Goal: Complete application form: Complete application form

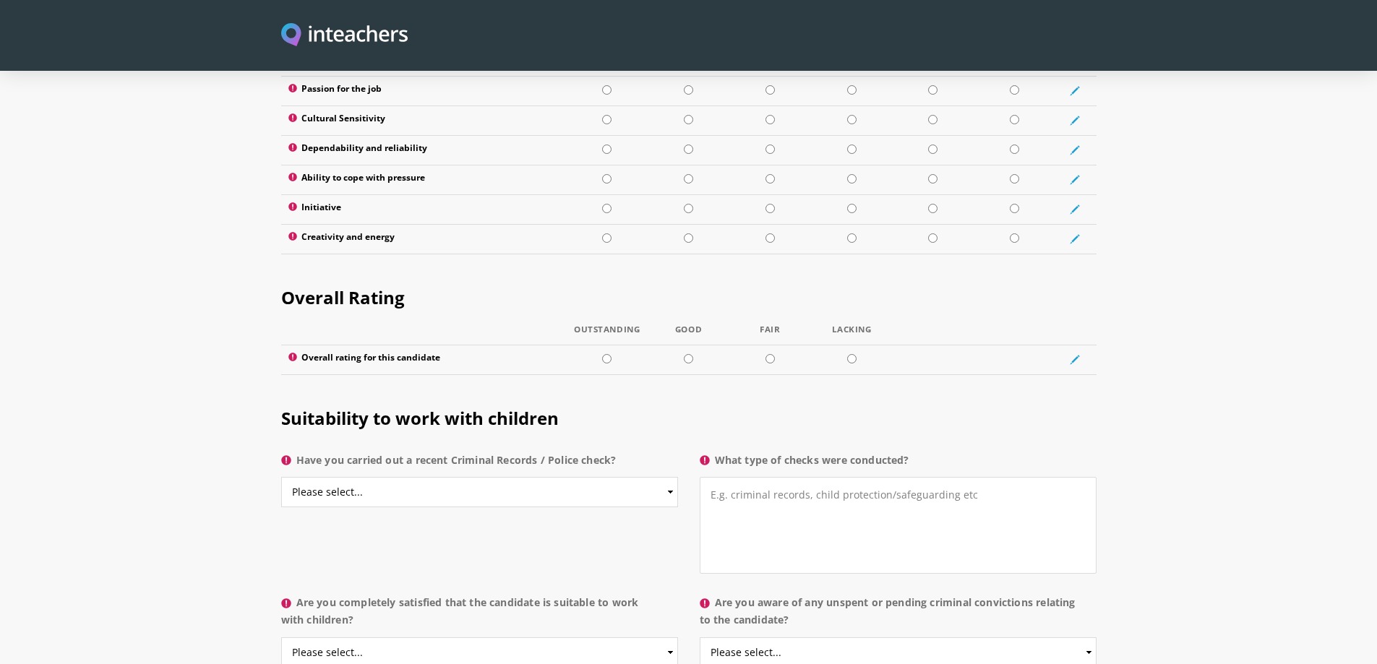
scroll to position [1952, 0]
click at [347, 476] on select "Please select... Yes No Do not know" at bounding box center [479, 491] width 397 height 30
click at [173, 424] on section "Suitability to work with children Have you carried out a recent Criminal Record…" at bounding box center [688, 532] width 1377 height 297
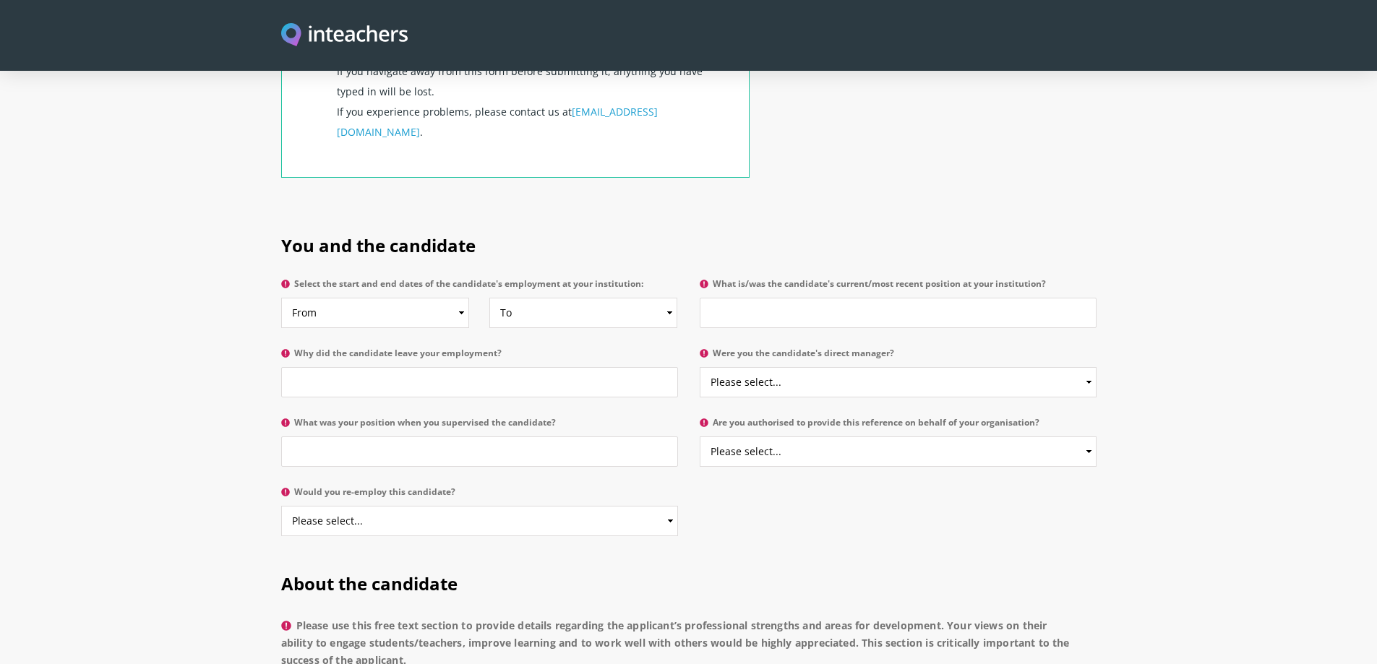
scroll to position [578, 0]
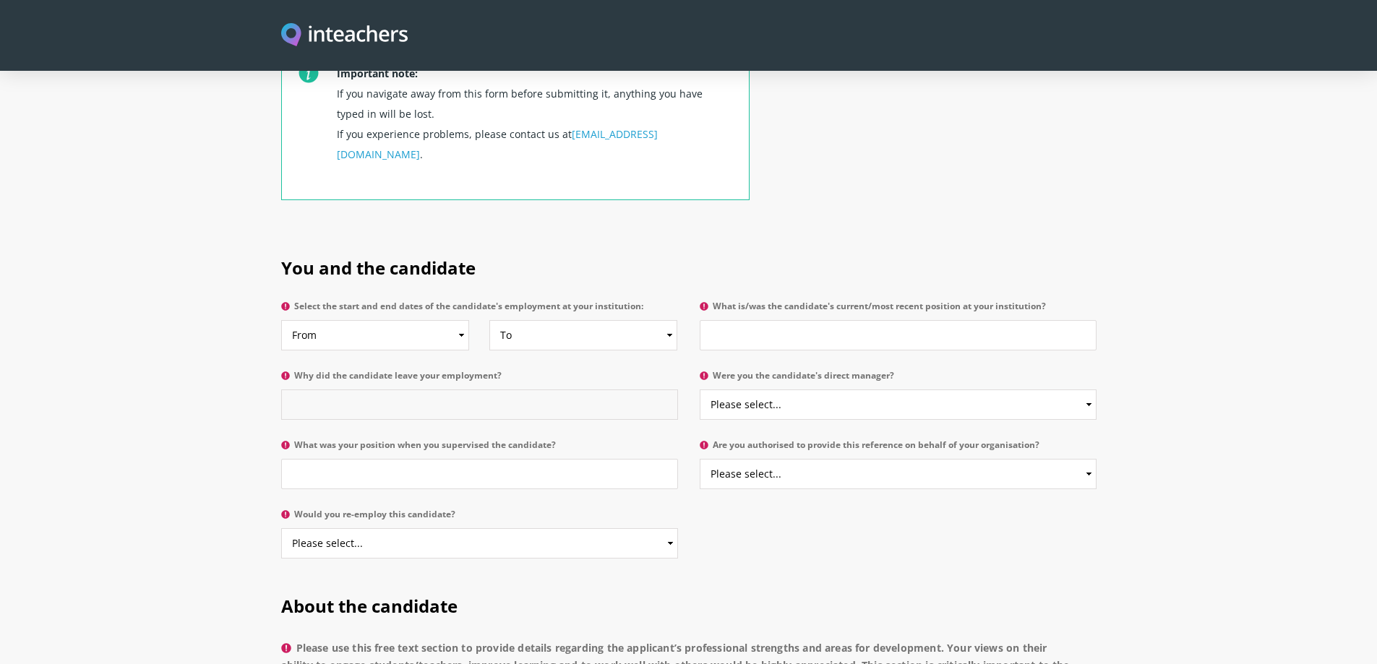
click at [424, 390] on input "Why did the candidate leave your employment?" at bounding box center [479, 405] width 397 height 30
click at [283, 372] on icon at bounding box center [285, 376] width 9 height 9
click at [283, 390] on input "Why did the candidate leave your employment?" at bounding box center [479, 405] width 397 height 30
click at [286, 372] on icon at bounding box center [285, 376] width 9 height 9
click at [286, 390] on input "Why did the candidate leave your employment?" at bounding box center [479, 405] width 397 height 30
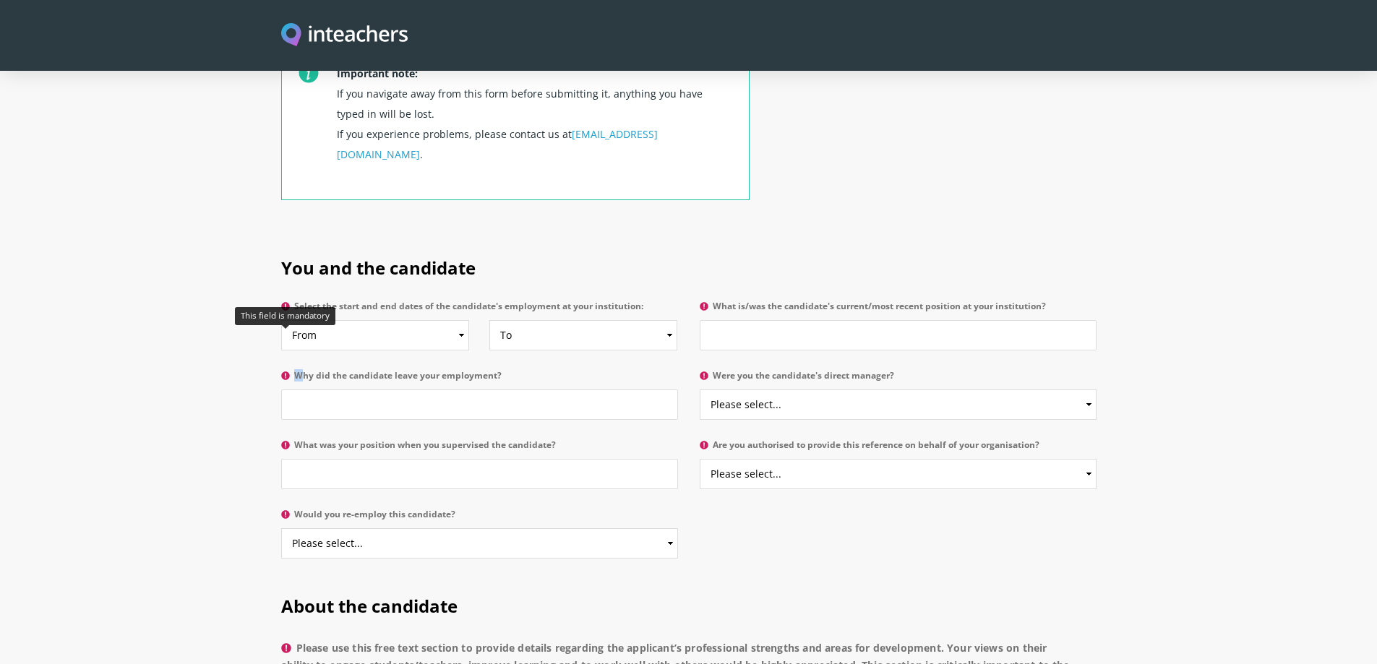
click at [286, 372] on icon at bounding box center [285, 376] width 9 height 9
click at [286, 390] on input "Why did the candidate leave your employment?" at bounding box center [479, 405] width 397 height 30
drag, startPoint x: 298, startPoint y: 357, endPoint x: 312, endPoint y: 364, distance: 15.9
click at [299, 390] on input "Why did the candidate leave your employment?" at bounding box center [479, 405] width 397 height 30
type input "ZAfrat"
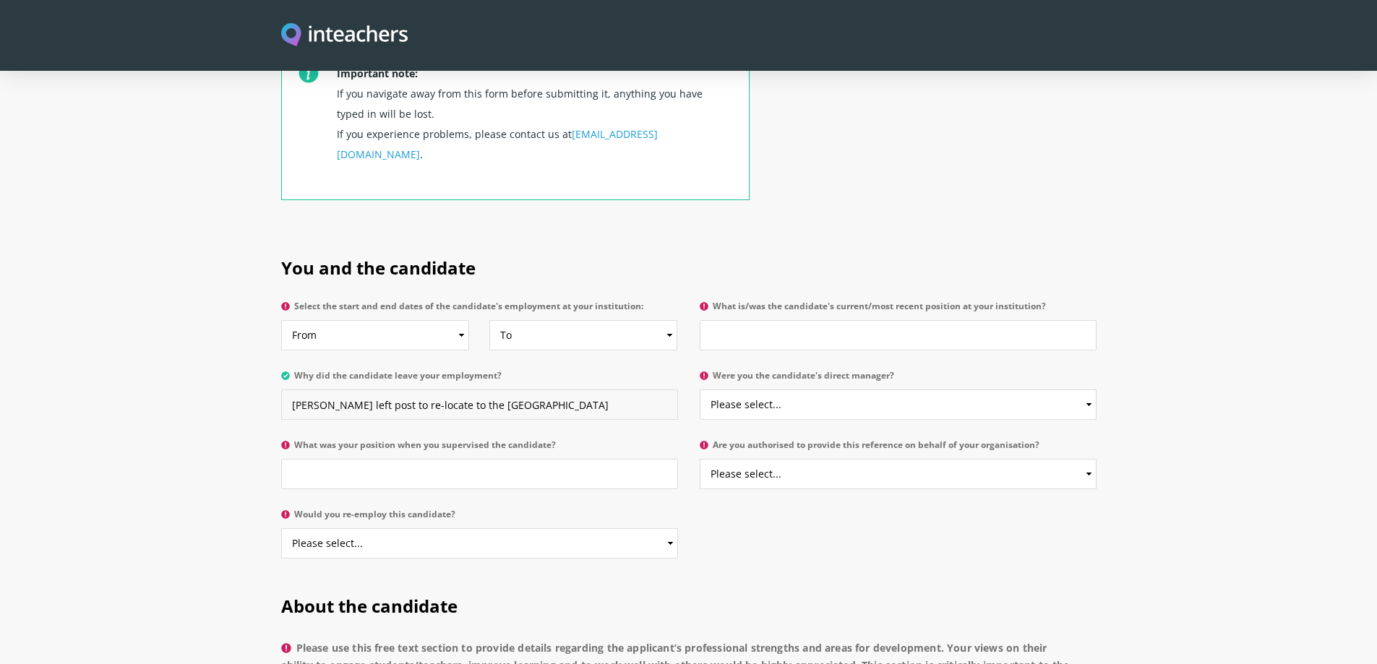
type input "Zafrat left post to re-locate to the Middle East"
click at [503, 459] on input "What was your position when you supervised the candidate?" at bounding box center [479, 474] width 397 height 30
type input "Line manager"
click at [372, 528] on select "Please select... Yes No" at bounding box center [479, 543] width 397 height 30
select select "Yes"
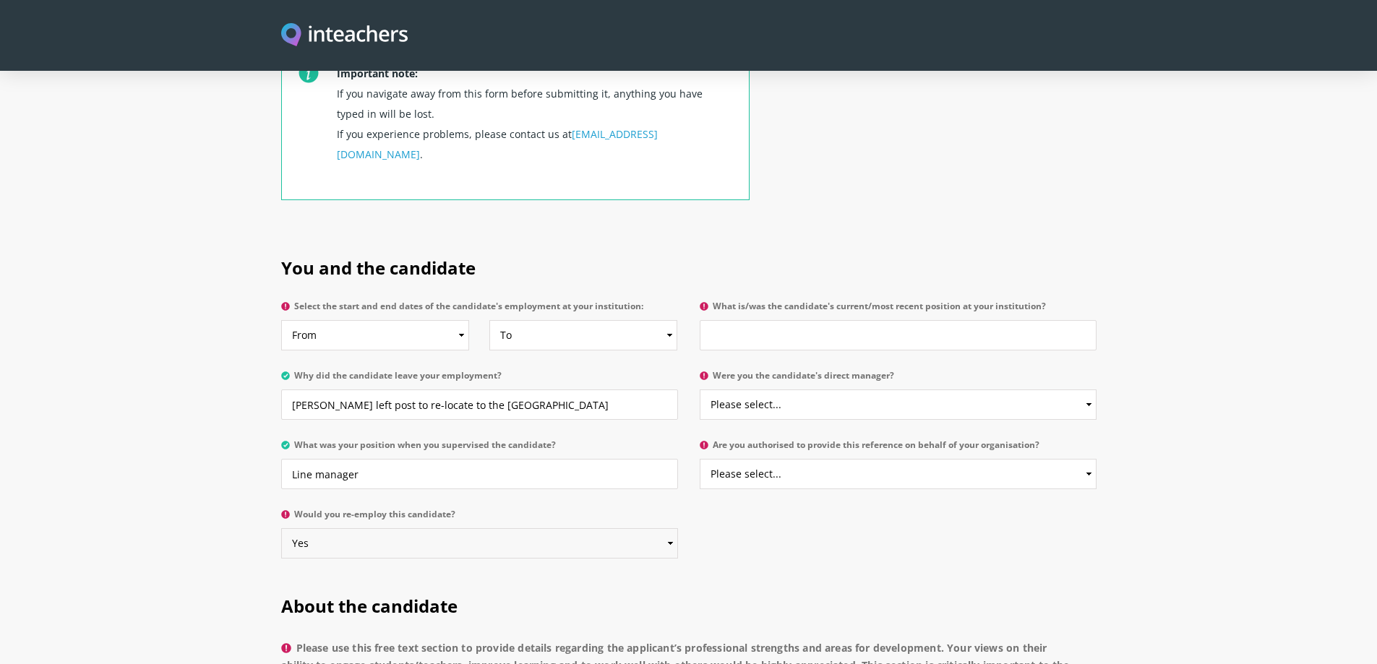
click at [281, 528] on select "Please select... Yes No" at bounding box center [479, 543] width 397 height 30
click at [815, 320] on input "What is/was the candidate's current/most recent position at your institution?" at bounding box center [898, 335] width 397 height 30
type input "Senior School Nurse"
click at [874, 390] on select "Please select... Yes No" at bounding box center [898, 405] width 397 height 30
select select "Yes"
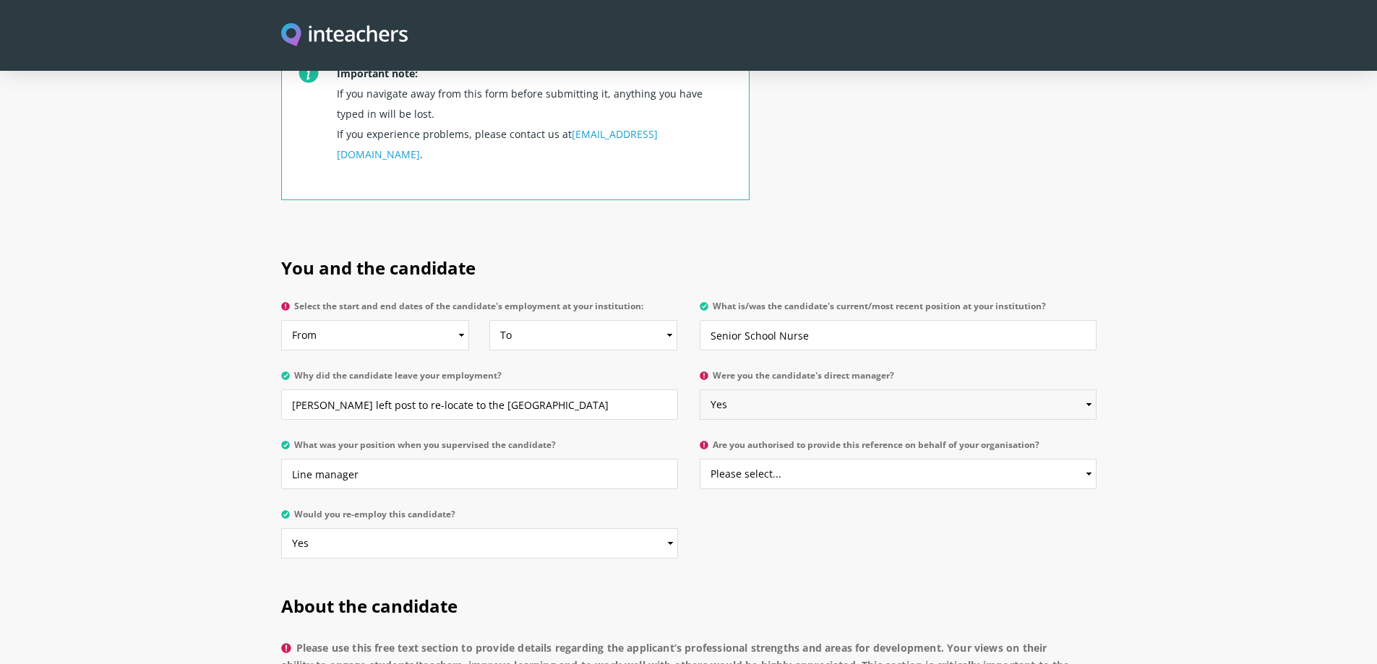
click at [700, 390] on select "Please select... Yes No" at bounding box center [898, 405] width 397 height 30
click at [807, 459] on select "Please select... Yes No" at bounding box center [898, 474] width 397 height 30
select select "Yes"
click at [700, 459] on select "Please select... Yes No" at bounding box center [898, 474] width 397 height 30
click at [382, 320] on select "From 2025 2024 2023 2022 2021 2020 2019 2018 2017 2016 2015 2014 2013 2012 2011…" at bounding box center [375, 335] width 189 height 30
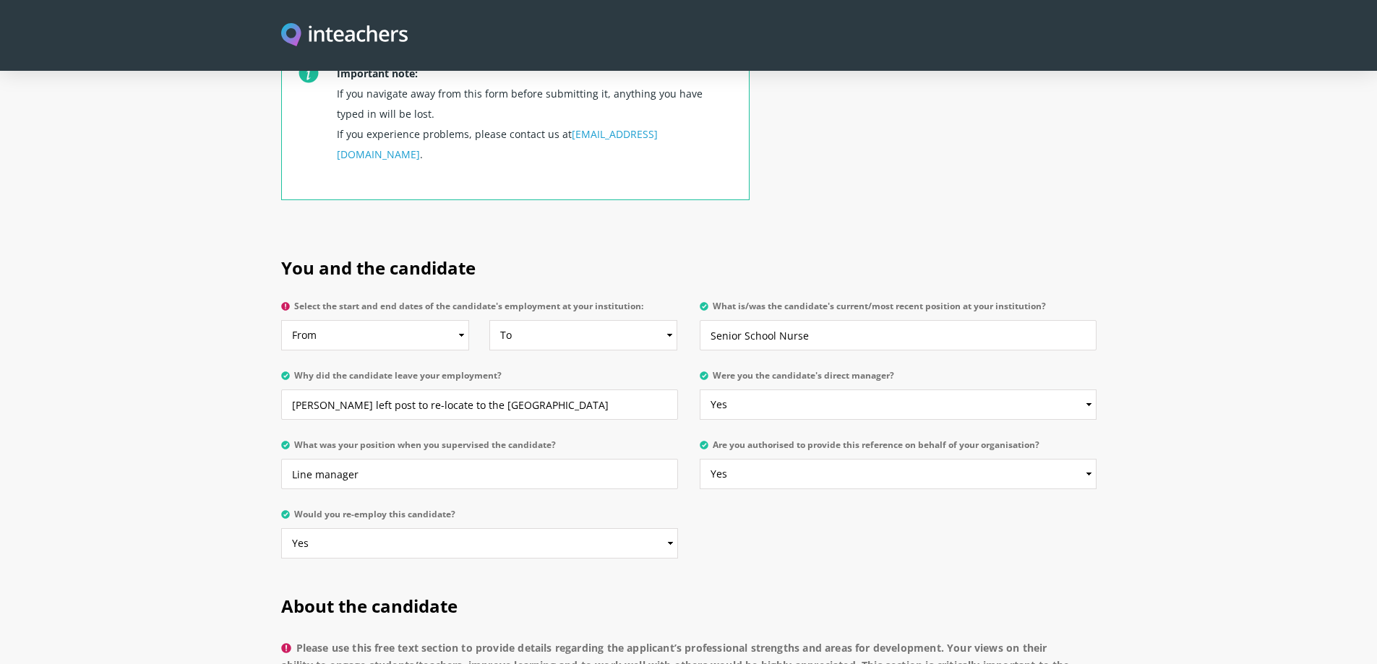
click at [247, 303] on section "You and the candidate Select the start and end dates of the candidate's employm…" at bounding box center [688, 404] width 1377 height 338
click at [335, 320] on select "From 2025 2024 2023 2022 2021 2020 2019 2018 2017 2016 2015 2014 2013 2012 2011…" at bounding box center [375, 335] width 189 height 30
click at [231, 316] on section "You and the candidate Select the start and end dates of the candidate's employm…" at bounding box center [688, 404] width 1377 height 338
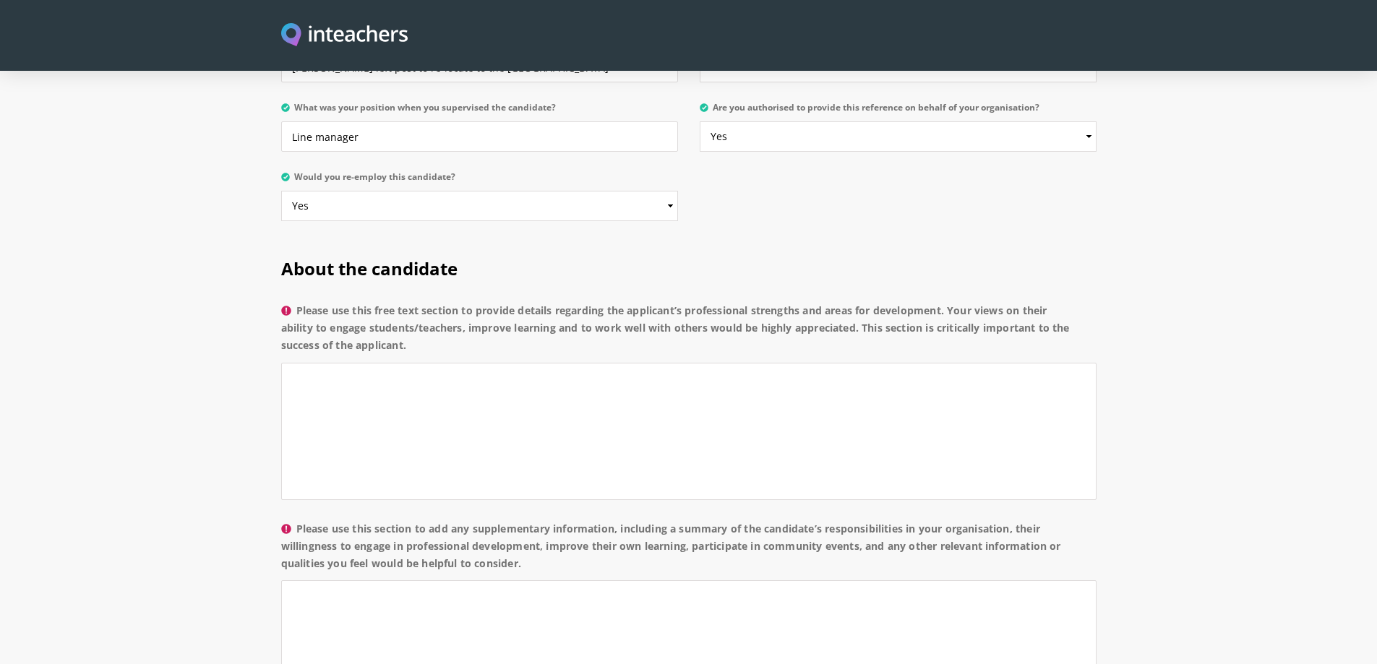
scroll to position [940, 0]
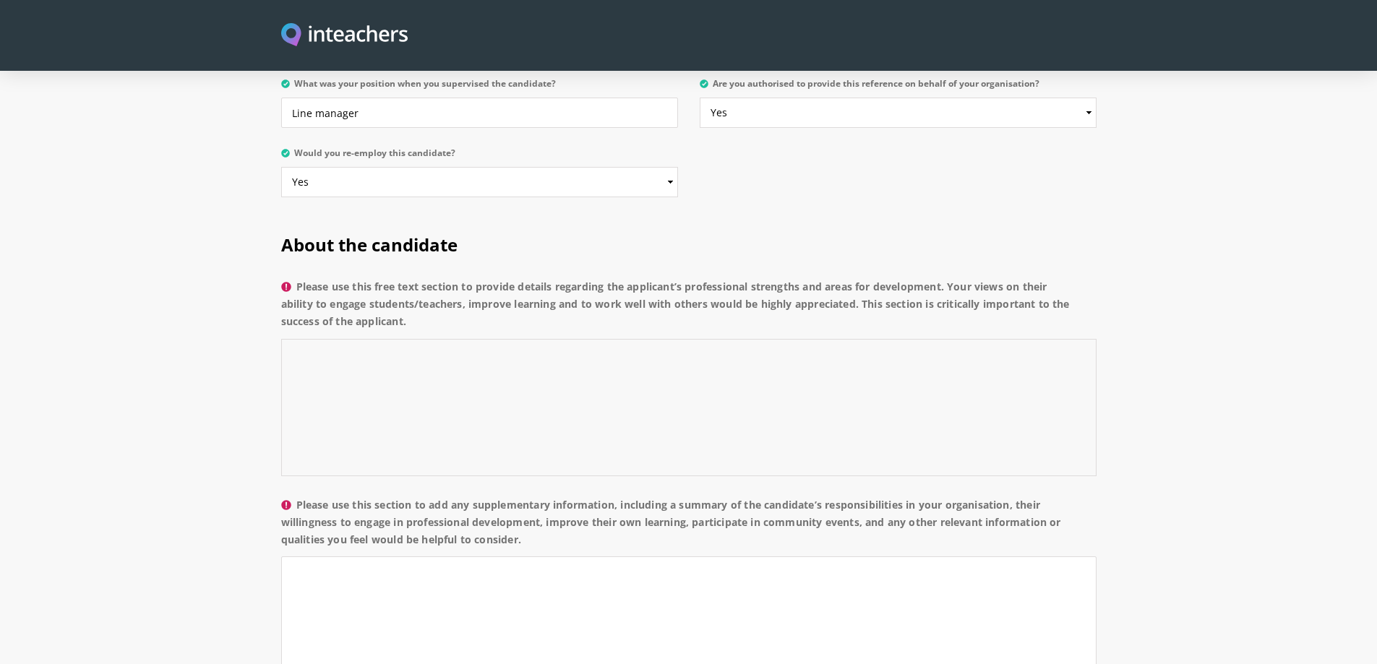
click at [528, 340] on textarea "Please use this free text section to provide details regarding the applicant’s …" at bounding box center [688, 407] width 815 height 137
type textarea "ZAfrat"
drag, startPoint x: 559, startPoint y: 317, endPoint x: 257, endPoint y: 313, distance: 301.4
click at [257, 313] on section "About the candidate Please use this free text section to provide details regard…" at bounding box center [688, 545] width 1377 height 667
click at [403, 339] on textarea "Zafrat is an outstanding nurse and member of the" at bounding box center [688, 407] width 815 height 137
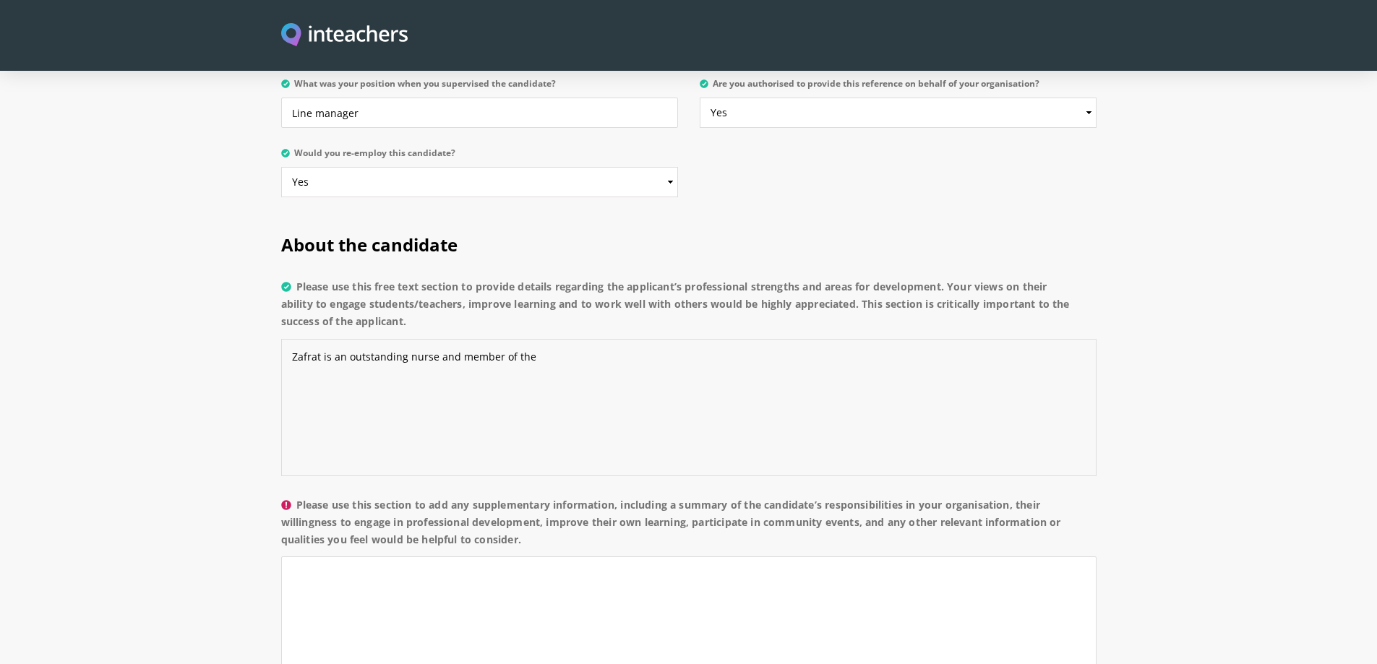
click at [512, 339] on textarea "Zafrat is an outstanding nurse and member of the" at bounding box center [688, 407] width 815 height 137
click at [531, 339] on textarea "Zafrat is an outstanding nurse and member of the" at bounding box center [688, 407] width 815 height 137
paste textarea "She showed initiative and leadership in managing complex cases, contributed to …"
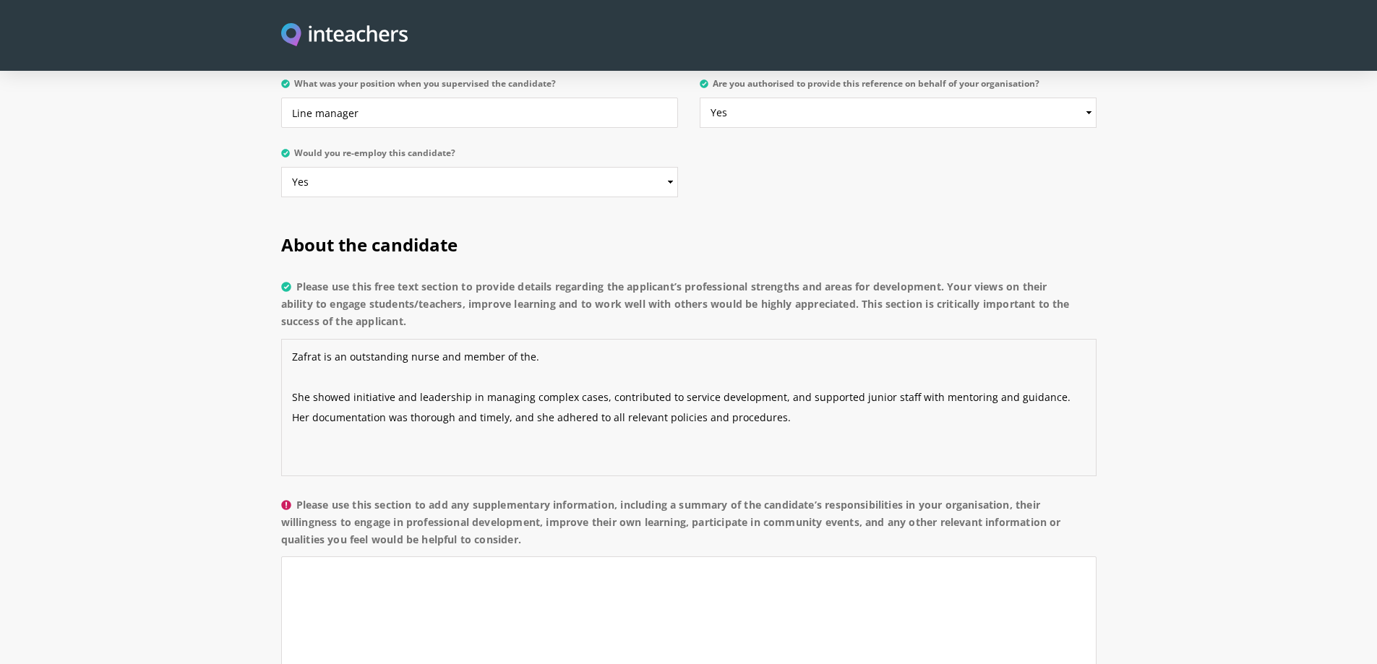
click at [327, 339] on textarea "Zafrat is an outstanding nurse and member of the. She showed initiative and lea…" at bounding box center [688, 407] width 815 height 137
drag, startPoint x: 455, startPoint y: 317, endPoint x: 322, endPoint y: 316, distance: 132.3
click at [322, 339] on textarea "Zafrat is an outstanding nurse and member of the. She showed initiative and lea…" at bounding box center [688, 407] width 815 height 137
click at [295, 356] on textarea "Zafrat was an outstanding member of the team. She showed initiative and leaders…" at bounding box center [688, 407] width 815 height 137
click at [311, 355] on textarea "Zafrat was an outstanding member of the team. She showed initiative and leaders…" at bounding box center [688, 407] width 815 height 137
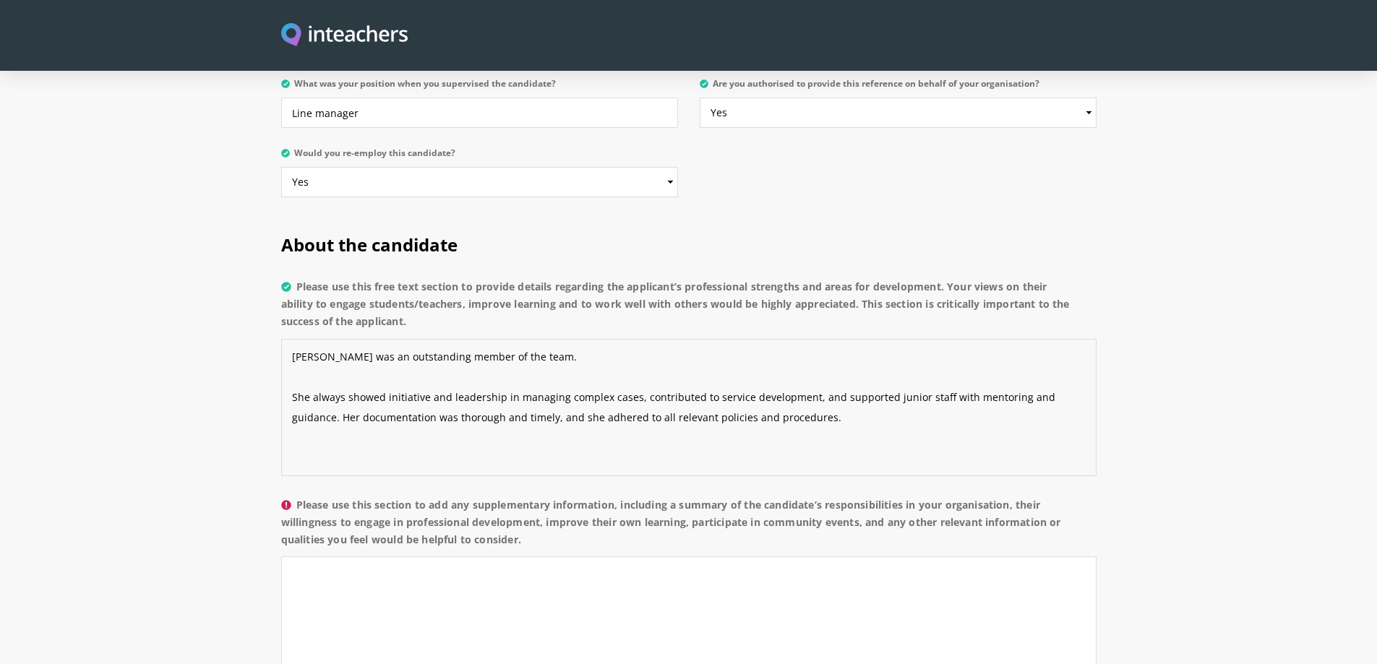
click at [790, 374] on textarea "Zafrat was an outstanding member of the team. She always showed initiative and …" at bounding box center [688, 407] width 815 height 137
click at [311, 378] on textarea "Zafrat was an outstanding member of the team. She always showed initiative and …" at bounding box center [688, 407] width 815 height 137
drag, startPoint x: 793, startPoint y: 377, endPoint x: 774, endPoint y: 377, distance: 18.8
click at [774, 377] on textarea "Zafrat was an outstanding member of the team. She always showed initiative and …" at bounding box center [688, 407] width 815 height 137
paste textarea "would be a valuable asset to any team, and I highly recommend her for future ro…"
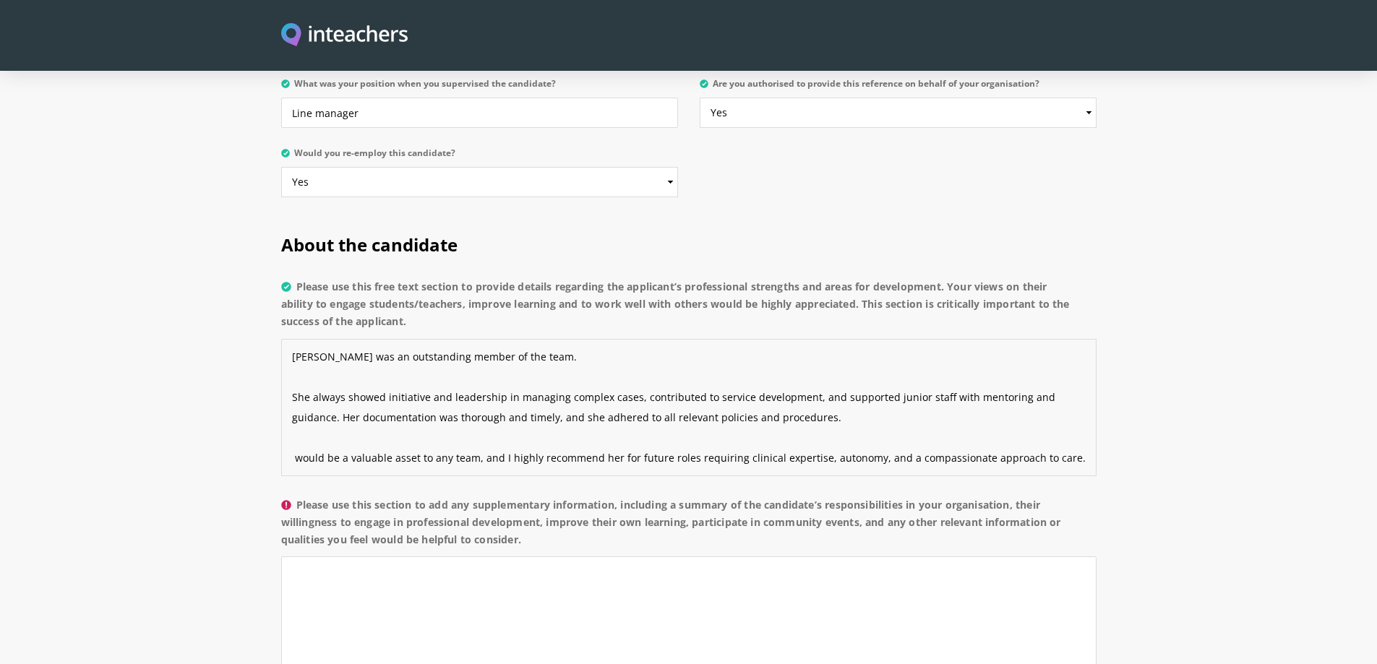
click at [288, 418] on textarea "Zafrat was an outstanding member of the team. She always showed initiative and …" at bounding box center [688, 407] width 815 height 137
click at [293, 357] on textarea "Zafrat was an outstanding member of the team. She always showed initiative and …" at bounding box center [688, 407] width 815 height 137
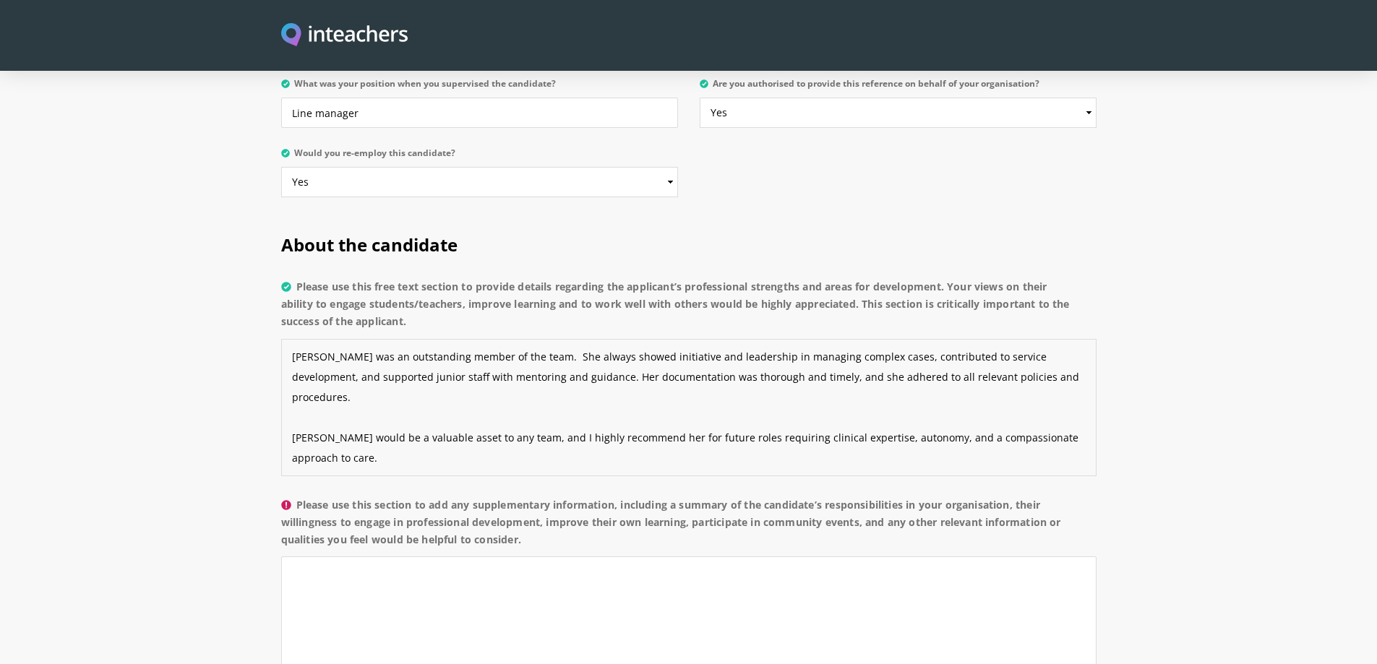
scroll to position [1012, 0]
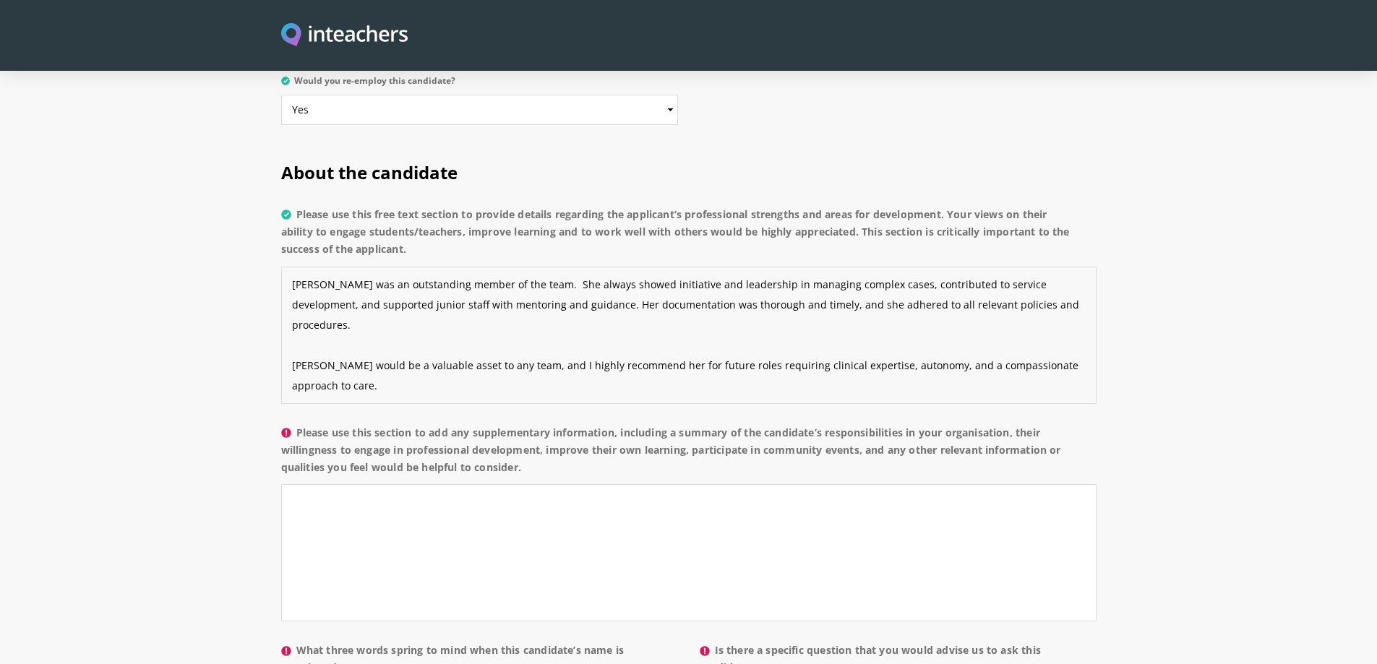
click at [387, 317] on textarea "Zafrat was an outstanding member of the team. She always showed initiative and …" at bounding box center [688, 335] width 815 height 137
click at [561, 267] on textarea "Zafrat was an outstanding member of the team. She always showed initiative and …" at bounding box center [688, 335] width 815 height 137
click at [609, 267] on textarea "Zafrat was an outstanding member of the team. She always showed initiative and …" at bounding box center [688, 335] width 815 height 137
click at [544, 267] on textarea "Zafrat was an outstanding member of the team. She always showed initiative and …" at bounding box center [688, 335] width 815 height 137
click at [609, 267] on textarea "Zafrat was an outstanding member of the team. She always showed initiative and …" at bounding box center [688, 335] width 815 height 137
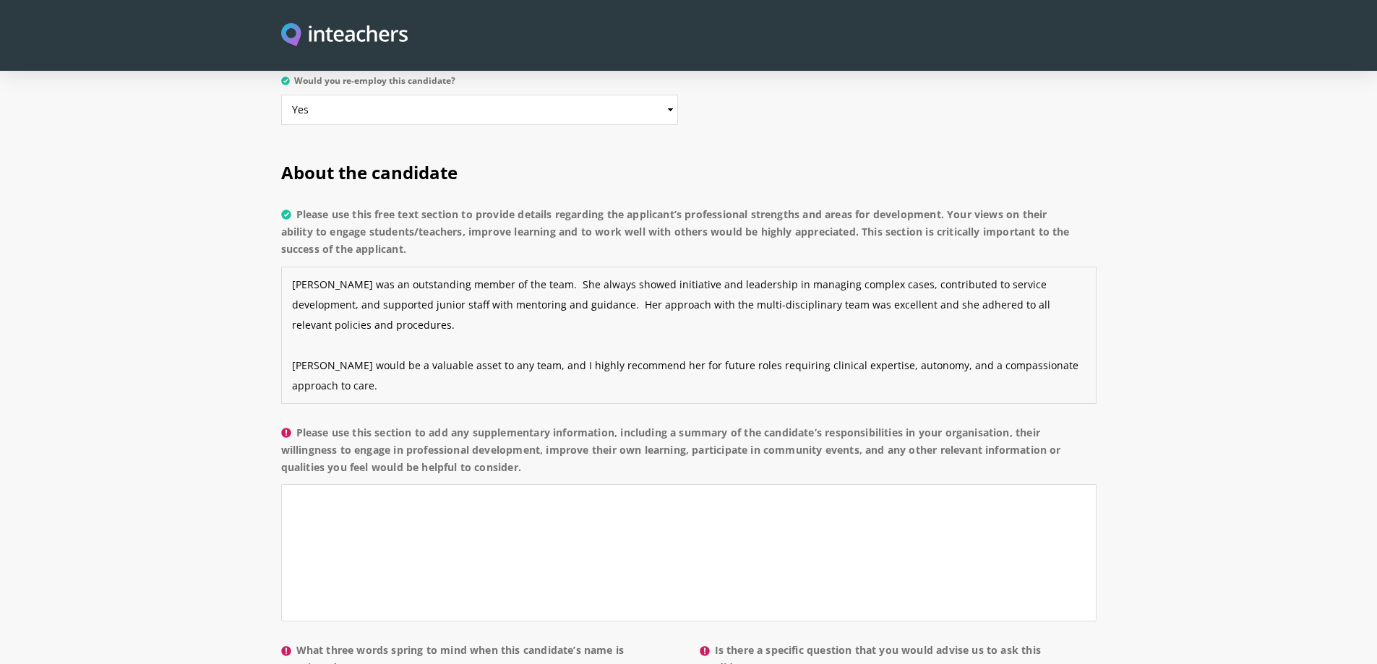
drag, startPoint x: 544, startPoint y: 262, endPoint x: 826, endPoint y: 263, distance: 282.6
click at [826, 267] on textarea "Zafrat was an outstanding member of the team. She always showed initiative and …" at bounding box center [688, 335] width 815 height 137
click at [630, 319] on textarea "Zafrat was an outstanding member of the team. She always showed initiative and …" at bounding box center [688, 335] width 815 height 137
click at [540, 267] on textarea "Zafrat was an outstanding member of the team. She always showed initiative and …" at bounding box center [688, 335] width 815 height 137
paste textarea "Her approach to multi-disciplinary working was excellent. She collaborated seam…"
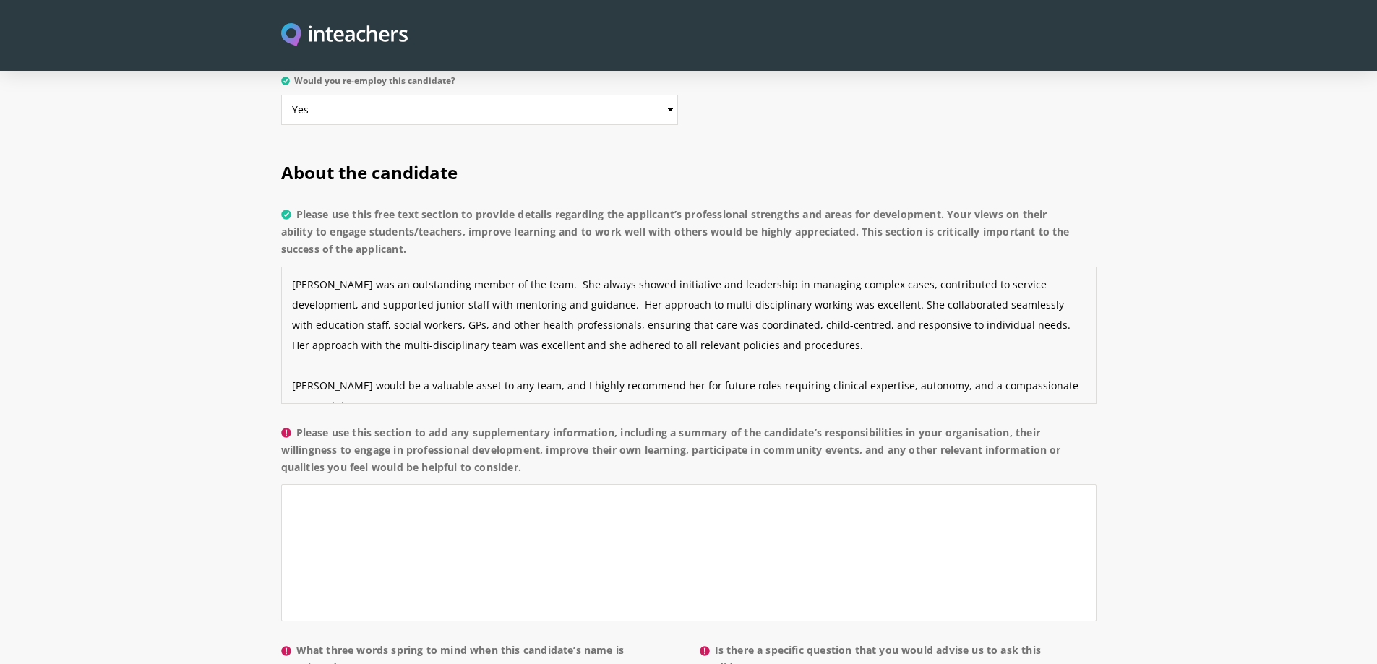
click at [818, 267] on textarea "Zafrat was an outstanding member of the team. She always showed initiative and …" at bounding box center [688, 335] width 815 height 137
click at [1059, 267] on textarea "Zafrat was an outstanding member of the team. She always showed initiative and …" at bounding box center [688, 335] width 815 height 137
click at [818, 267] on textarea "Zafrat was an outstanding member of the team. She always showed initiative and …" at bounding box center [688, 335] width 815 height 137
click at [651, 286] on textarea "Zafrat was an outstanding member of the team. She always showed initiative and …" at bounding box center [688, 335] width 815 height 137
type textarea "Zafrat was an outstanding member of the team. She always showed initiative and …"
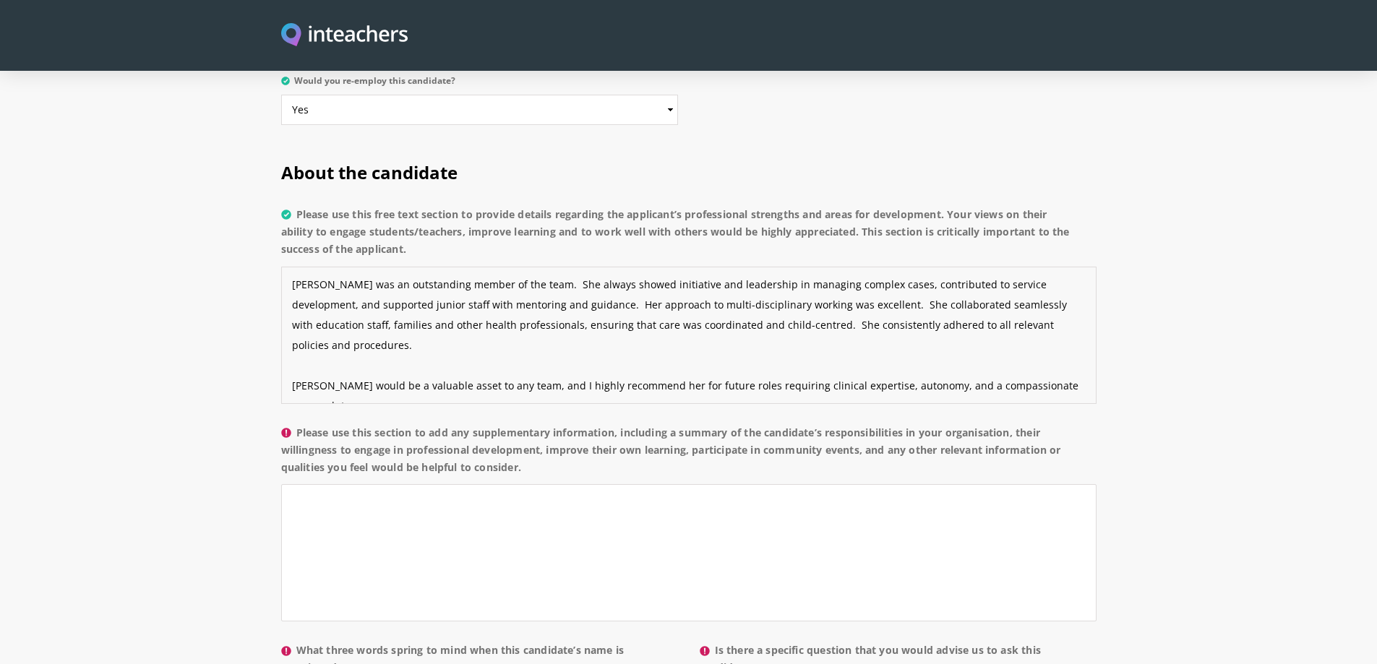
click at [429, 319] on textarea "Zafrat was an outstanding member of the team. She always showed initiative and …" at bounding box center [688, 335] width 815 height 137
click at [365, 343] on textarea "Zafrat was an outstanding member of the team. She always showed initiative and …" at bounding box center [688, 335] width 815 height 137
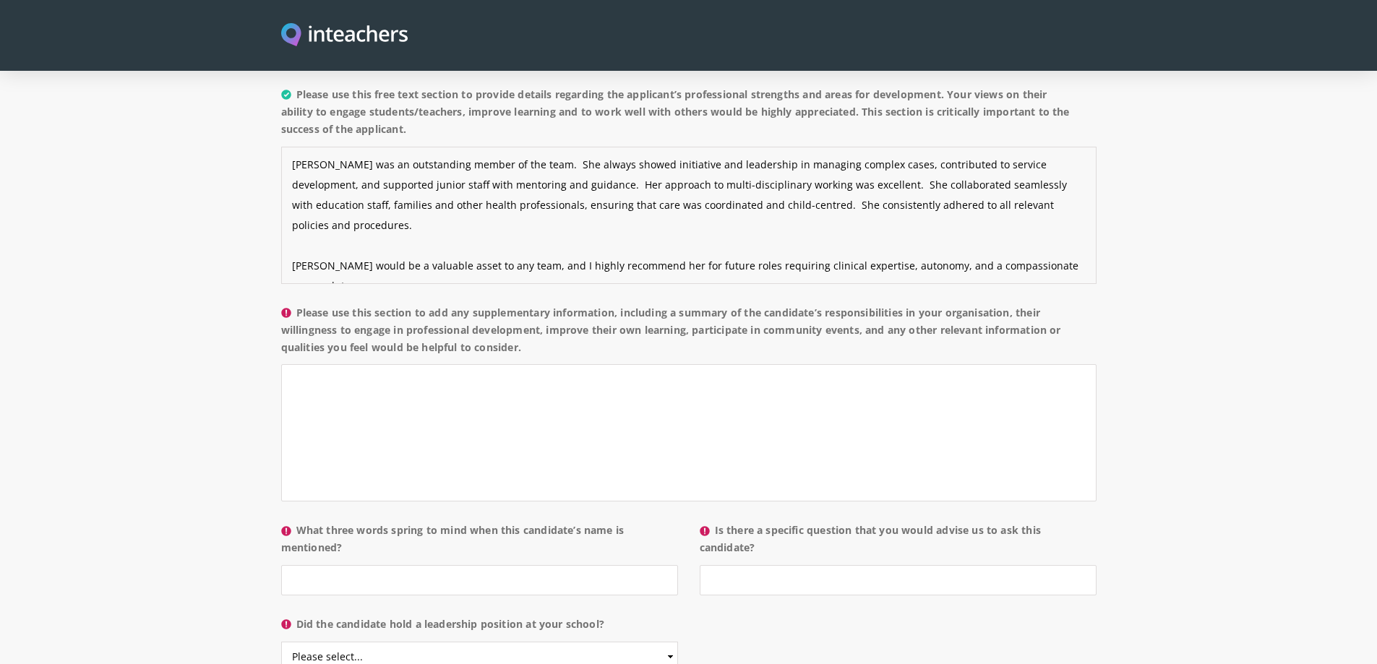
scroll to position [1156, 0]
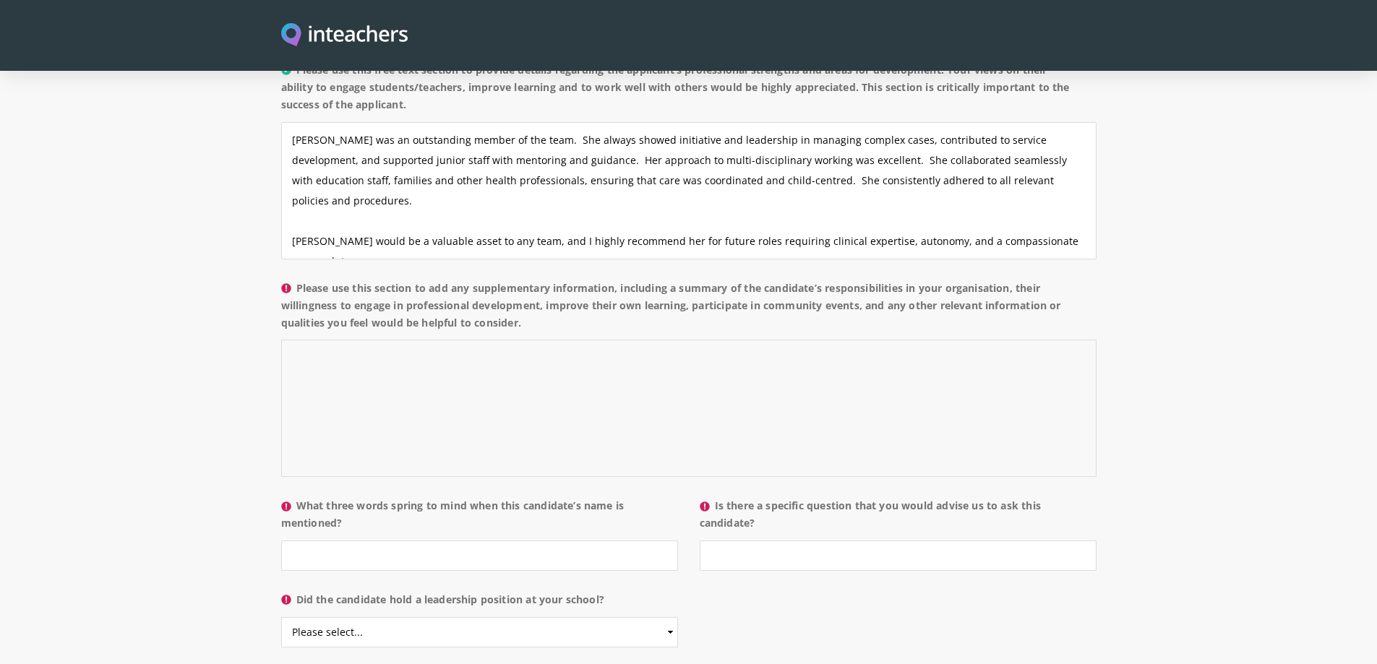
click at [369, 340] on textarea "Please use this section to add any supplementary information, including a summa…" at bounding box center [688, 408] width 815 height 137
drag, startPoint x: 520, startPoint y: 283, endPoint x: 625, endPoint y: 252, distance: 108.8
click at [625, 280] on label "Please use this section to add any supplementary information, including a summa…" at bounding box center [688, 310] width 815 height 61
copy label "including a summary of the candidate’s responsibilities in your organisation, t…"
click at [359, 340] on textarea "Zafrat" at bounding box center [688, 408] width 815 height 137
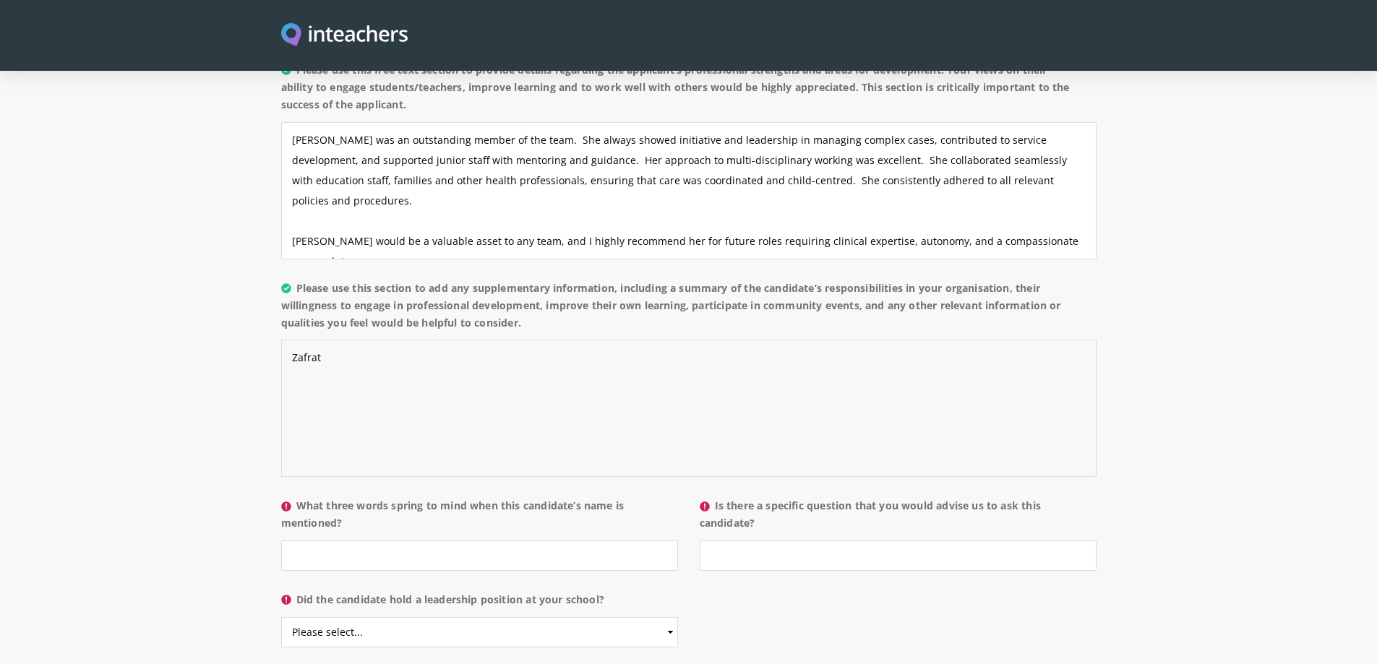
paste textarea "She consistently showed a strong commitment to professional development, active…"
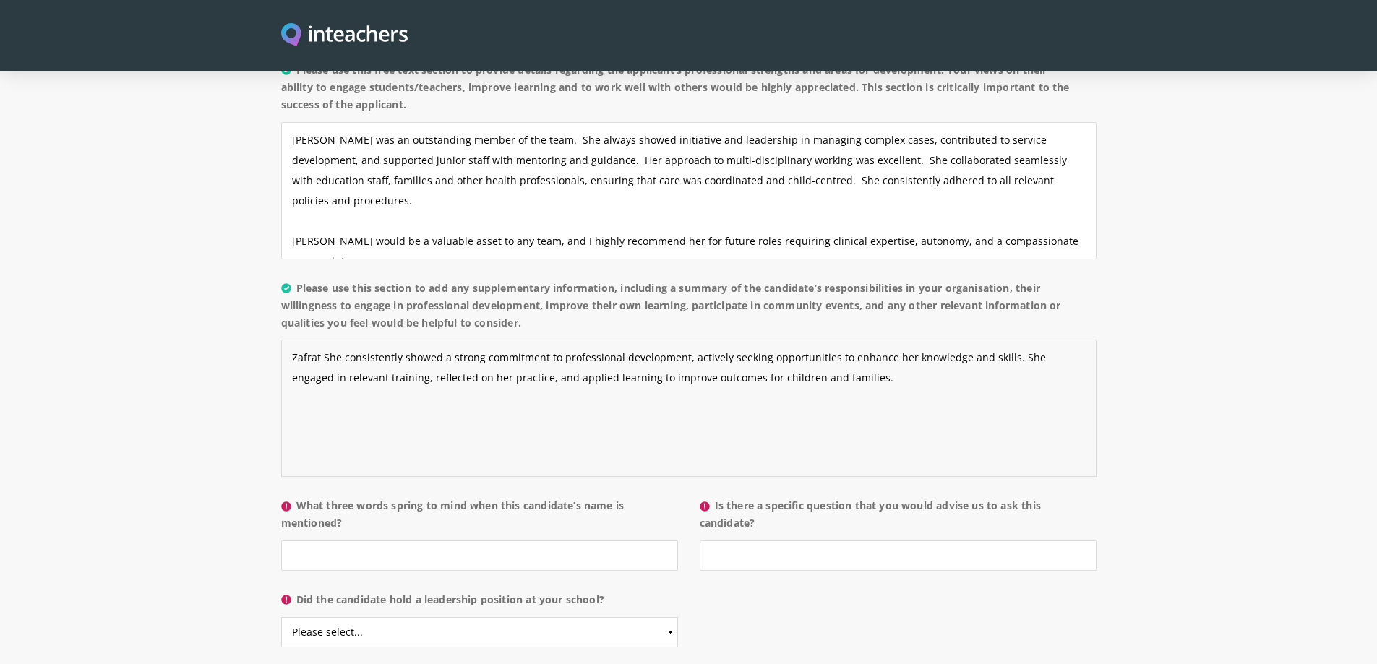
click at [343, 340] on textarea "Zafrat She consistently showed a strong commitment to professional development,…" at bounding box center [688, 408] width 815 height 137
click at [504, 365] on textarea "Zafrat consistently showed a strong commitment to professional development, act…" at bounding box center [688, 408] width 815 height 137
click at [849, 340] on textarea "Zafrat consistently showed a strong commitment to professional development, act…" at bounding box center [688, 408] width 815 height 137
click at [323, 340] on textarea "Zafrat consistently showed a strong commitment to professional development, act…" at bounding box center [688, 408] width 815 height 137
click at [598, 352] on textarea "Zafrat was a Senior school nurse and worked autonomously providing high-quality…" at bounding box center [688, 408] width 815 height 137
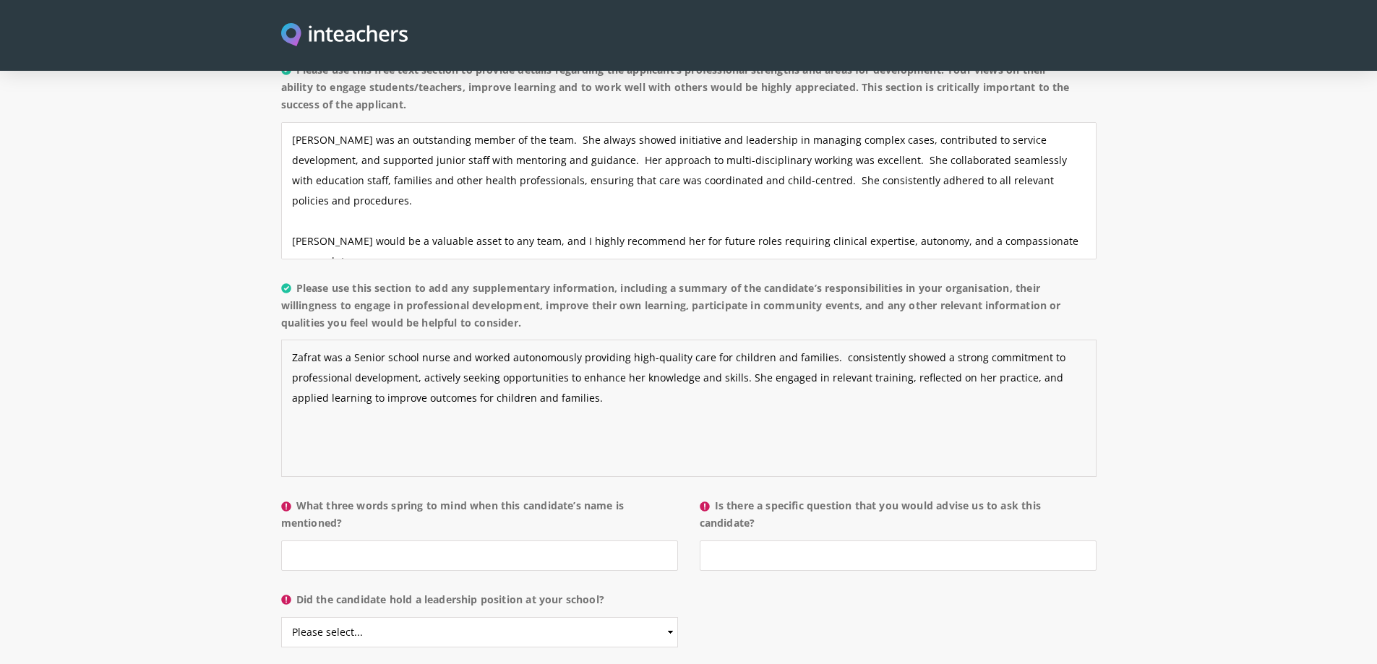
click at [828, 340] on textarea "Zafrat was a Senior school nurse and worked autonomously providing high-quality…" at bounding box center [688, 408] width 815 height 137
click at [584, 357] on textarea "Zafrat was a Senior school nurse and worked autonomously providing high-quality…" at bounding box center [688, 408] width 815 height 137
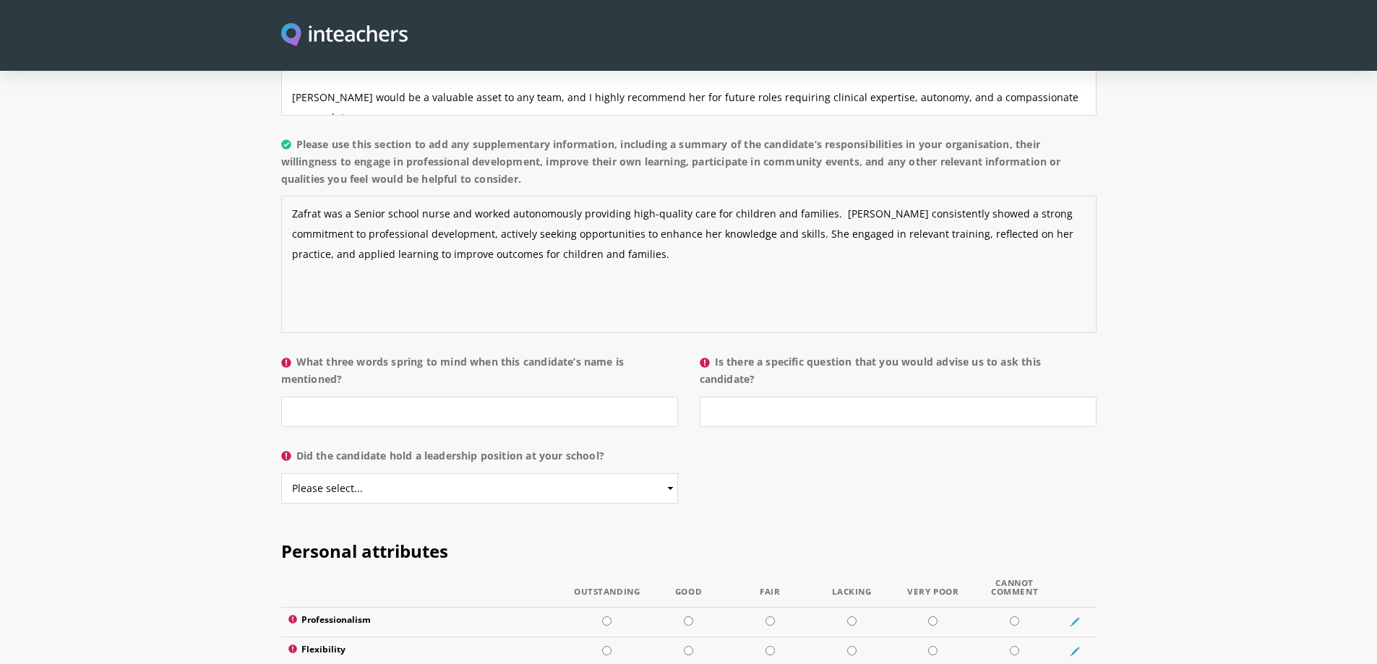
scroll to position [1301, 0]
type textarea "Zafrat was a Senior school nurse and worked autonomously providing high-quality…"
click at [518, 396] on input "What three words spring to mind when this candidate’s name is mentioned?" at bounding box center [479, 411] width 397 height 30
type input "Professional, compassionate, approachable"
click at [797, 396] on input "Is there a specific question that you would advise us to ask this candidate?" at bounding box center [898, 411] width 397 height 30
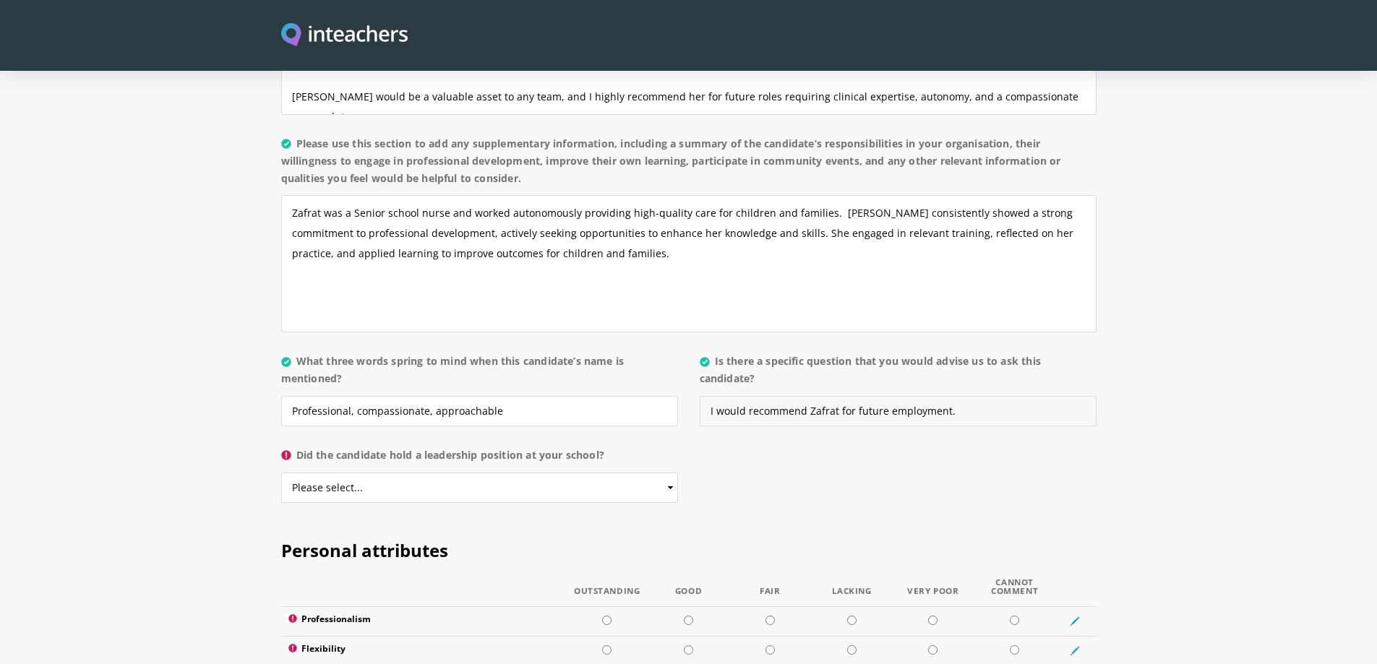
type input "I would recommend Zafrat for future employment."
click at [512, 473] on select "Please select... Yes No" at bounding box center [479, 488] width 397 height 30
click at [281, 473] on select "Please select... Yes No" at bounding box center [479, 488] width 397 height 30
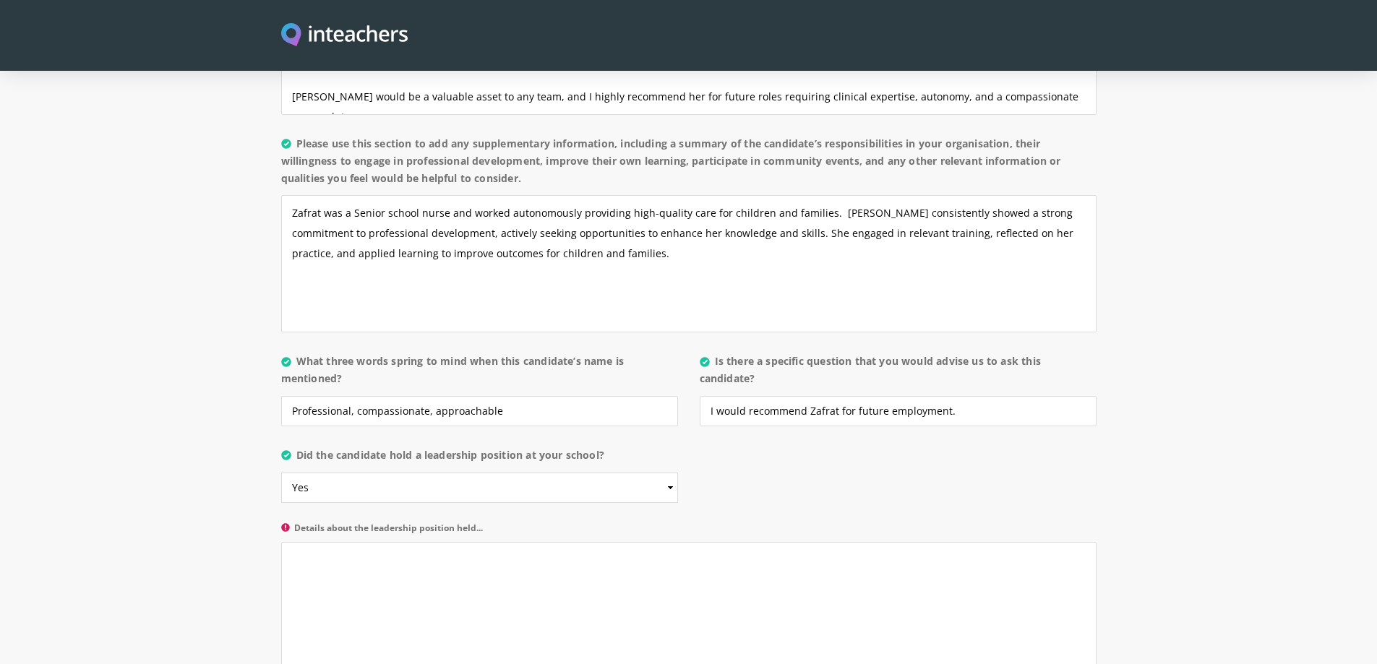
click at [223, 461] on section "About the candidate Please use this free text section to provide details regard…" at bounding box center [688, 272] width 1377 height 844
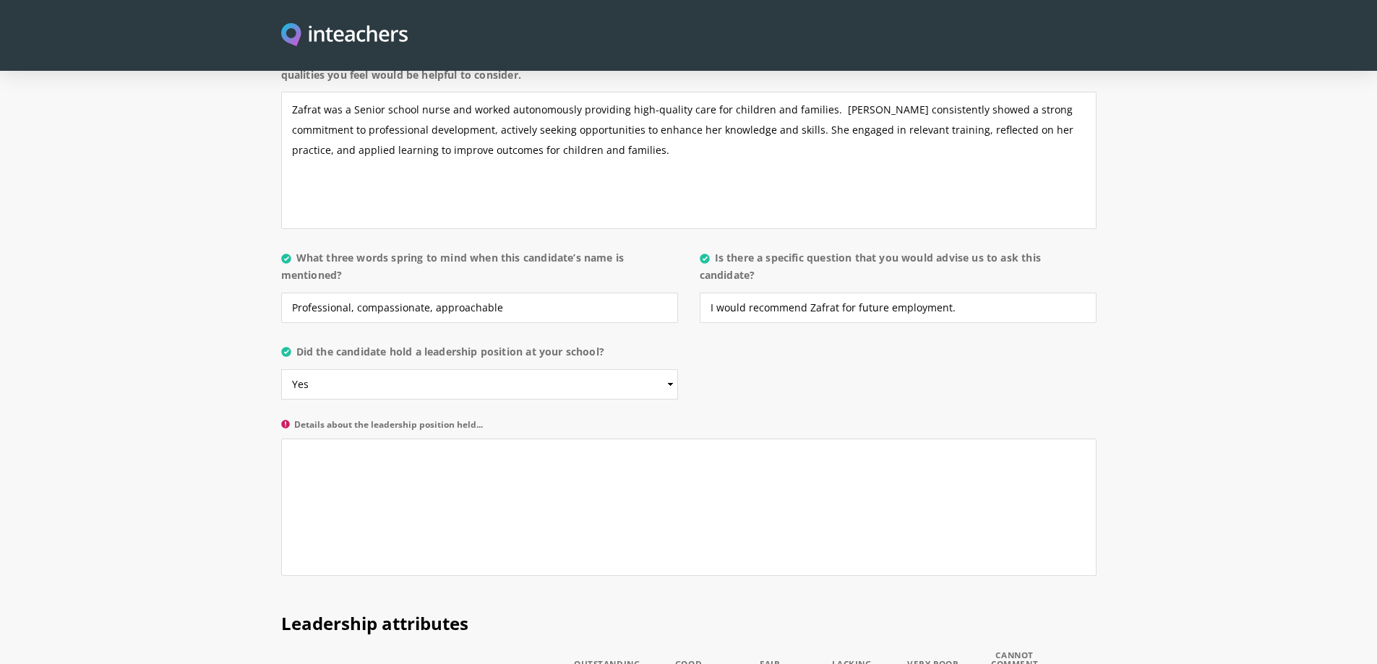
scroll to position [1446, 0]
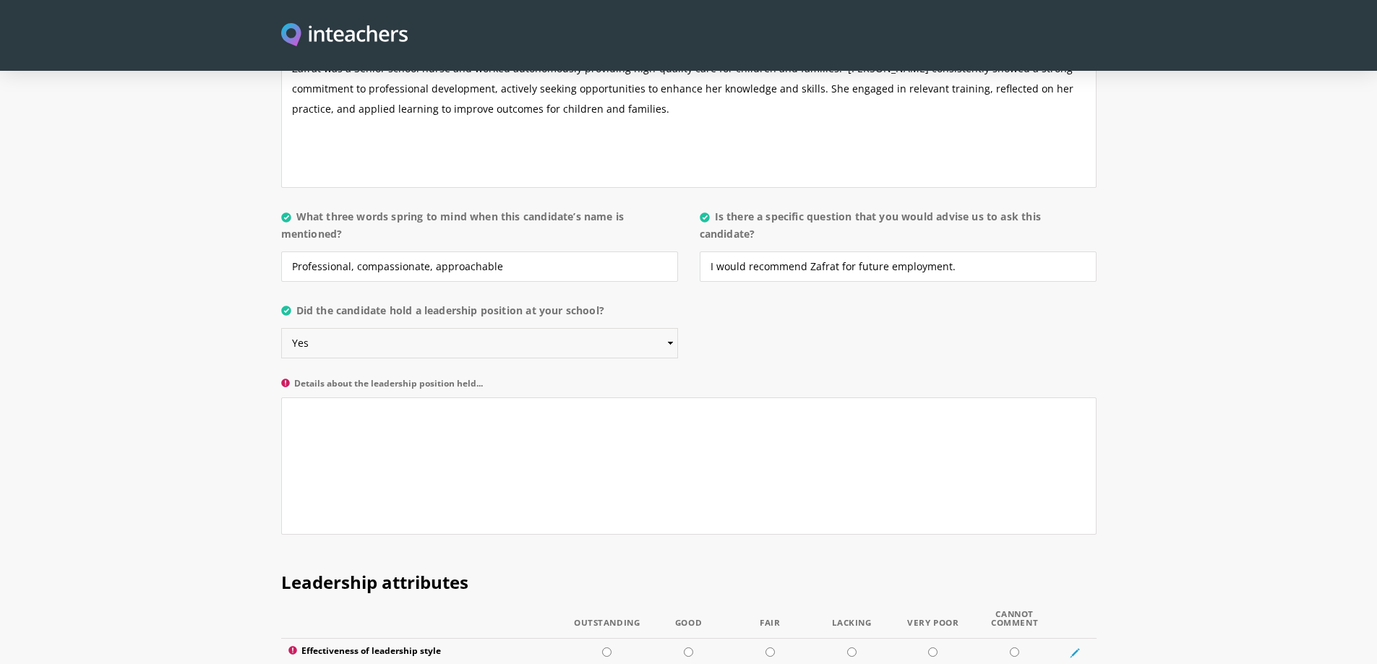
click at [557, 328] on select "Please select... Yes No" at bounding box center [479, 343] width 397 height 30
select select "No"
click at [281, 328] on select "Please select... Yes No" at bounding box center [479, 343] width 397 height 30
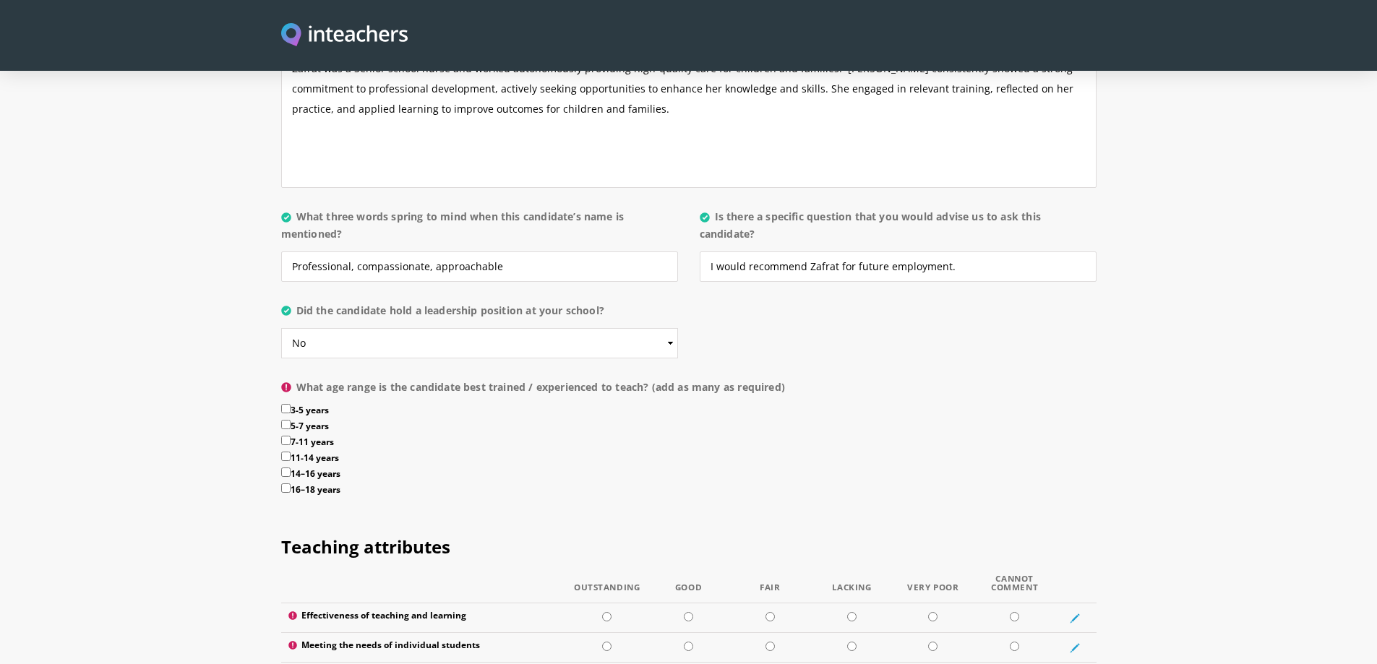
click at [181, 377] on section "About the candidate Please use this free text section to provide details regard…" at bounding box center [688, 110] width 1377 height 808
click at [286, 404] on input "3-5 years" at bounding box center [285, 408] width 9 height 9
checkbox input "true"
click at [286, 420] on input "5-7 years" at bounding box center [285, 424] width 9 height 9
checkbox input "true"
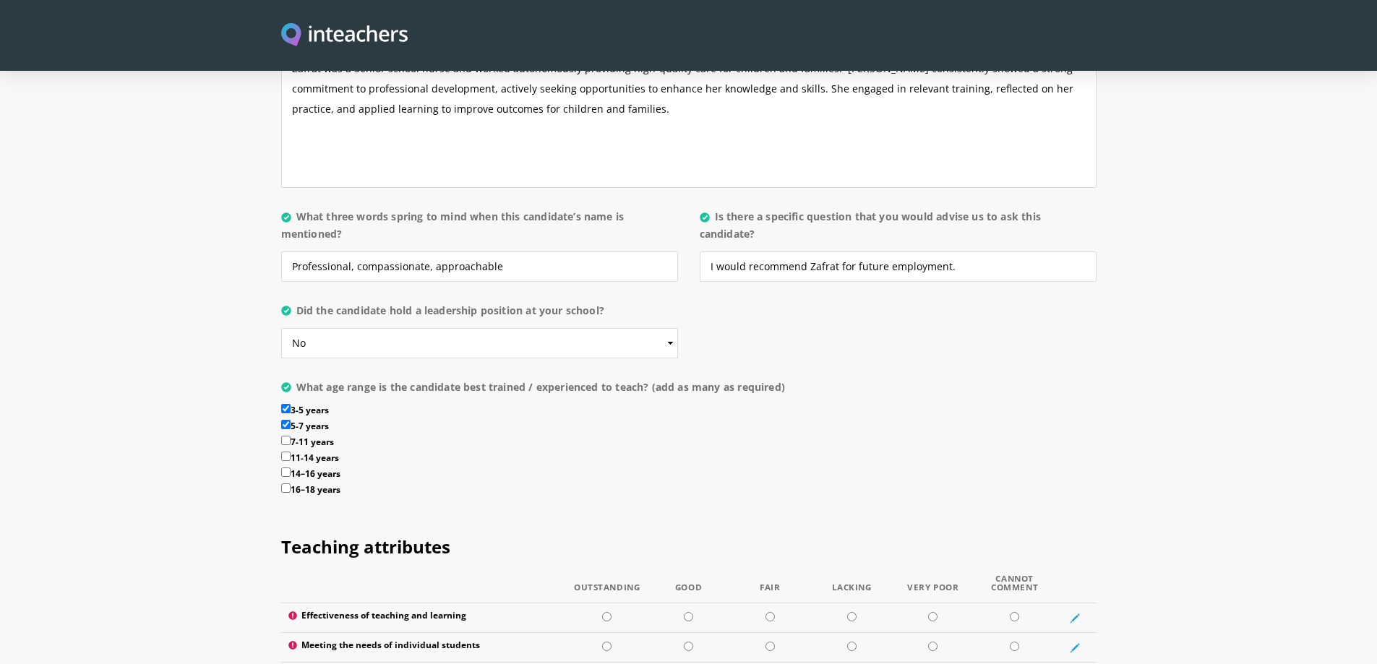
click at [286, 436] on input "7-11 years" at bounding box center [285, 440] width 9 height 9
checkbox input "true"
drag, startPoint x: 286, startPoint y: 414, endPoint x: 284, endPoint y: 424, distance: 10.2
click at [286, 452] on input "11-14 years" at bounding box center [285, 456] width 9 height 9
checkbox input "true"
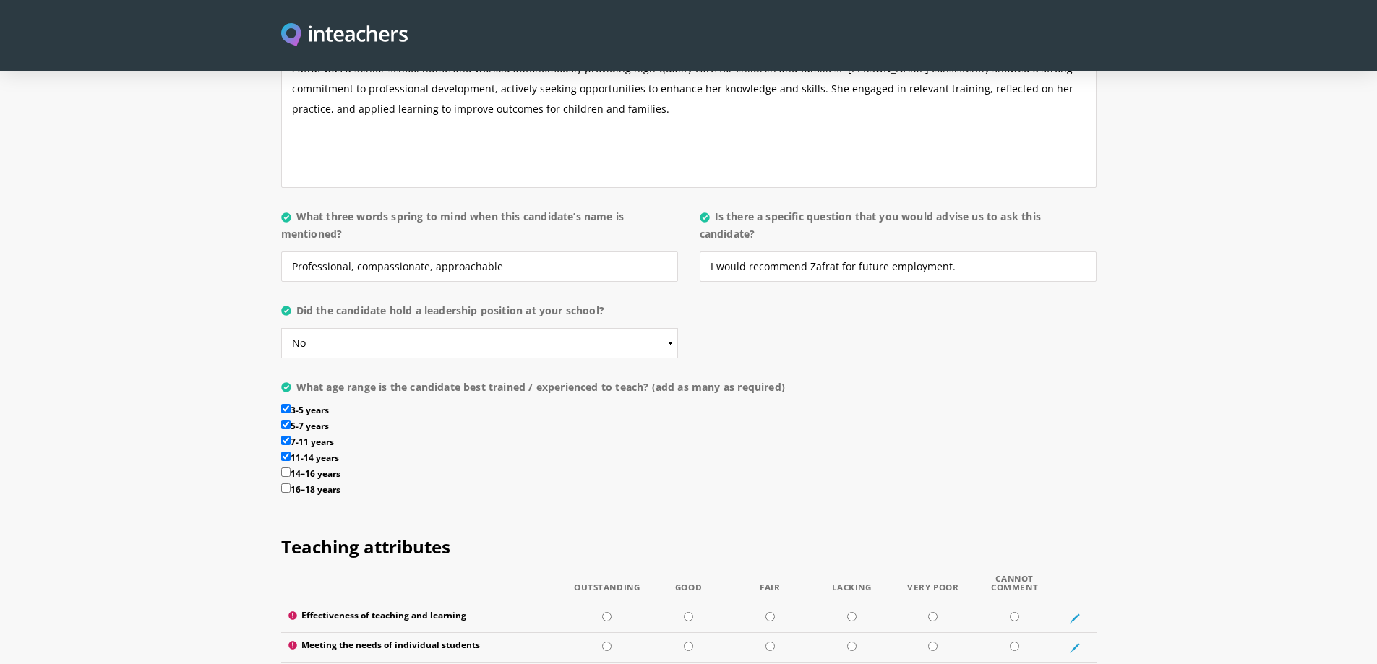
click at [283, 468] on input "14–16 years" at bounding box center [285, 472] width 9 height 9
checkbox input "true"
click at [287, 484] on input "16–18 years" at bounding box center [285, 488] width 9 height 9
checkbox input "true"
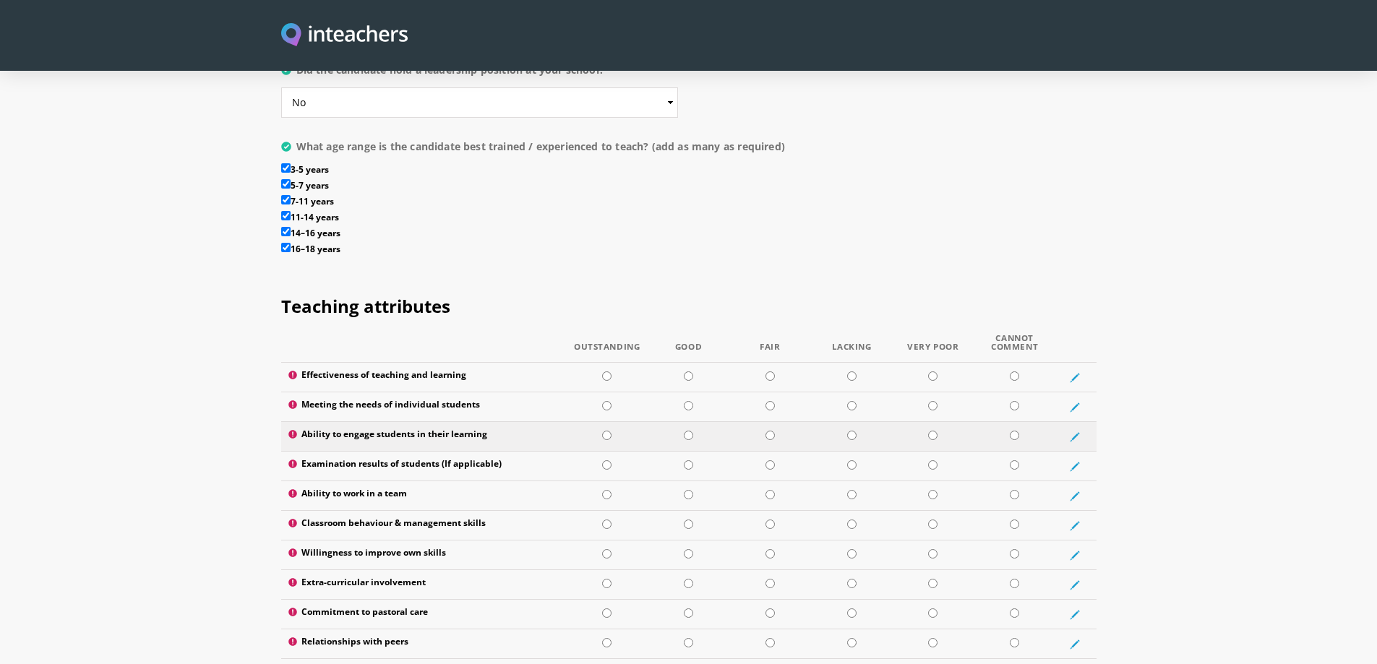
scroll to position [1735, 0]
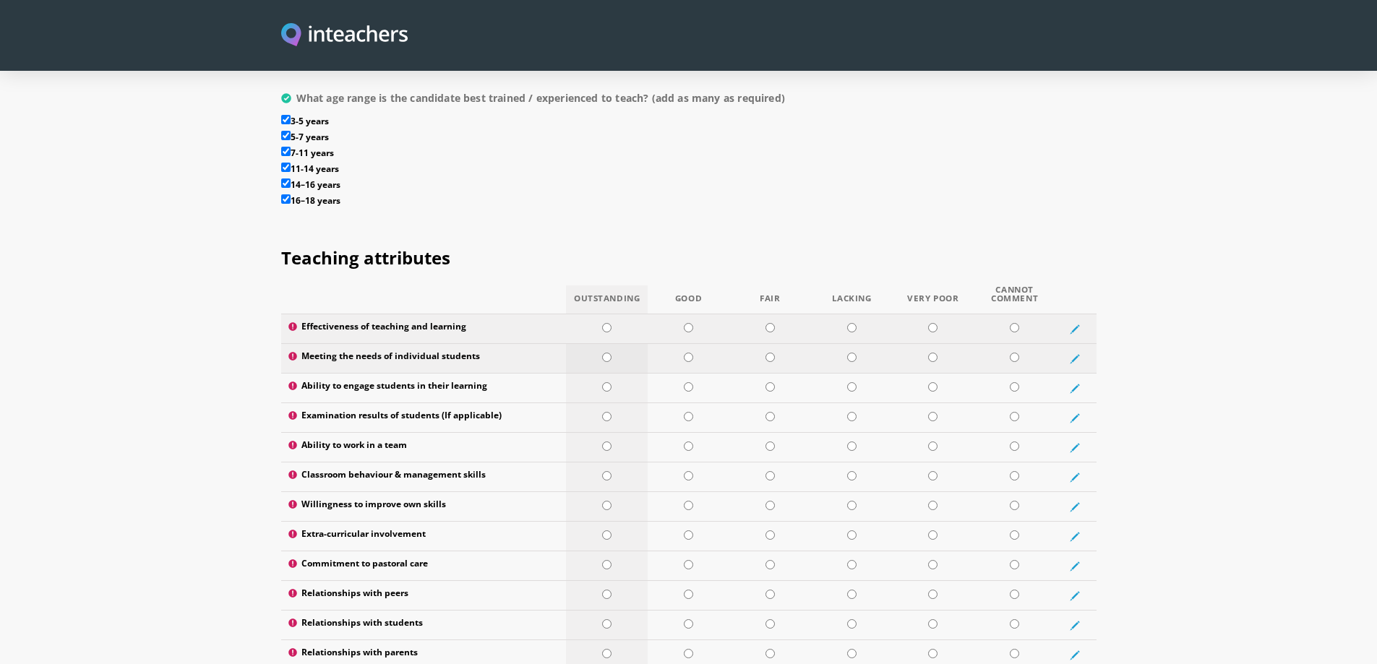
drag, startPoint x: 606, startPoint y: 291, endPoint x: 609, endPoint y: 315, distance: 24.7
click at [606, 323] on input "radio" at bounding box center [606, 327] width 9 height 9
radio input "true"
click at [608, 353] on input "radio" at bounding box center [606, 357] width 9 height 9
radio input "true"
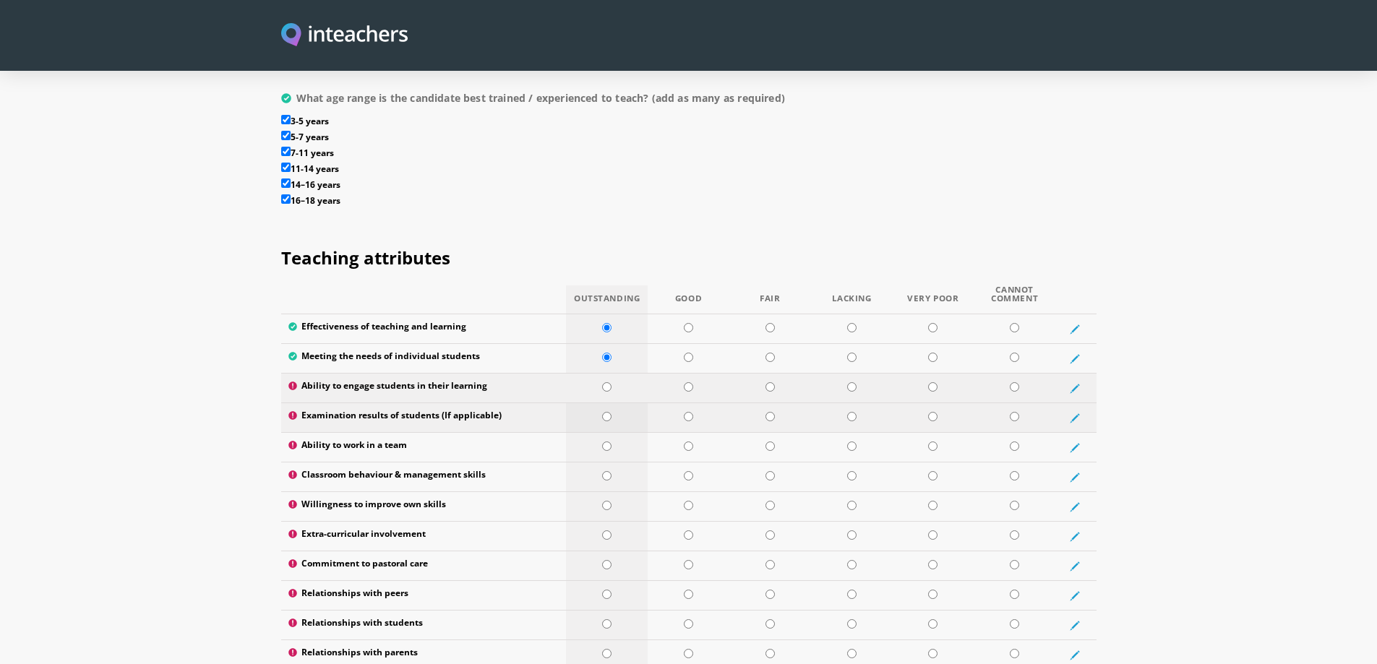
drag, startPoint x: 605, startPoint y: 348, endPoint x: 609, endPoint y: 384, distance: 36.3
click at [605, 382] on input "radio" at bounding box center [606, 386] width 9 height 9
radio input "true"
drag, startPoint x: 605, startPoint y: 377, endPoint x: 606, endPoint y: 417, distance: 39.8
click at [605, 412] on input "radio" at bounding box center [606, 416] width 9 height 9
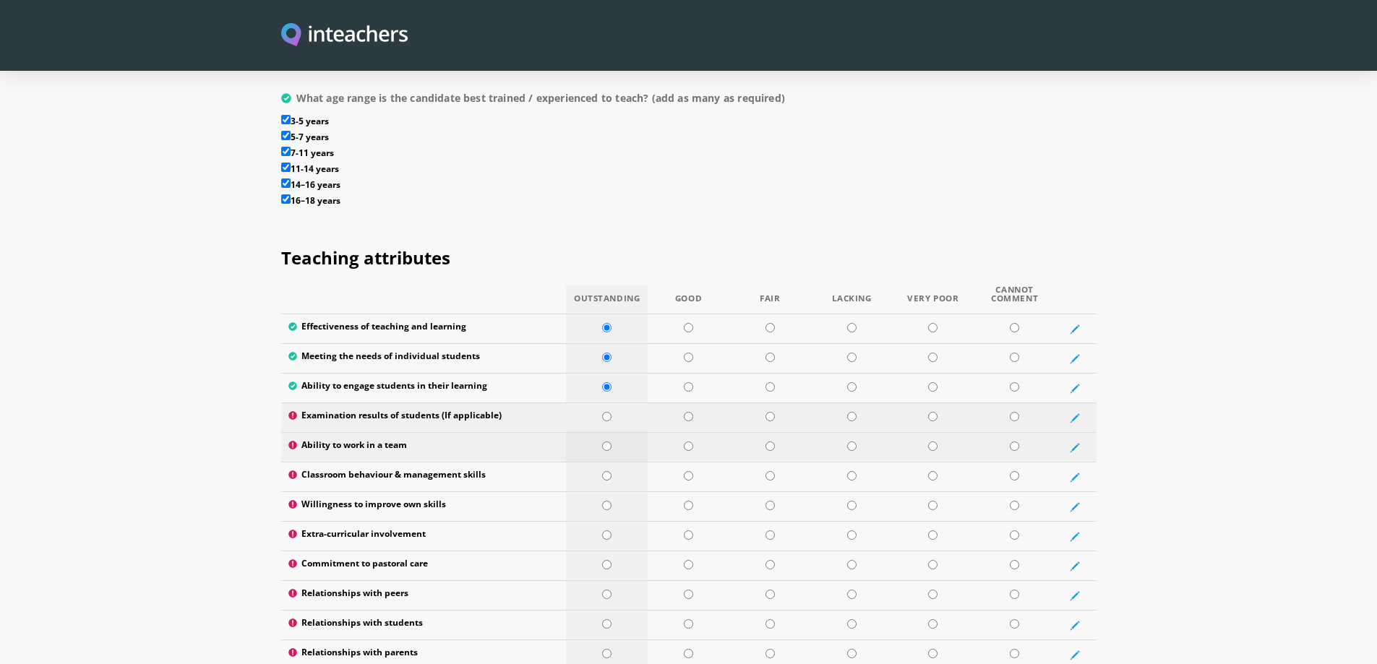
radio input "true"
click at [604, 442] on input "radio" at bounding box center [606, 446] width 9 height 9
radio input "true"
click at [606, 471] on input "radio" at bounding box center [606, 475] width 9 height 9
radio input "true"
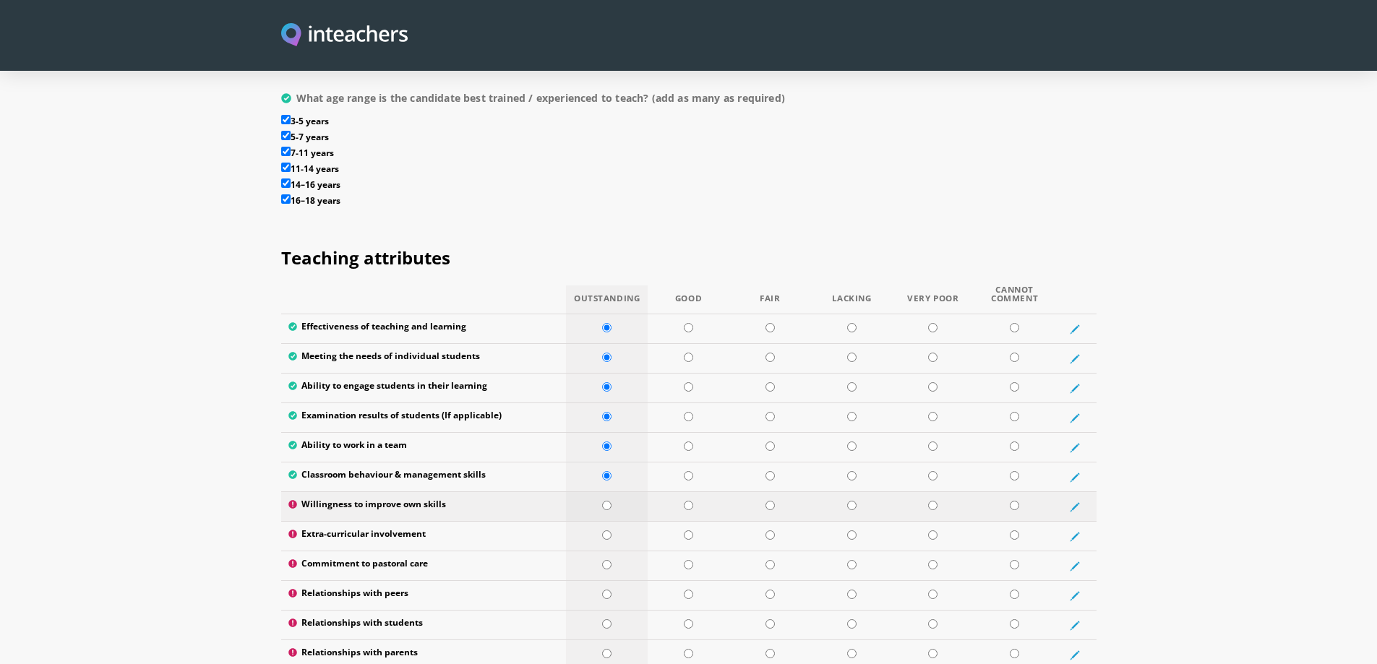
click at [608, 501] on input "radio" at bounding box center [606, 505] width 9 height 9
radio input "true"
click at [609, 531] on input "radio" at bounding box center [606, 535] width 9 height 9
radio input "true"
click at [606, 552] on td at bounding box center [607, 567] width 82 height 30
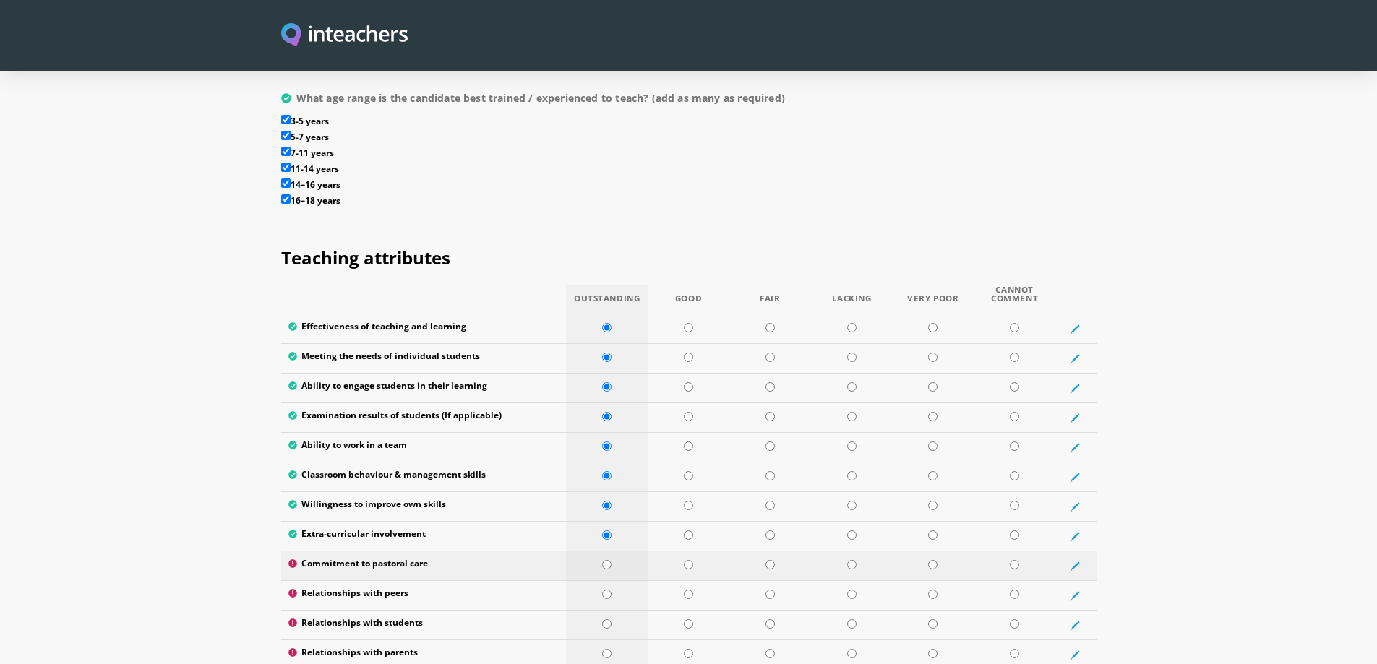
radio input "true"
drag, startPoint x: 603, startPoint y: 554, endPoint x: 611, endPoint y: 573, distance: 20.4
click at [603, 590] on input "radio" at bounding box center [606, 594] width 9 height 9
radio input "true"
click at [608, 619] on input "radio" at bounding box center [606, 623] width 9 height 9
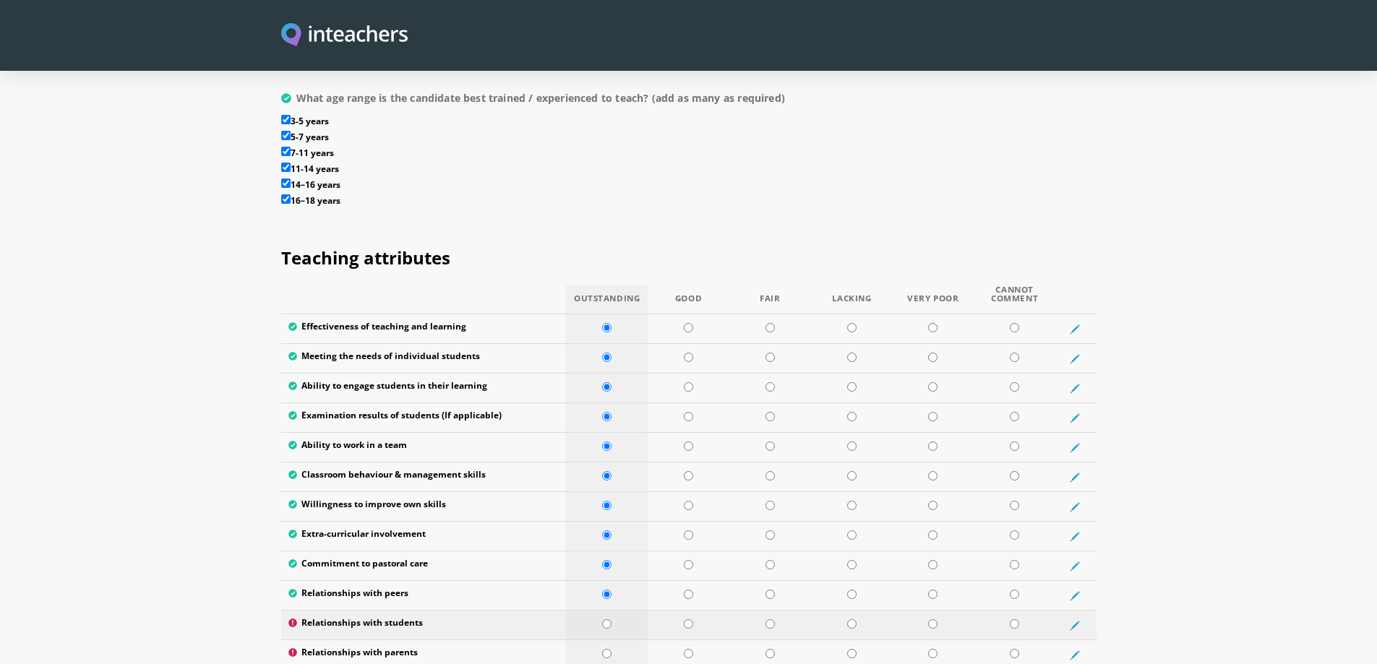
radio input "true"
click at [611, 640] on td at bounding box center [607, 655] width 82 height 30
radio input "true"
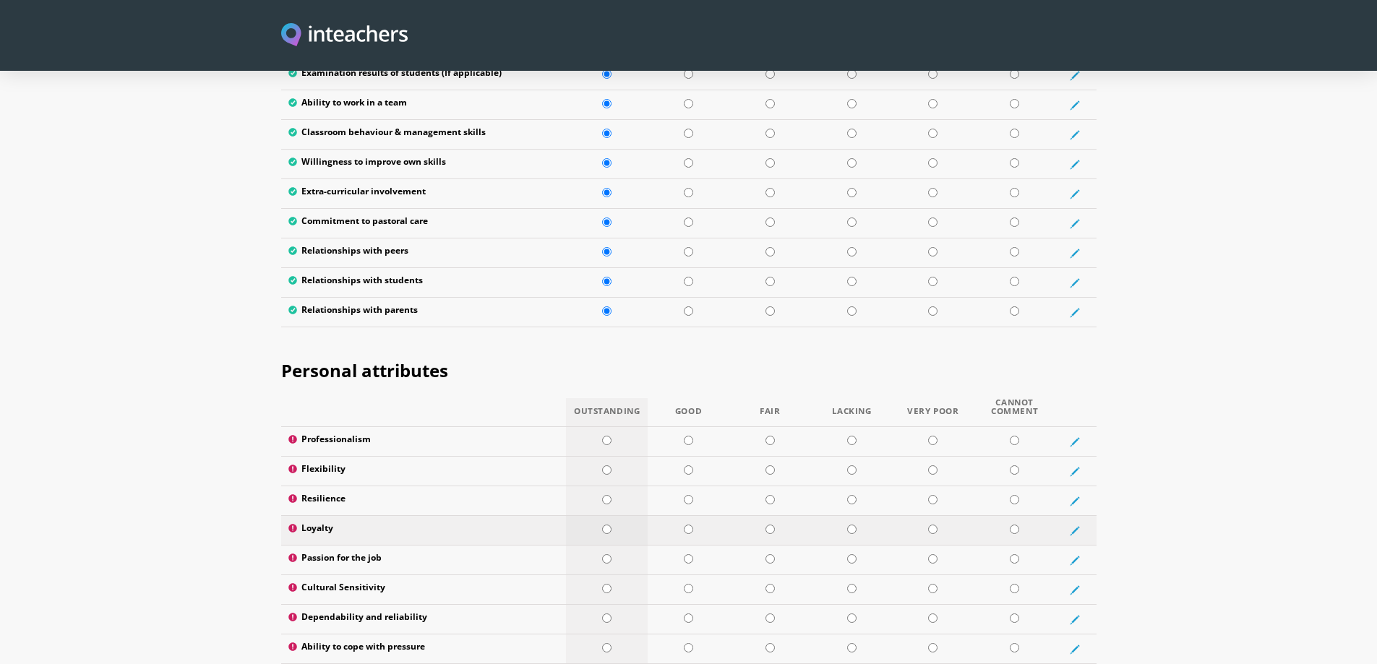
scroll to position [2096, 0]
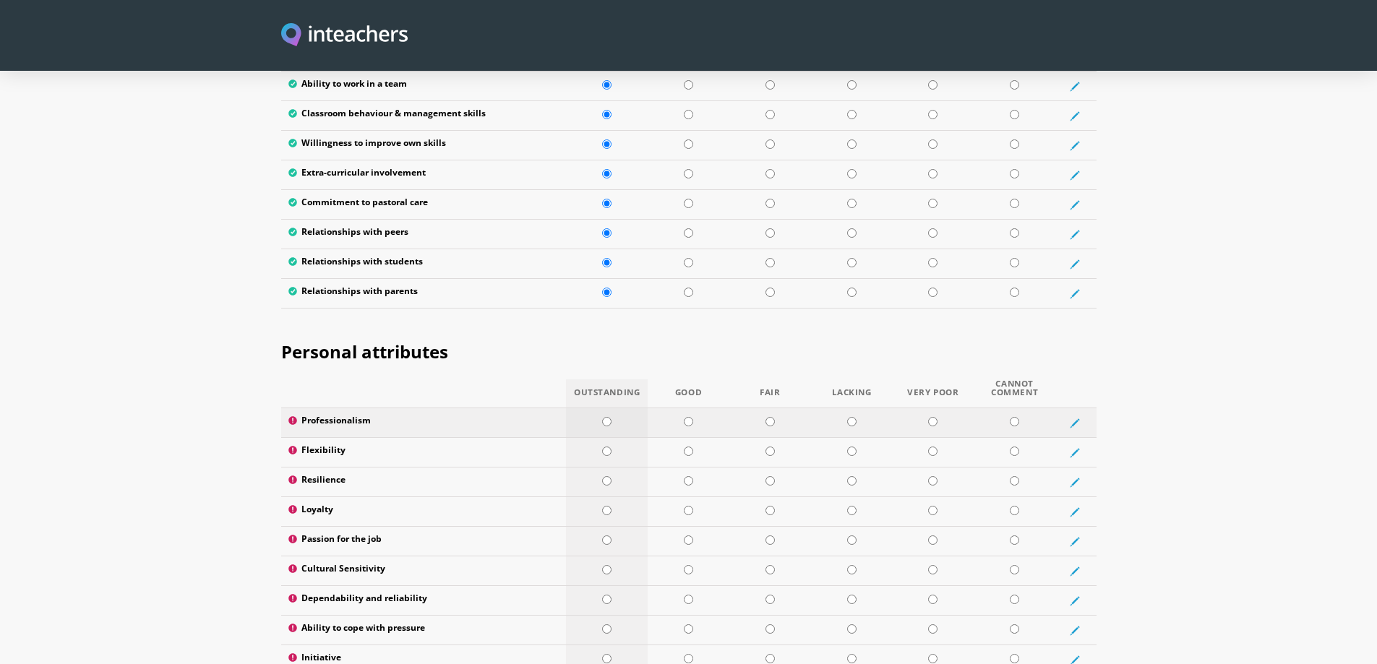
click at [607, 417] on input "radio" at bounding box center [606, 421] width 9 height 9
radio input "true"
click at [604, 447] on input "radio" at bounding box center [606, 451] width 9 height 9
radio input "true"
click at [609, 476] on input "radio" at bounding box center [606, 480] width 9 height 9
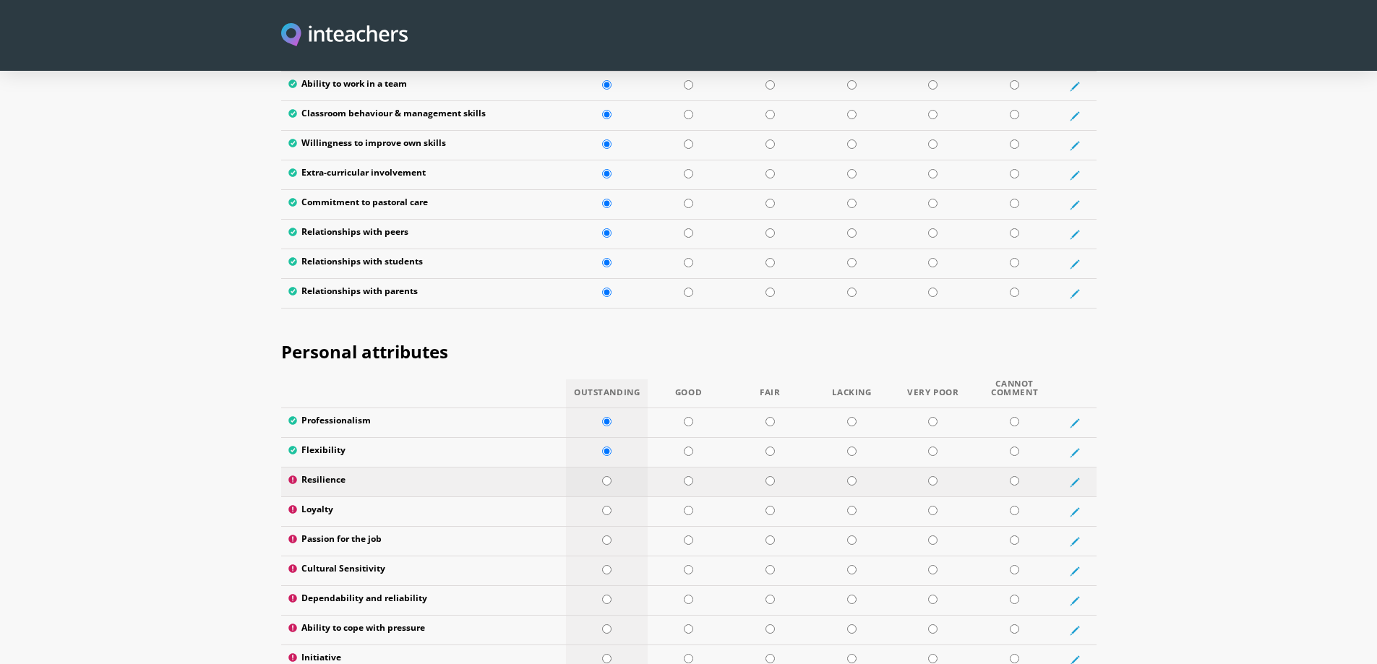
radio input "true"
drag, startPoint x: 609, startPoint y: 470, endPoint x: 608, endPoint y: 491, distance: 21.0
click at [609, 506] on input "radio" at bounding box center [606, 510] width 9 height 9
radio input "true"
click at [608, 527] on td at bounding box center [607, 542] width 82 height 30
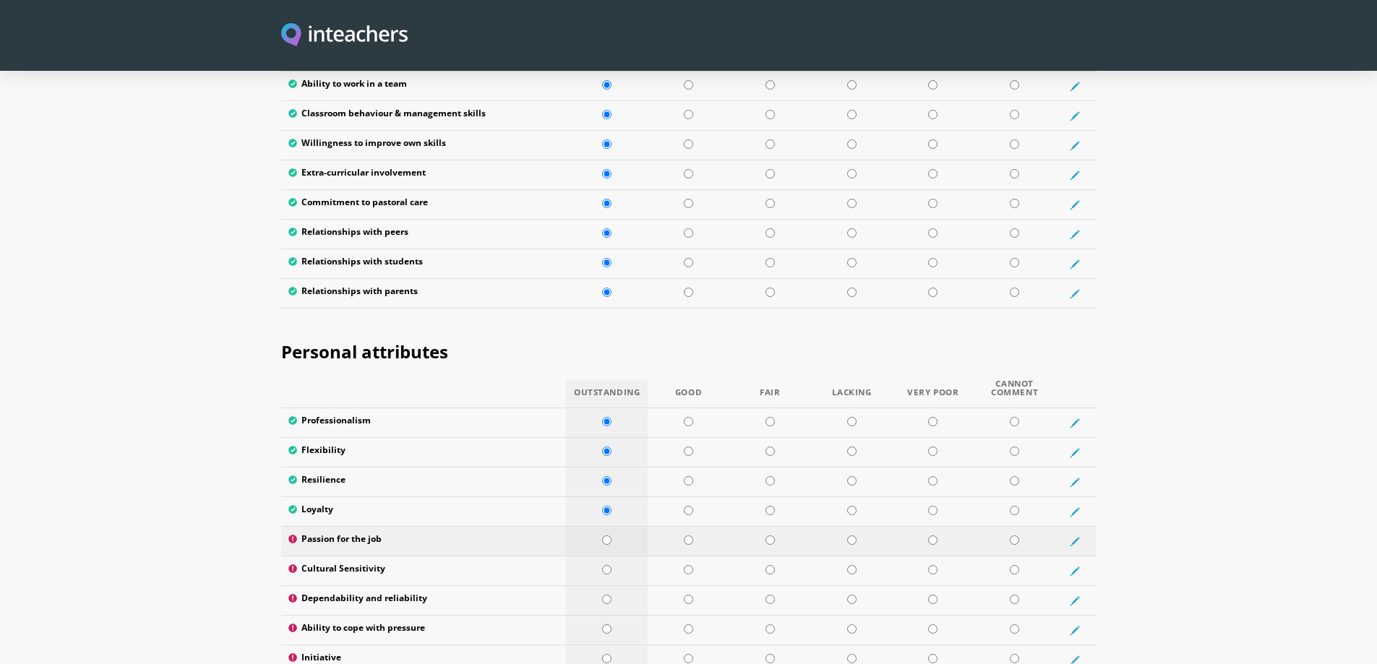
radio input "true"
click at [609, 565] on input "radio" at bounding box center [606, 569] width 9 height 9
radio input "true"
click at [609, 595] on input "radio" at bounding box center [606, 599] width 9 height 9
radio input "true"
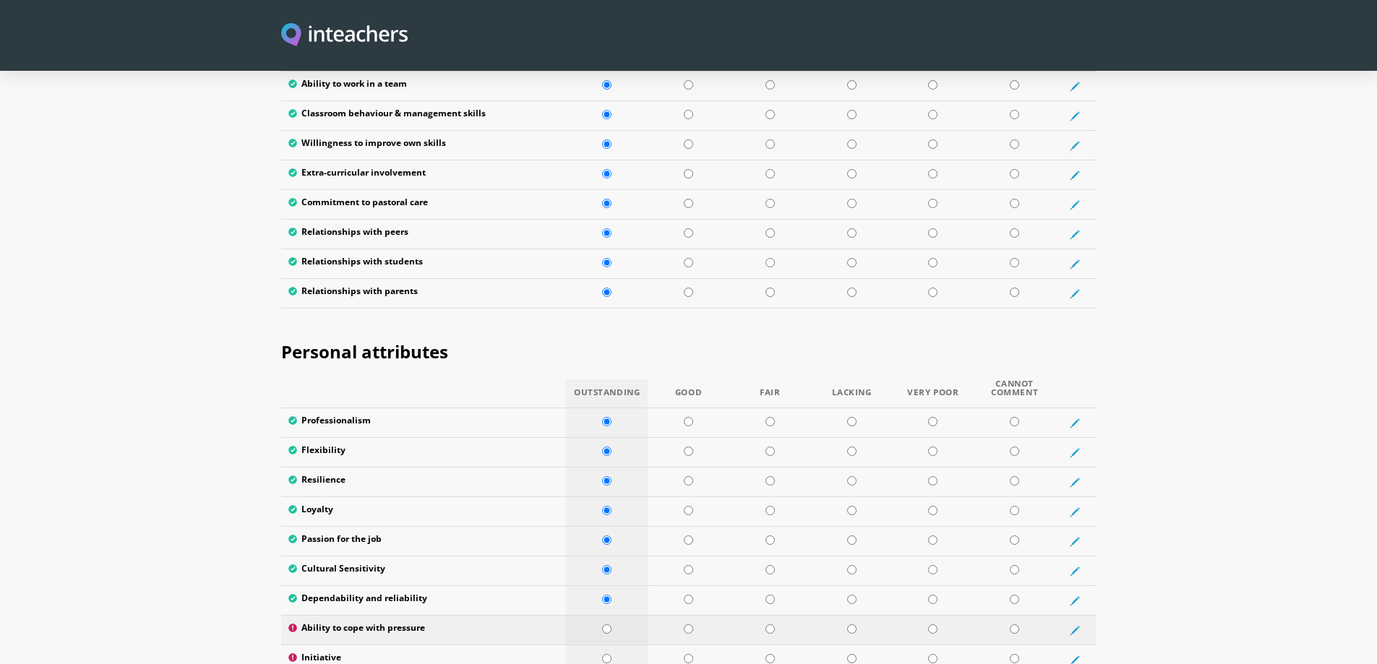
drag, startPoint x: 604, startPoint y: 592, endPoint x: 608, endPoint y: 602, distance: 11.0
click at [604, 625] on input "radio" at bounding box center [606, 629] width 9 height 9
radio input "true"
click at [605, 654] on input "radio" at bounding box center [606, 658] width 9 height 9
radio input "true"
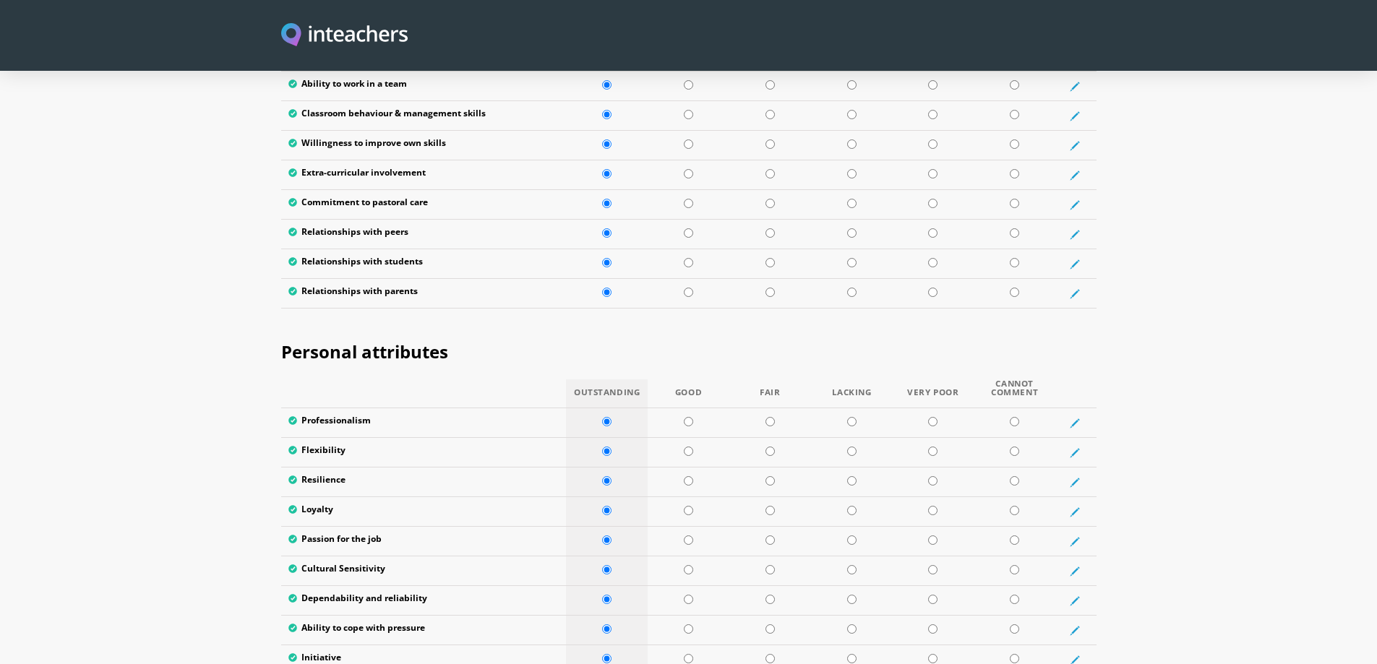
radio input "true"
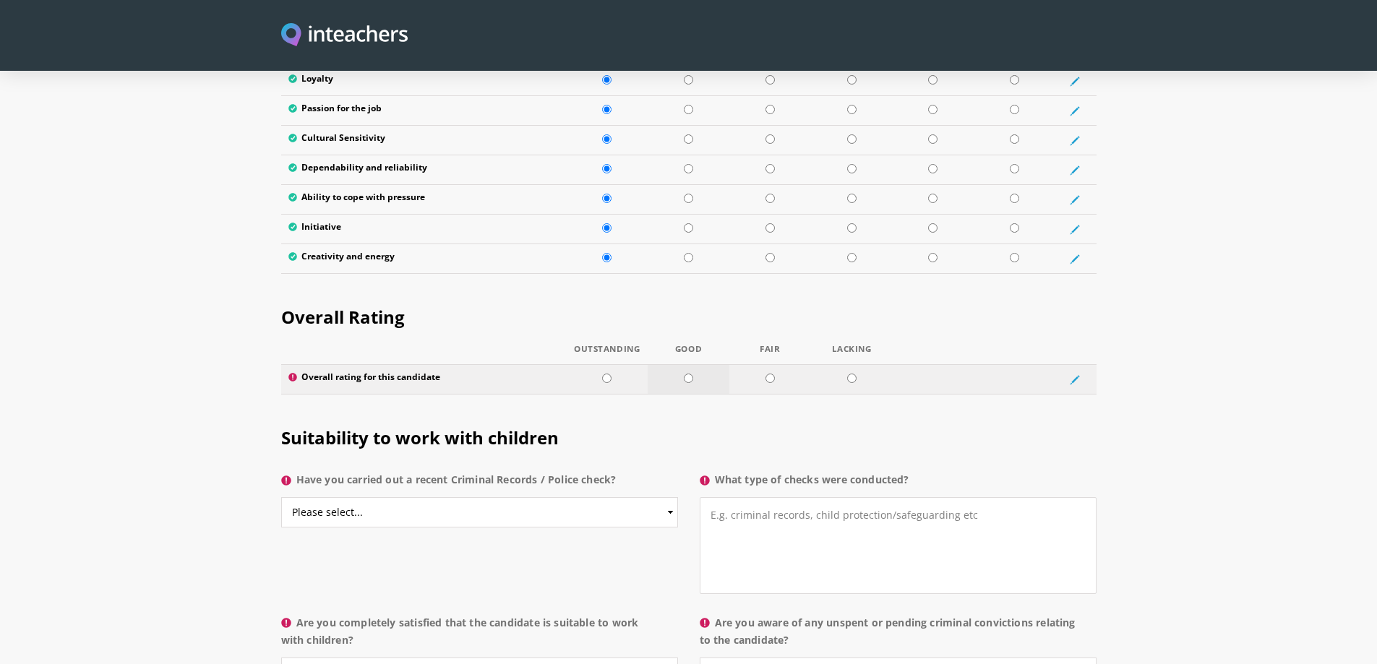
scroll to position [2530, 0]
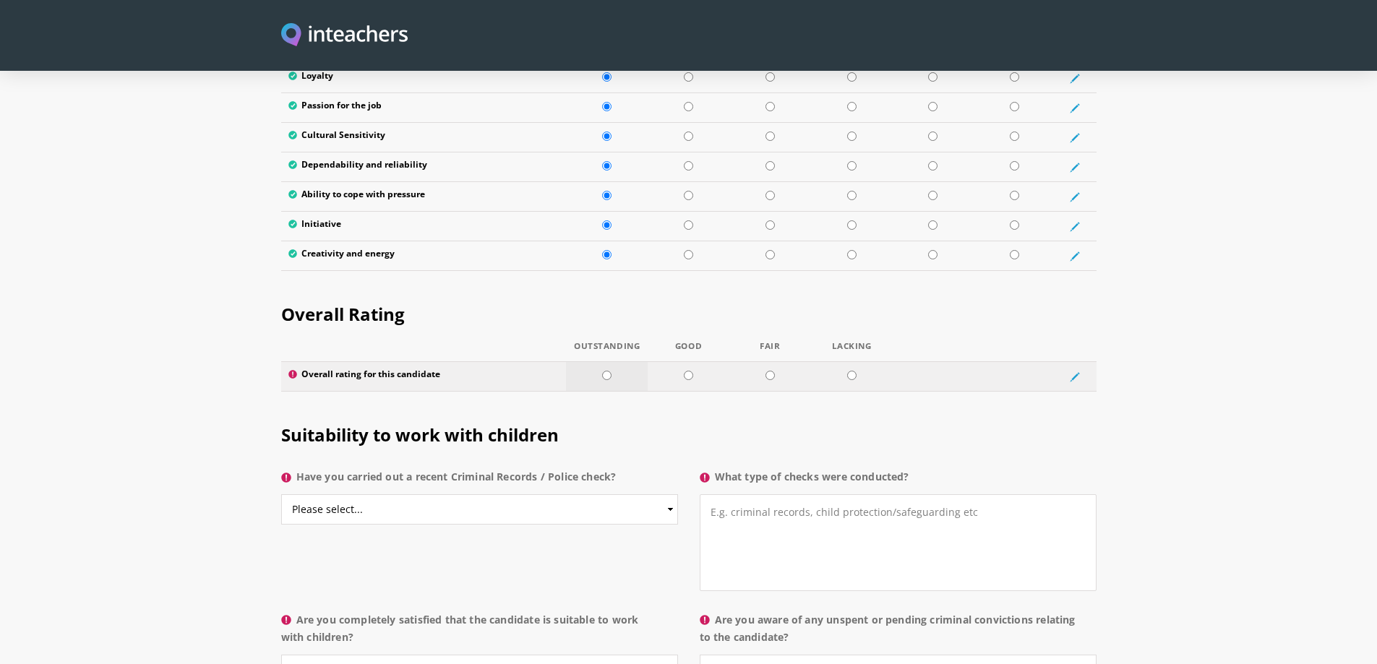
click at [606, 371] on input "radio" at bounding box center [606, 375] width 9 height 9
radio input "true"
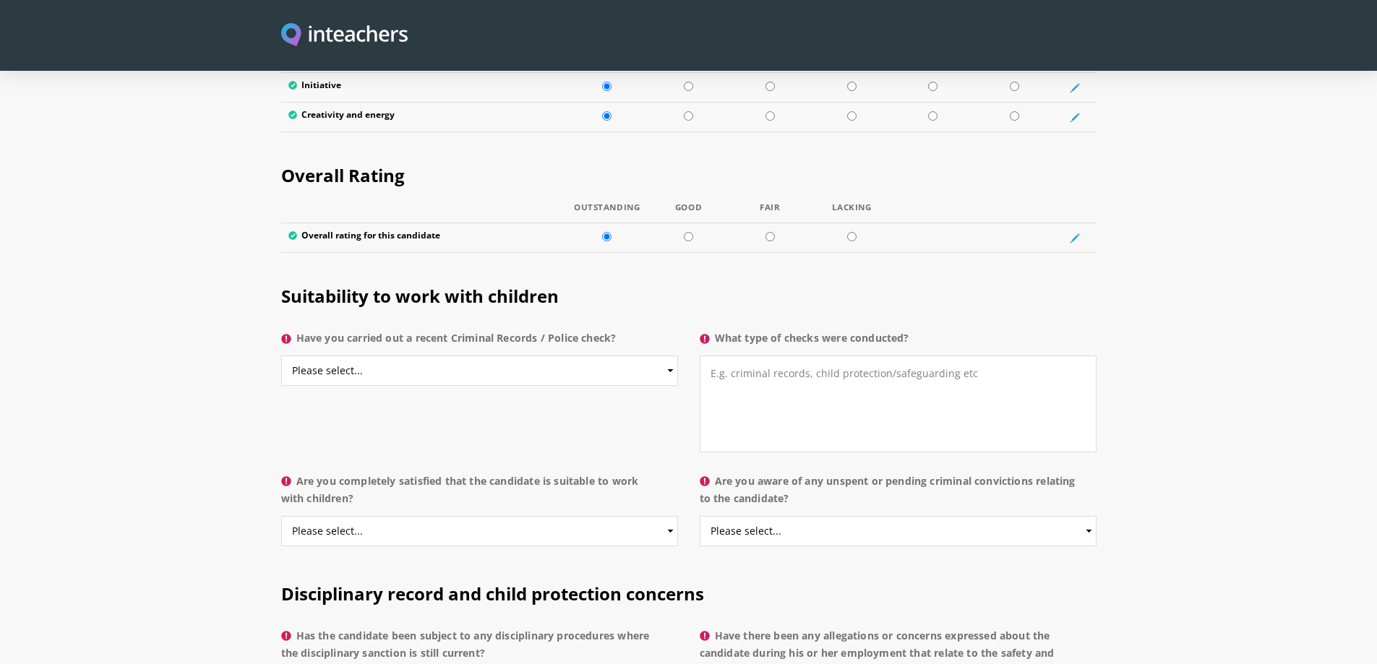
scroll to position [2674, 0]
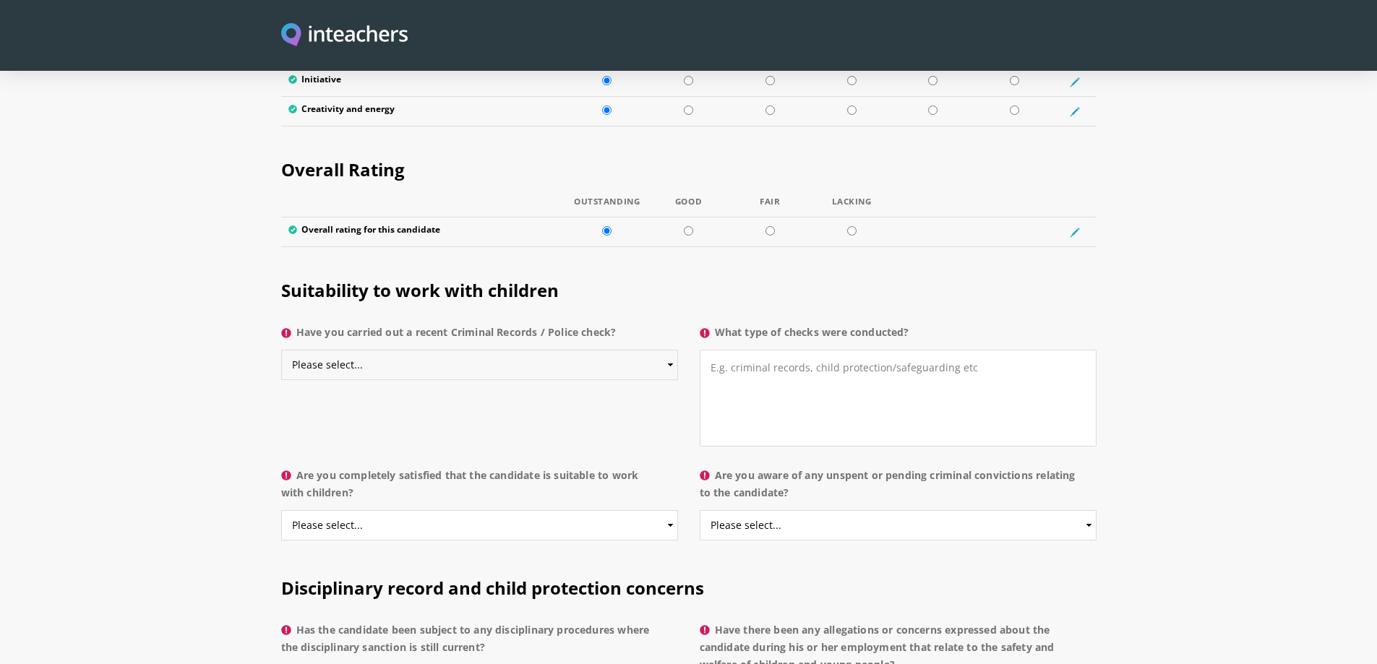
click at [338, 350] on select "Please select... Yes No Do not know" at bounding box center [479, 365] width 397 height 30
select select "Yes"
click at [281, 350] on select "Please select... Yes No Do not know" at bounding box center [479, 365] width 397 height 30
click at [768, 355] on textarea "What type of checks were conducted?" at bounding box center [898, 398] width 397 height 97
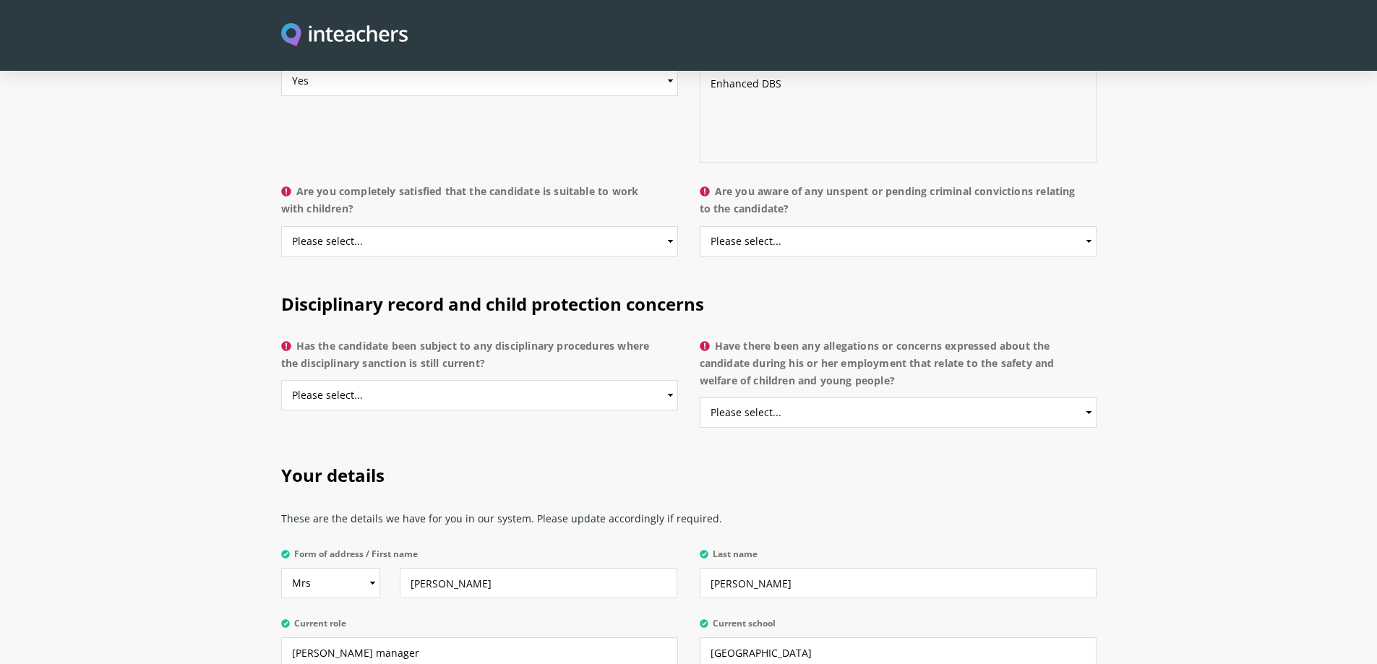
scroll to position [2964, 0]
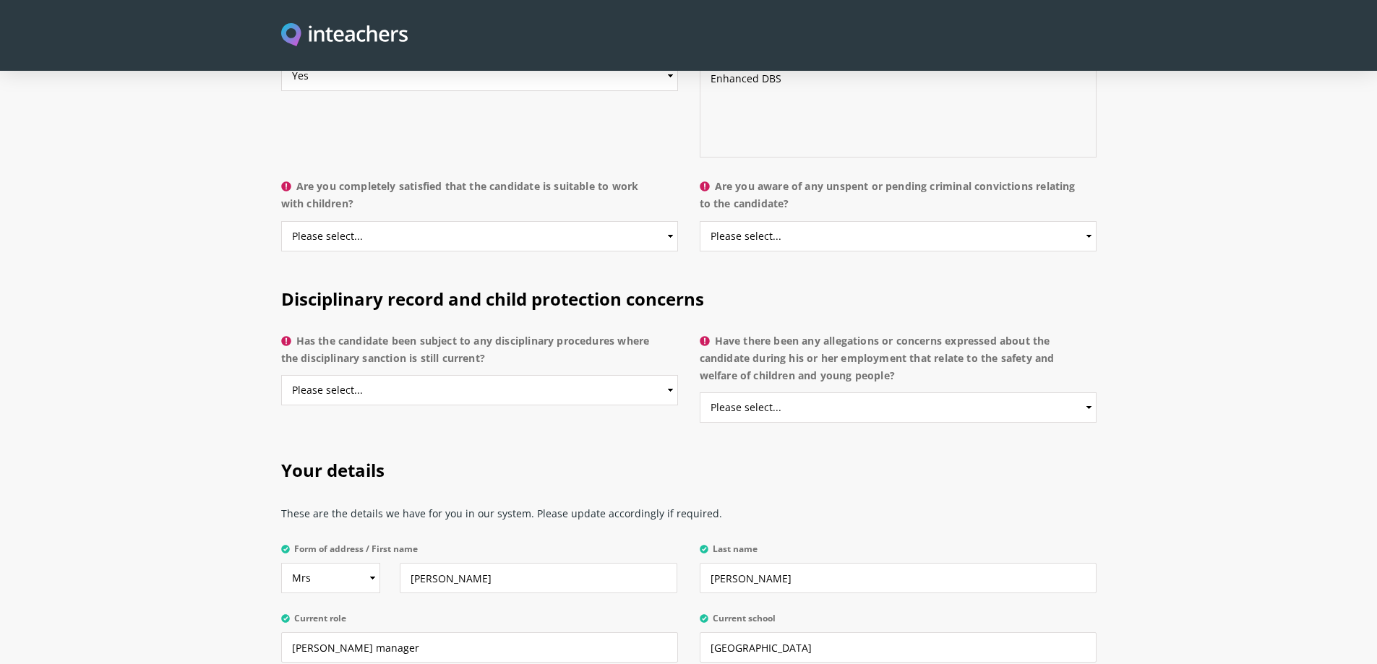
type textarea "Enhanced DBS"
click at [392, 221] on select "Please select... Yes No Do not know" at bounding box center [479, 236] width 397 height 30
select select "Yes"
click at [281, 221] on select "Please select... Yes No Do not know" at bounding box center [479, 236] width 397 height 30
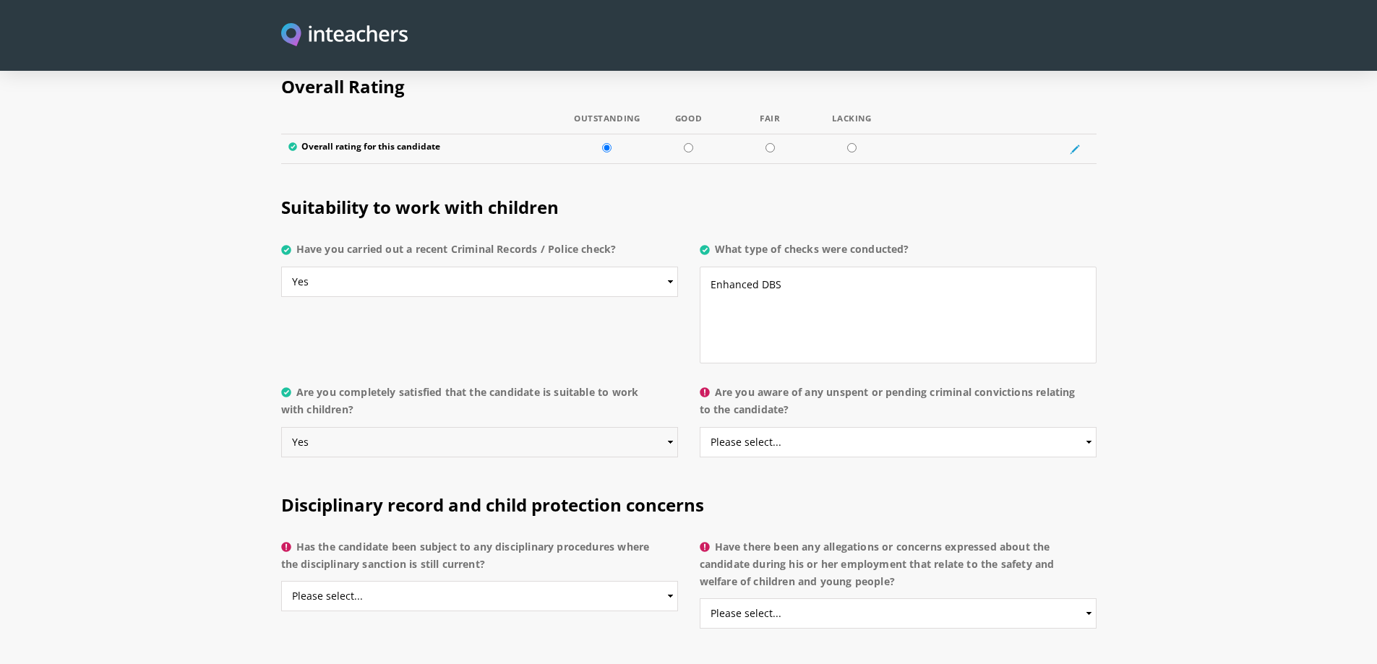
scroll to position [2747, 0]
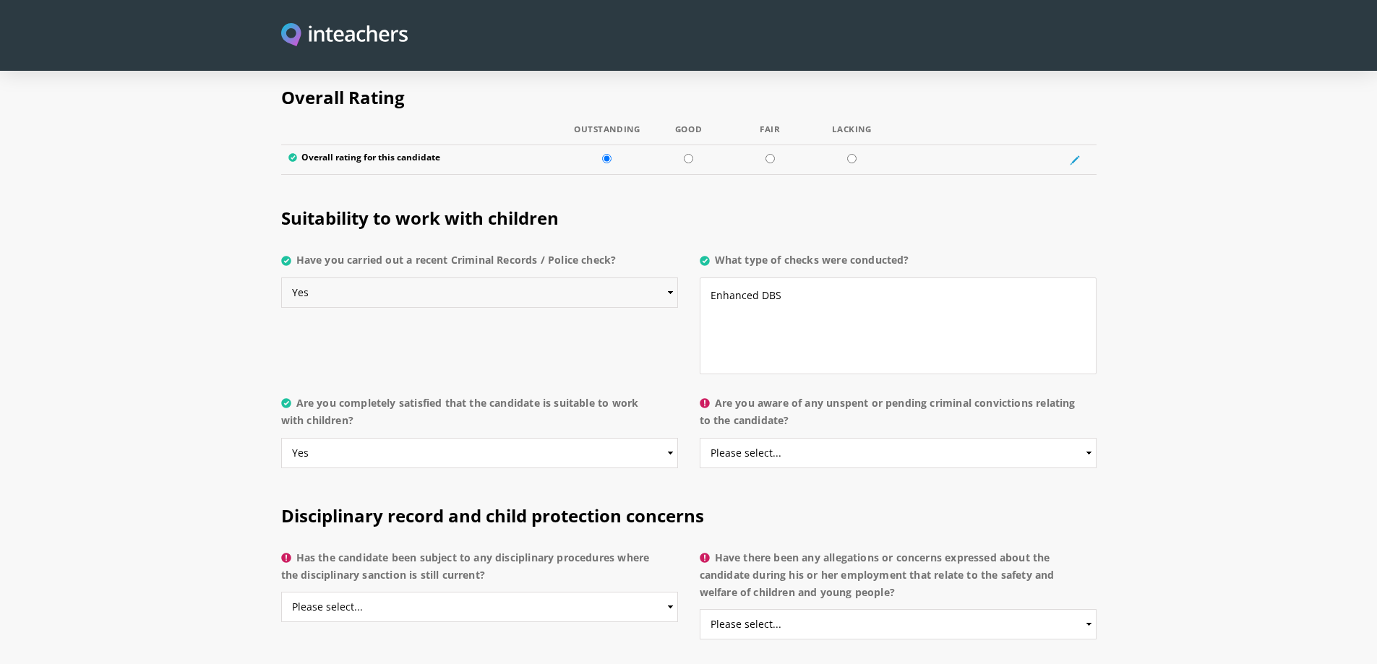
drag, startPoint x: 395, startPoint y: 246, endPoint x: 416, endPoint y: 266, distance: 29.1
click at [395, 278] on select "Please select... Yes No Do not know" at bounding box center [479, 293] width 397 height 30
click at [281, 278] on select "Please select... Yes No Do not know" at bounding box center [479, 293] width 397 height 30
click at [322, 278] on select "Please select... Yes No Do not know" at bounding box center [479, 293] width 397 height 30
select select "Do not know"
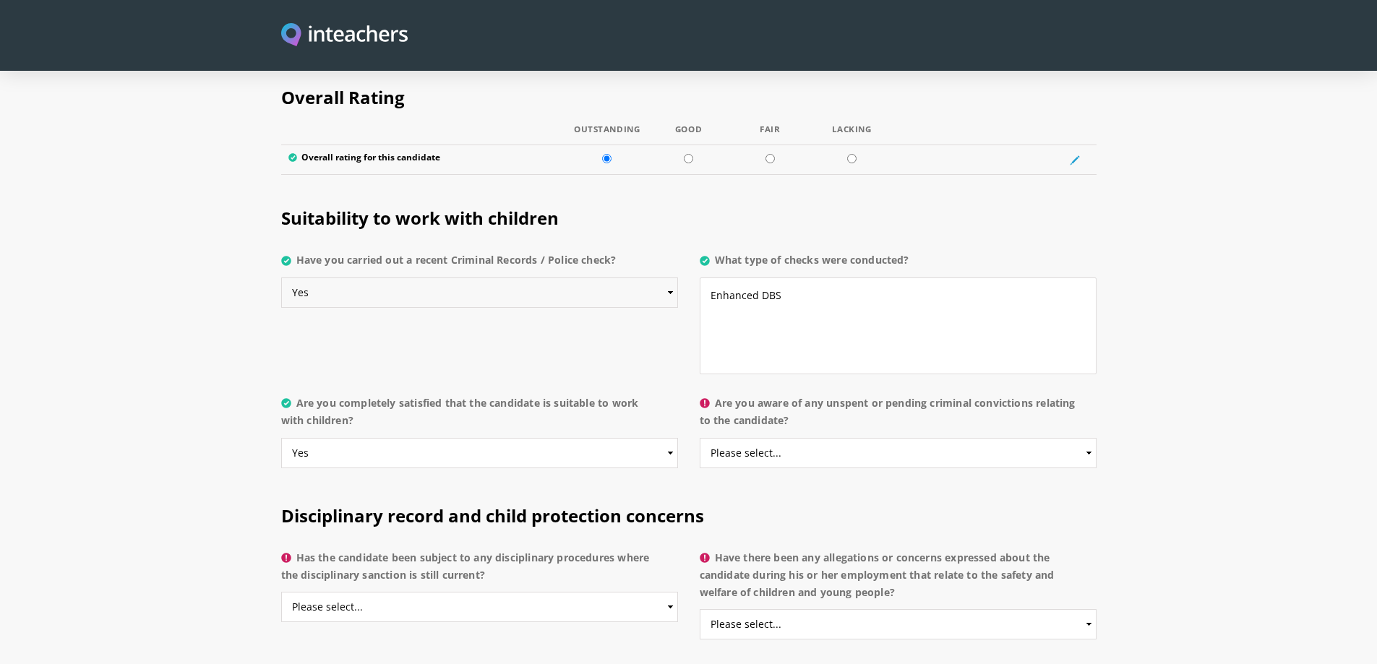
click at [281, 278] on select "Please select... Yes No Do not know" at bounding box center [479, 293] width 397 height 30
click at [800, 278] on textarea "Enhanced DBS" at bounding box center [898, 326] width 397 height 97
click at [712, 278] on textarea "Enhanced DBS" at bounding box center [898, 326] width 397 height 97
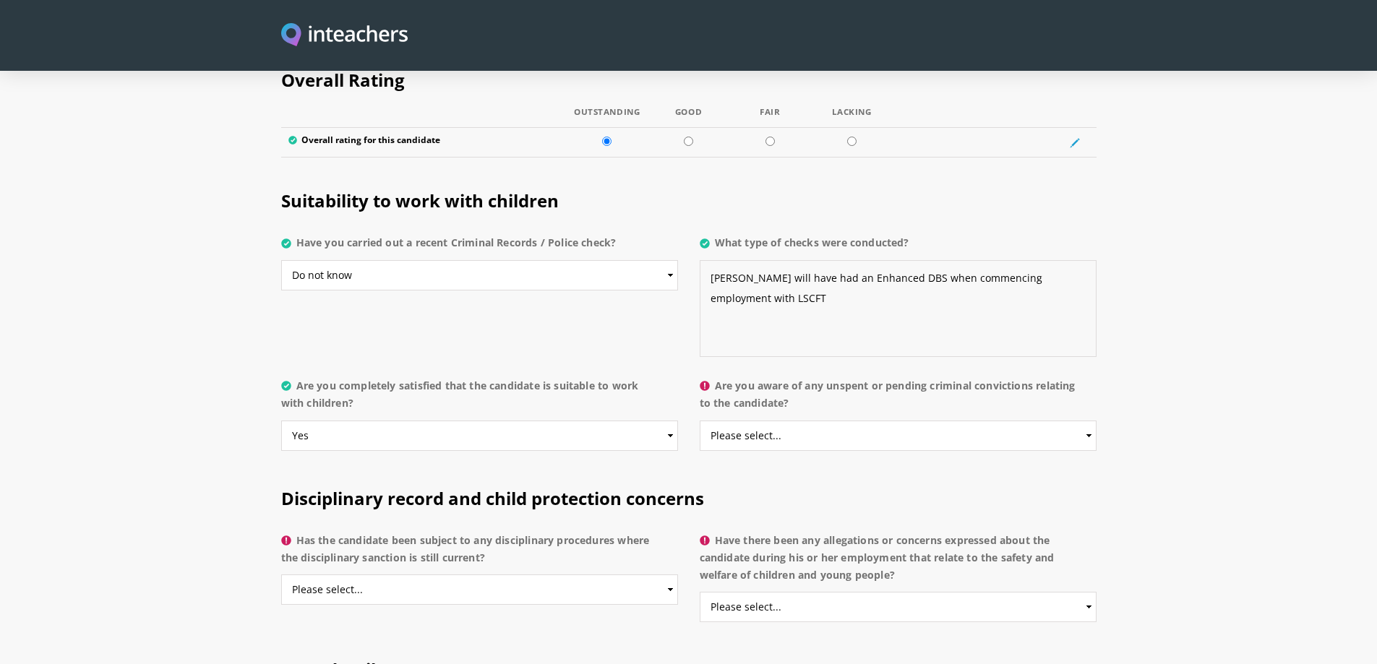
scroll to position [2819, 0]
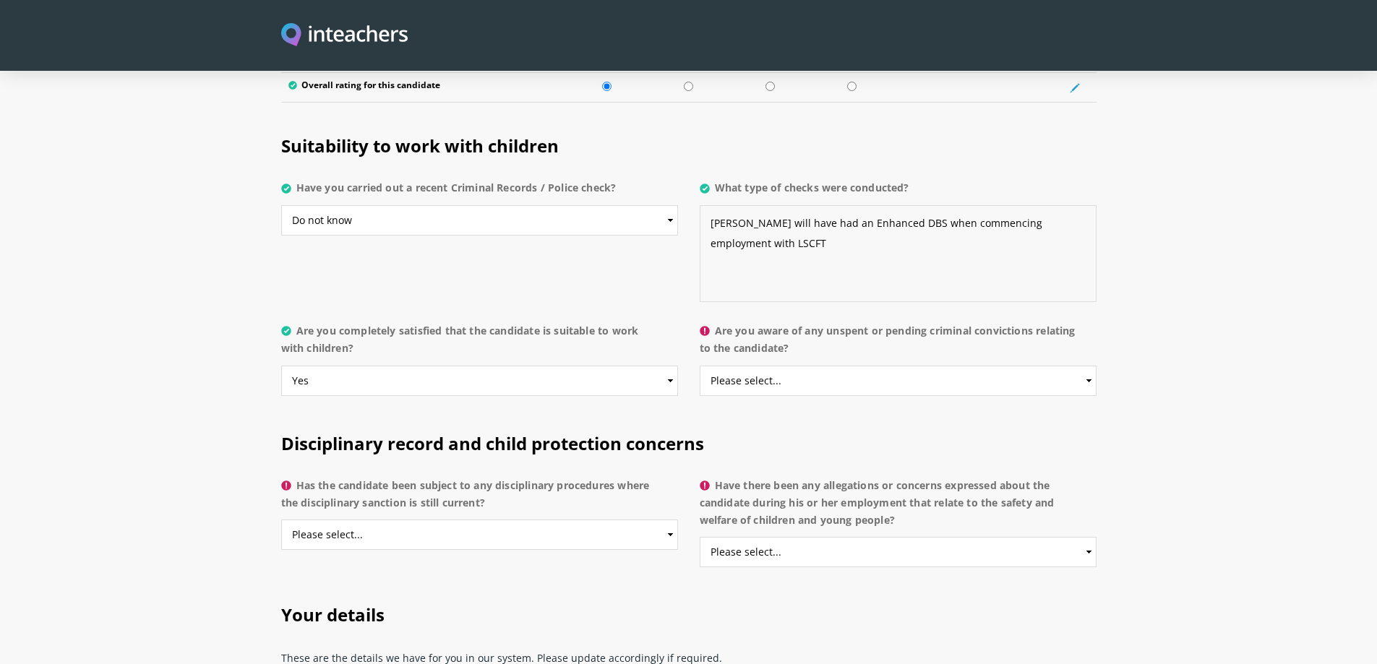
type textarea "Zafrat will have had an Enhanced DBS when commencing employment with LSCFT"
click at [794, 366] on select "Please select... Yes No Do not know" at bounding box center [898, 381] width 397 height 30
select select "No"
click at [700, 366] on select "Please select... Yes No Do not know" at bounding box center [898, 381] width 397 height 30
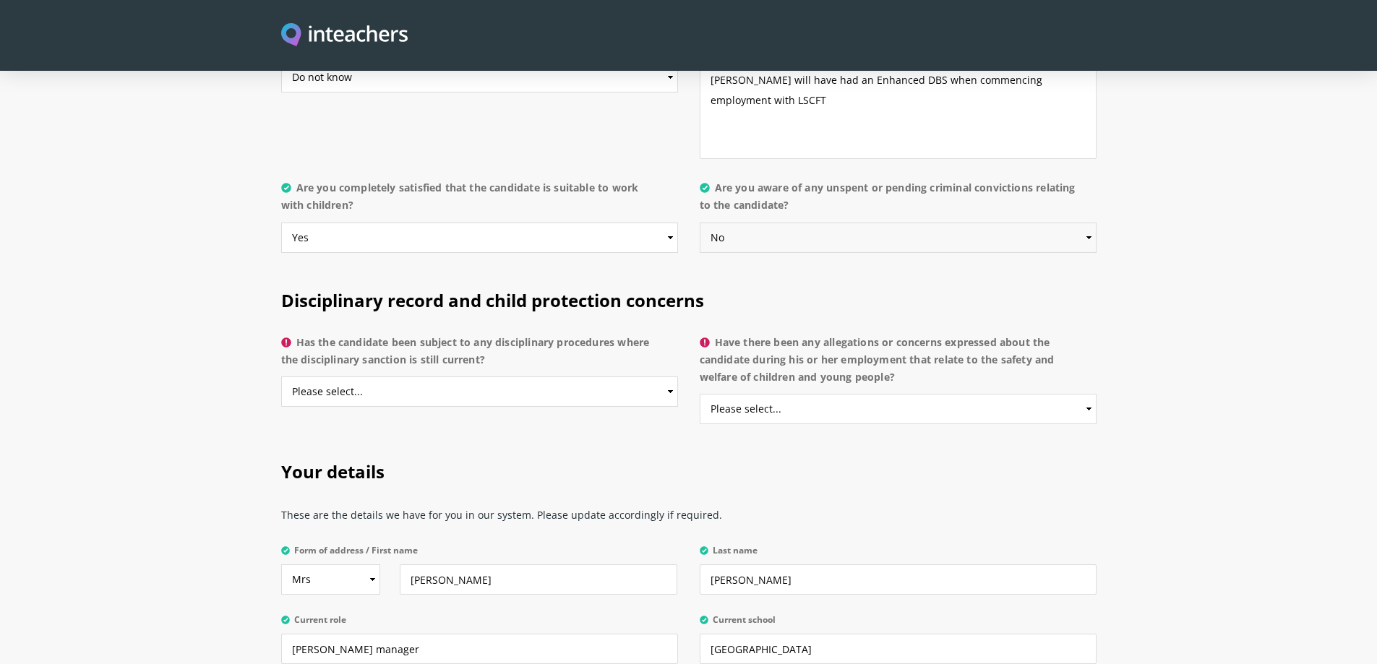
scroll to position [2964, 0]
click at [333, 375] on select "Please select... Yes No Do not know" at bounding box center [479, 390] width 397 height 30
select select "No"
click at [281, 375] on select "Please select... Yes No Do not know" at bounding box center [479, 390] width 397 height 30
click at [833, 392] on select "Please select... Yes No Do not know" at bounding box center [898, 407] width 397 height 30
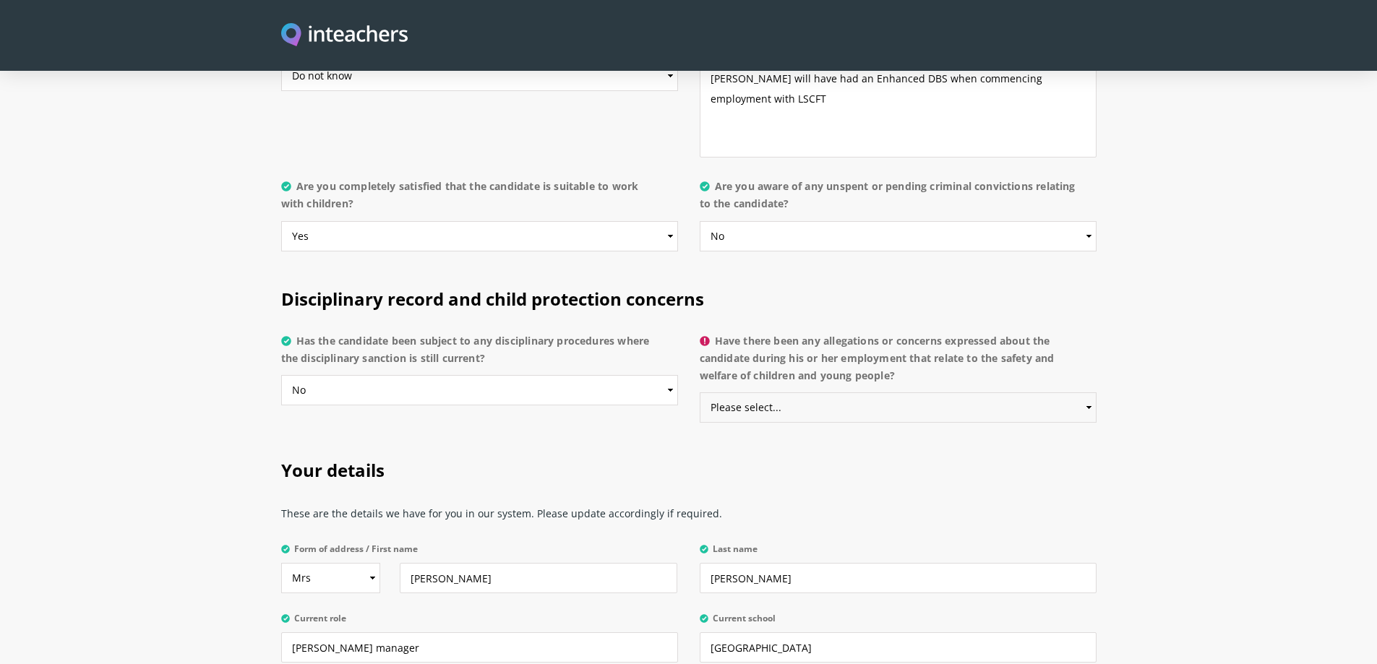
select select "No"
click at [700, 392] on select "Please select... Yes No Do not know" at bounding box center [898, 407] width 397 height 30
click at [539, 437] on h2 "Your details" at bounding box center [688, 467] width 815 height 61
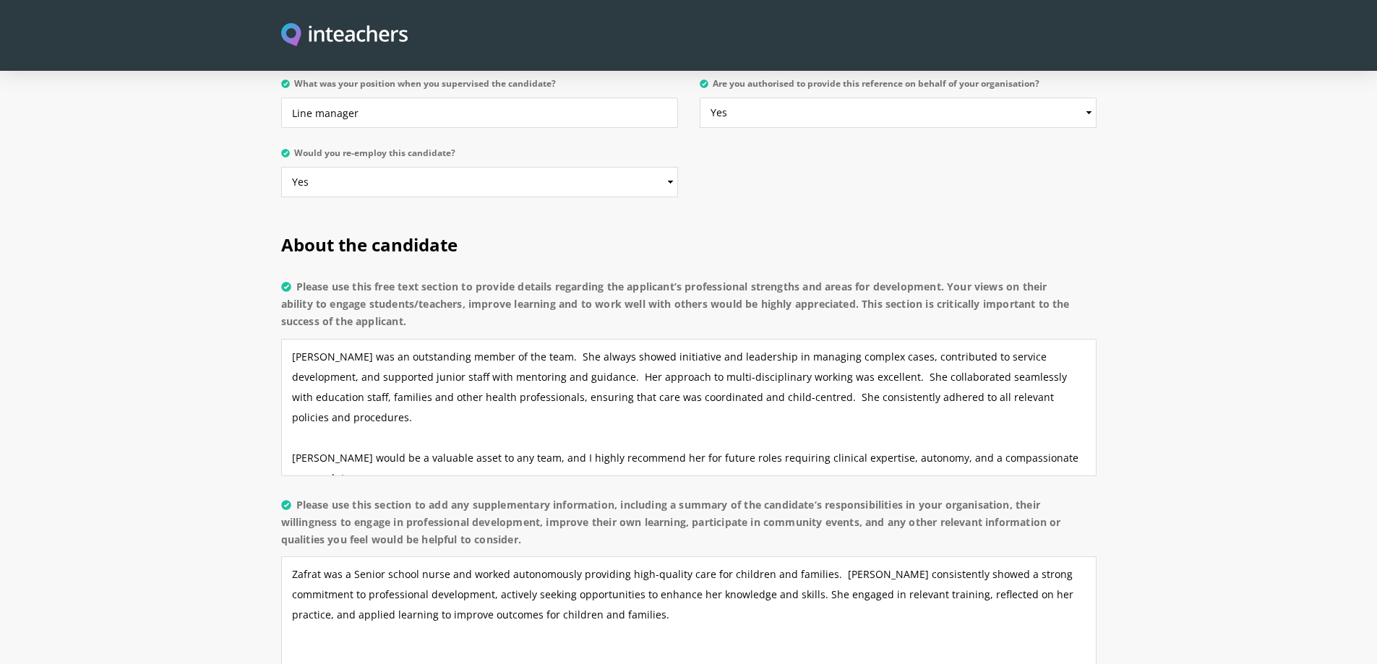
scroll to position [1012, 0]
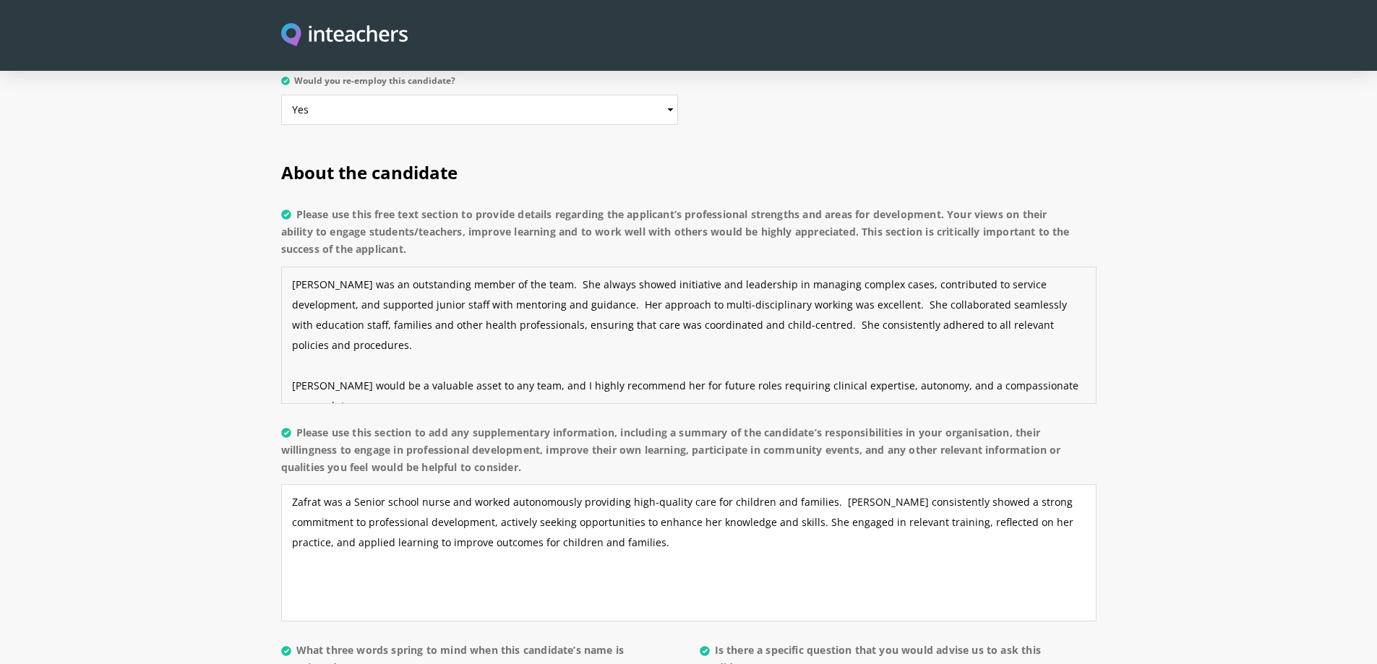
drag, startPoint x: 321, startPoint y: 344, endPoint x: 291, endPoint y: 323, distance: 36.9
click at [291, 323] on textarea "Zafrat was an outstanding member of the team. She always showed initiative and …" at bounding box center [688, 335] width 815 height 137
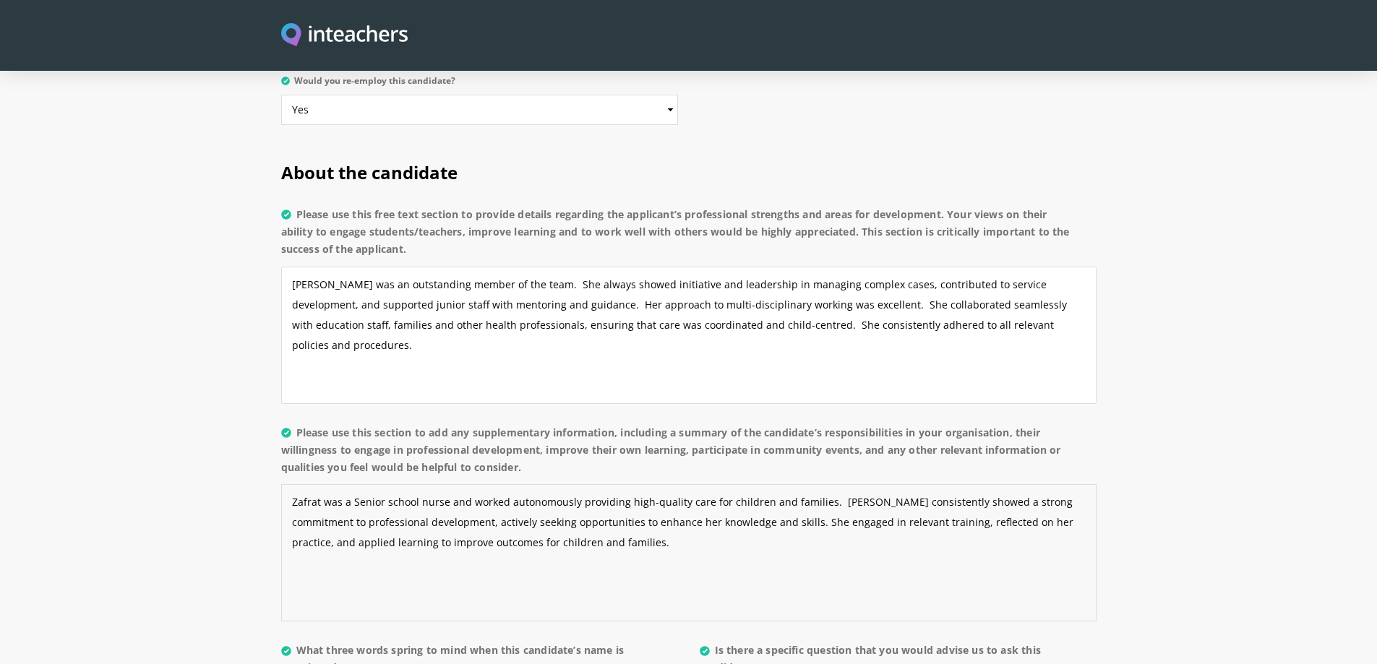
click at [365, 540] on textarea "Zafrat was a Senior school nurse and worked autonomously providing high-quality…" at bounding box center [688, 552] width 815 height 137
click at [329, 330] on textarea "Zafrat was an outstanding member of the team. She always showed initiative and …" at bounding box center [688, 335] width 815 height 137
paste textarea "Zafrat would be a valuable asset to any team, and I highly recommend her for fu…"
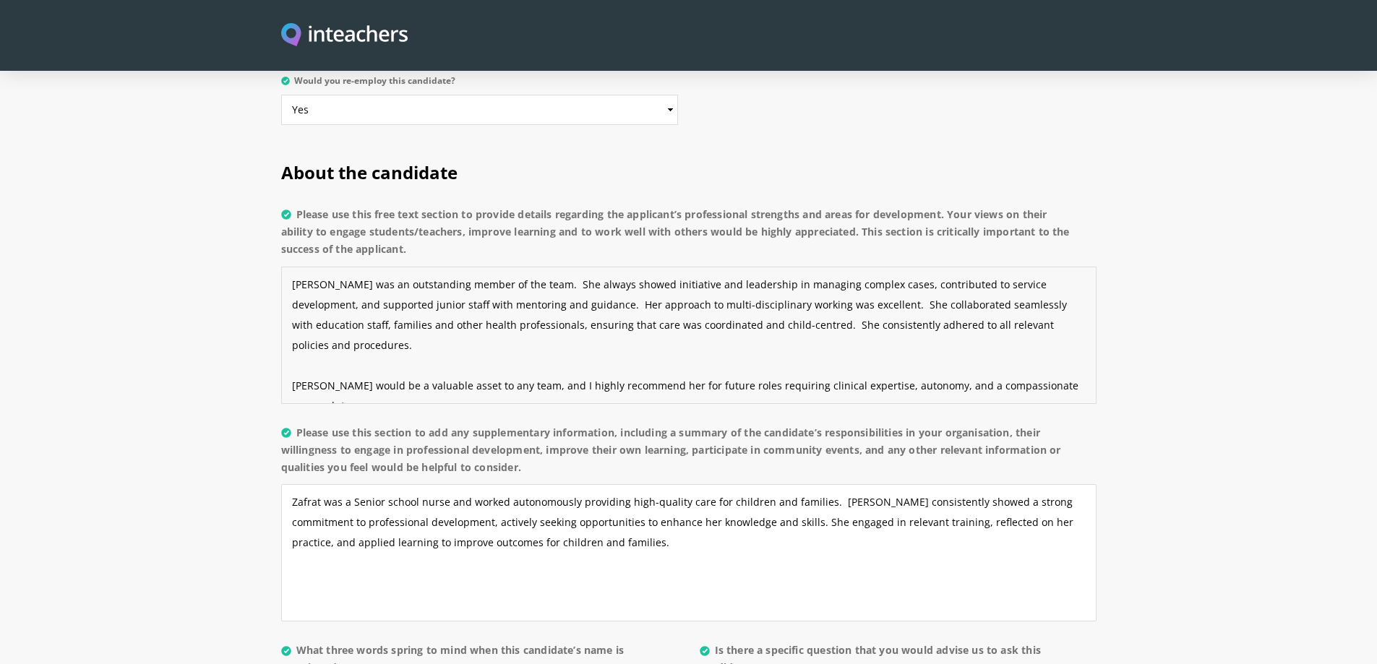
click at [335, 312] on textarea "Zafrat was an outstanding member of the team. She always showed initiative and …" at bounding box center [688, 335] width 815 height 137
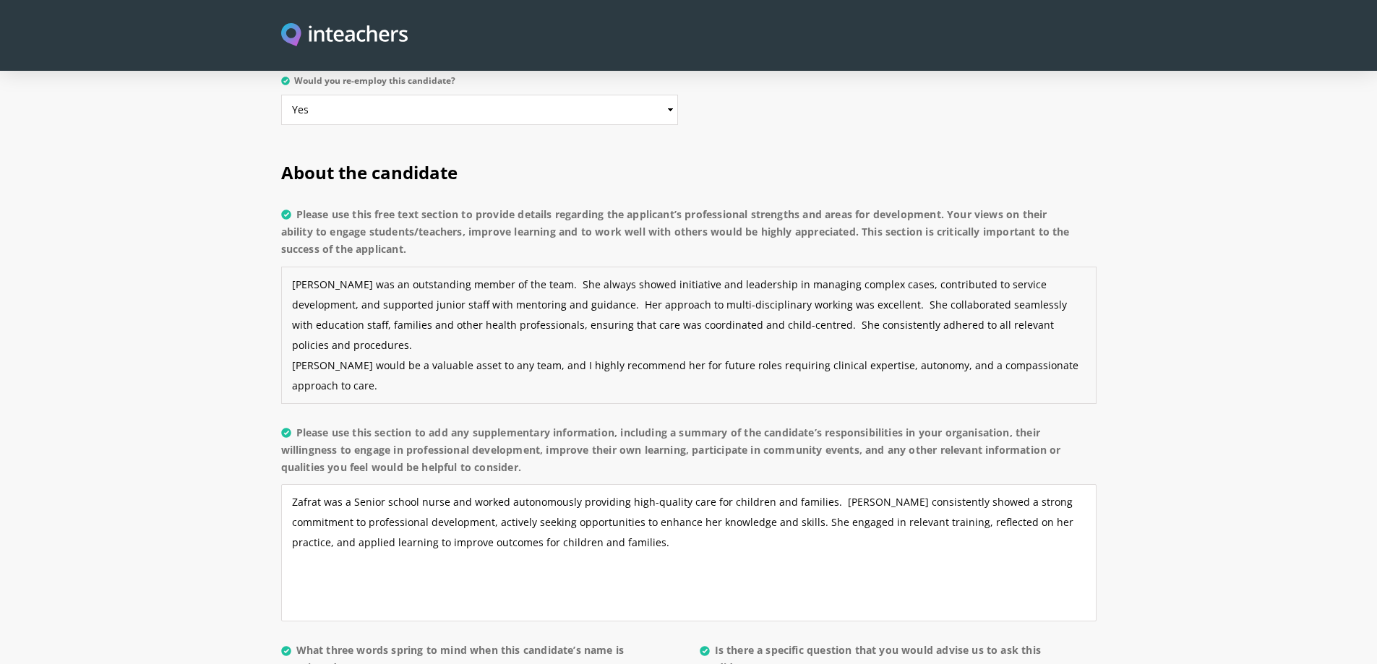
click at [291, 304] on textarea "Zafrat was an outstanding member of the team. She always showed initiative and …" at bounding box center [688, 335] width 815 height 137
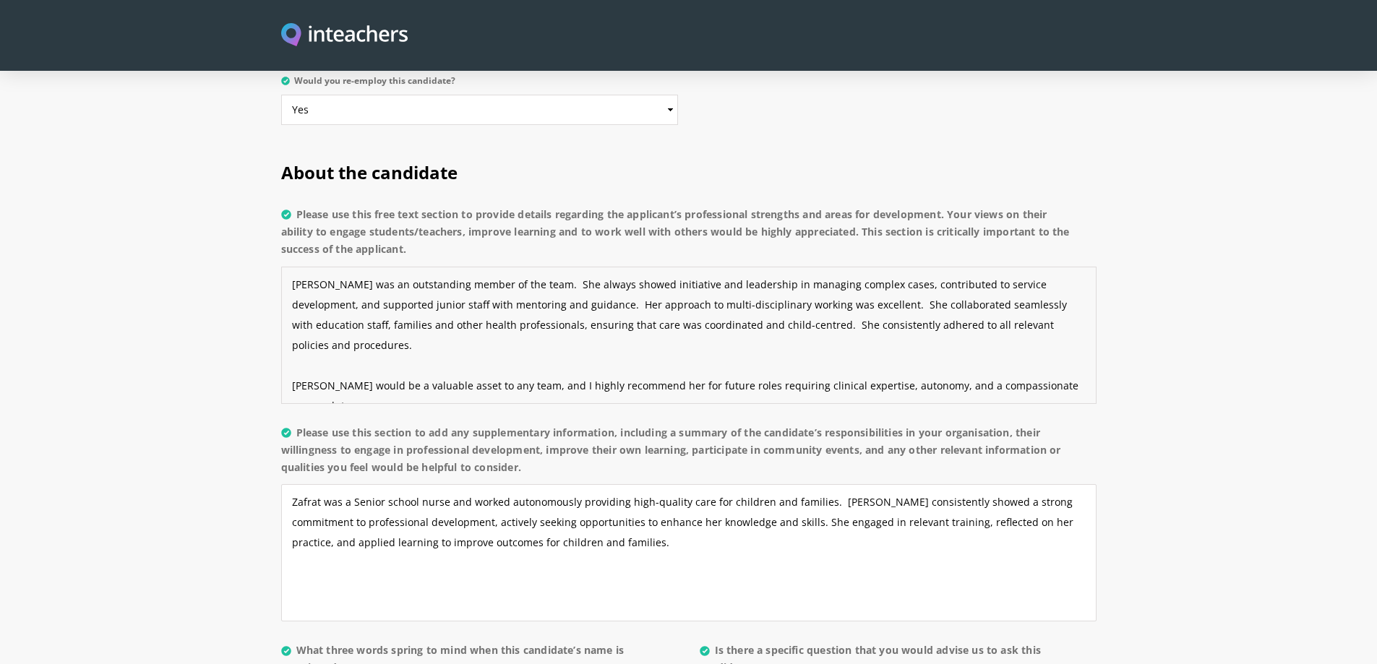
type textarea "Zafrat was an outstanding member of the team. She always showed initiative and …"
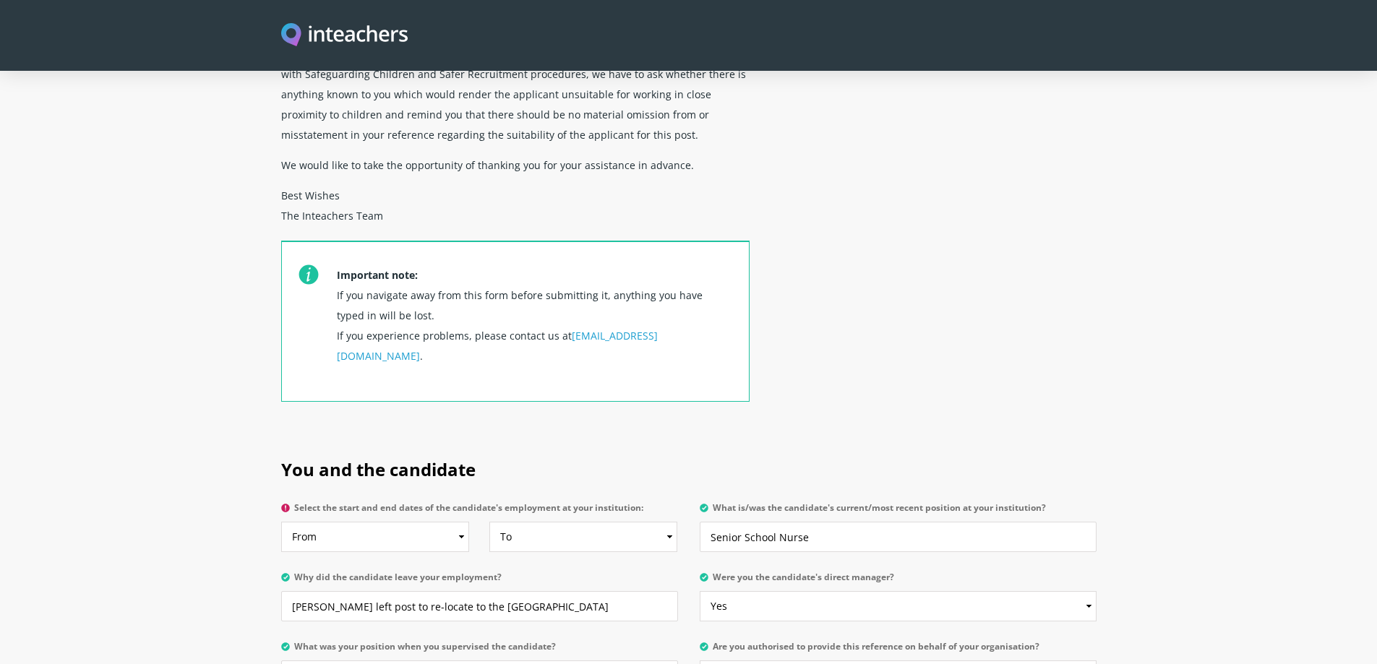
scroll to position [506, 0]
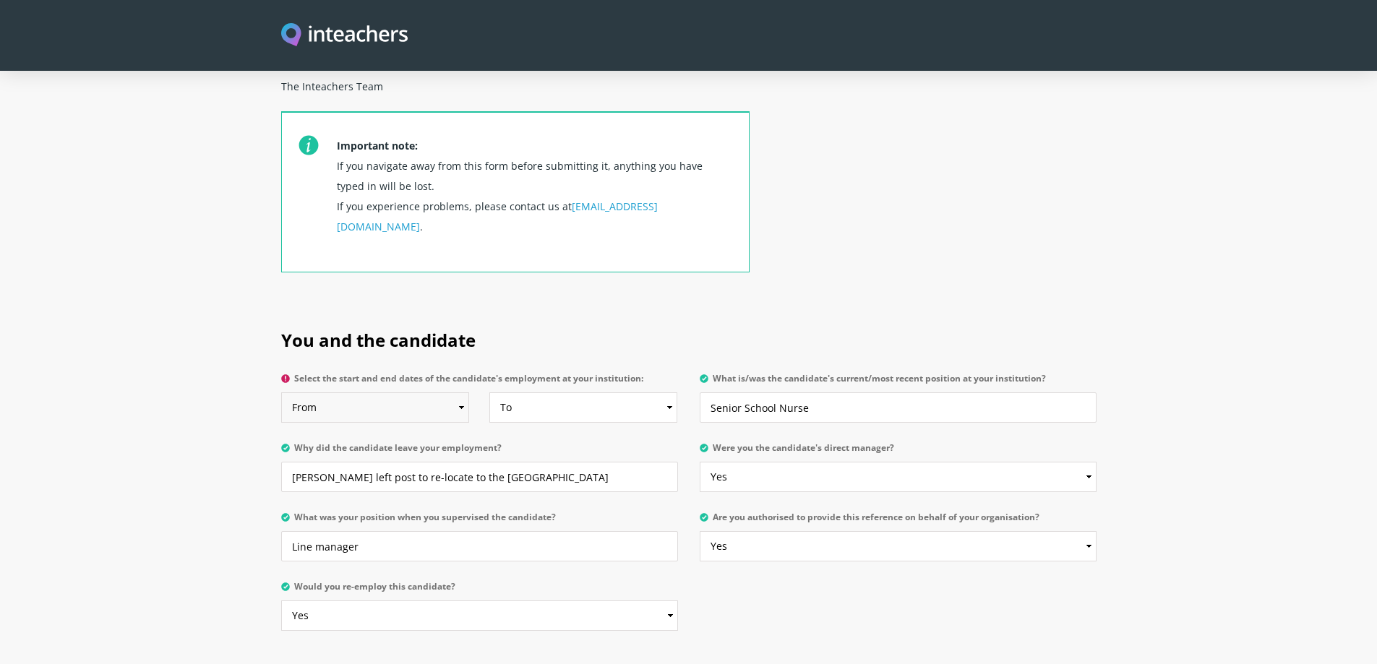
click at [379, 392] on select "From 2025 2024 2023 2022 2021 2020 2019 2018 2017 2016 2015 2014 2013 2012 2011…" at bounding box center [375, 407] width 189 height 30
select select "2022"
click at [281, 392] on select "From 2025 2024 2023 2022 2021 2020 2019 2018 2017 2016 2015 2014 2013 2012 2011…" at bounding box center [375, 407] width 189 height 30
click at [563, 392] on select "To Currently 2025 2024 2023 2022 2021 2020 2019 2018 2017 2016 2015 2014 2013 2…" at bounding box center [583, 407] width 189 height 30
select select "2024"
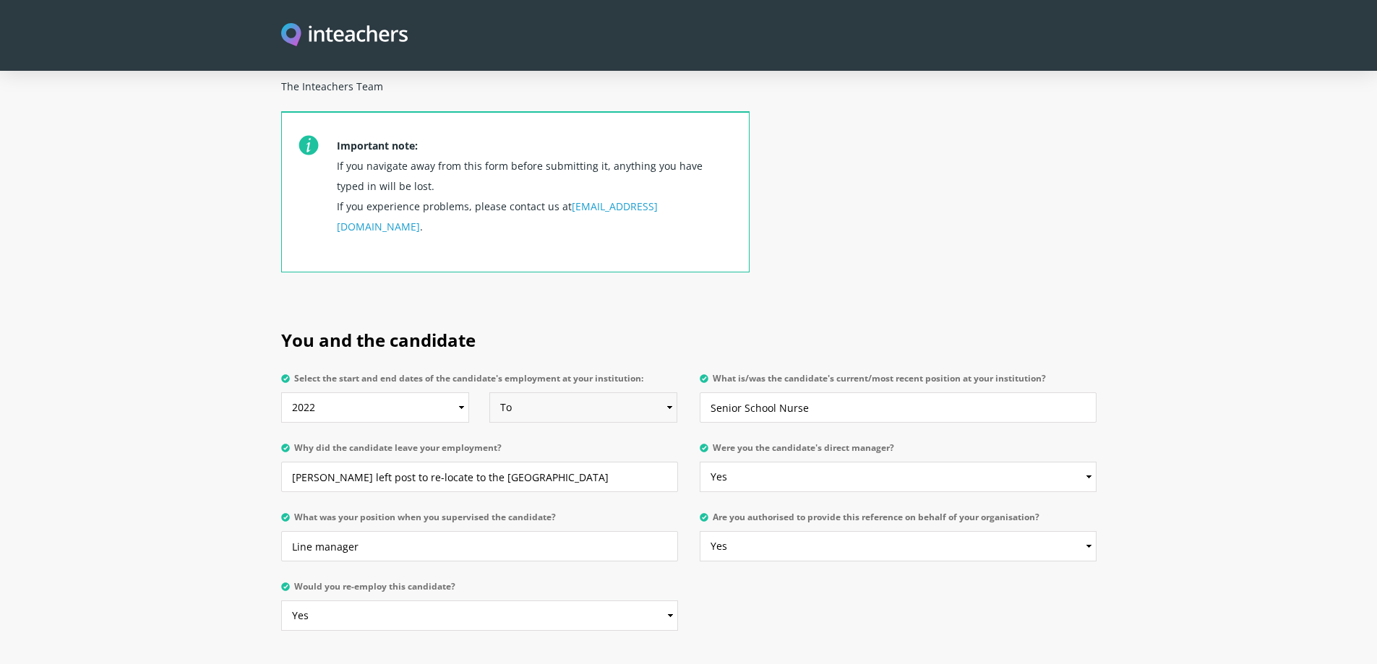
click at [489, 392] on select "To Currently 2025 2024 2023 2022 2021 2020 2019 2018 2017 2016 2015 2014 2013 2…" at bounding box center [583, 407] width 189 height 30
click at [222, 332] on section "You and the candidate Select the start and end dates of the candidate's employm…" at bounding box center [688, 476] width 1377 height 338
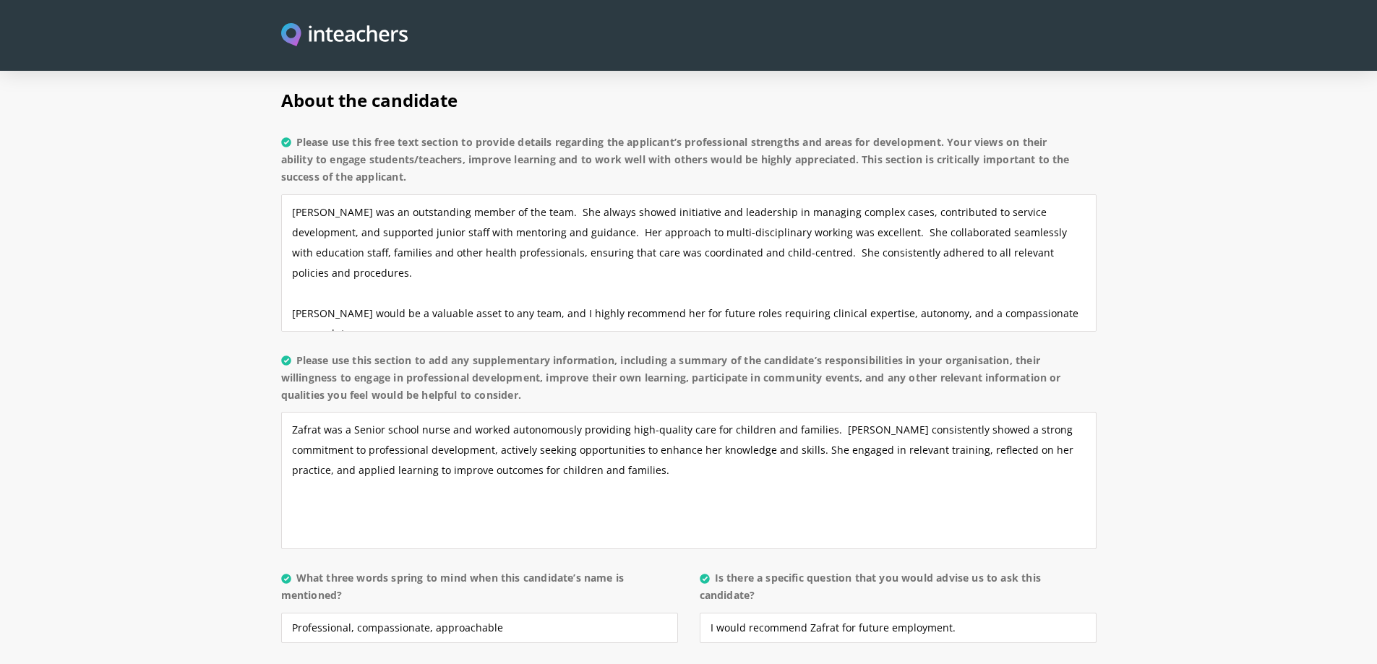
scroll to position [1156, 0]
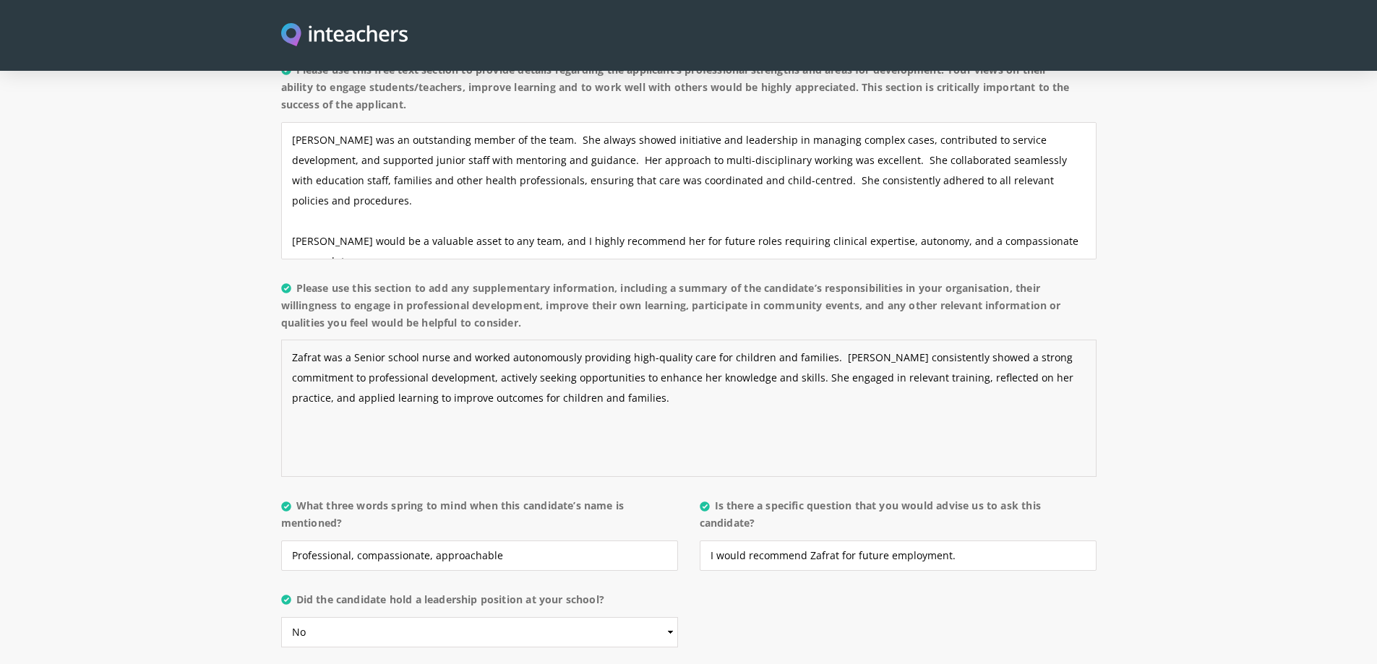
click at [621, 359] on textarea "Zafrat was a Senior school nurse and worked autonomously providing high-quality…" at bounding box center [688, 408] width 815 height 137
click at [329, 397] on textarea "Zafrat was a Senior school nurse and worked autonomously providing high-quality…" at bounding box center [688, 408] width 815 height 137
drag, startPoint x: 628, startPoint y: 395, endPoint x: 283, endPoint y: 395, distance: 345.5
click at [283, 395] on textarea "Zafrat was a Senior school nurse and worked autonomously providing high-quality…" at bounding box center [688, 408] width 815 height 137
click at [328, 404] on textarea "Zafrat was a Senior school nurse and worked autonomously providing high-quality…" at bounding box center [688, 408] width 815 height 137
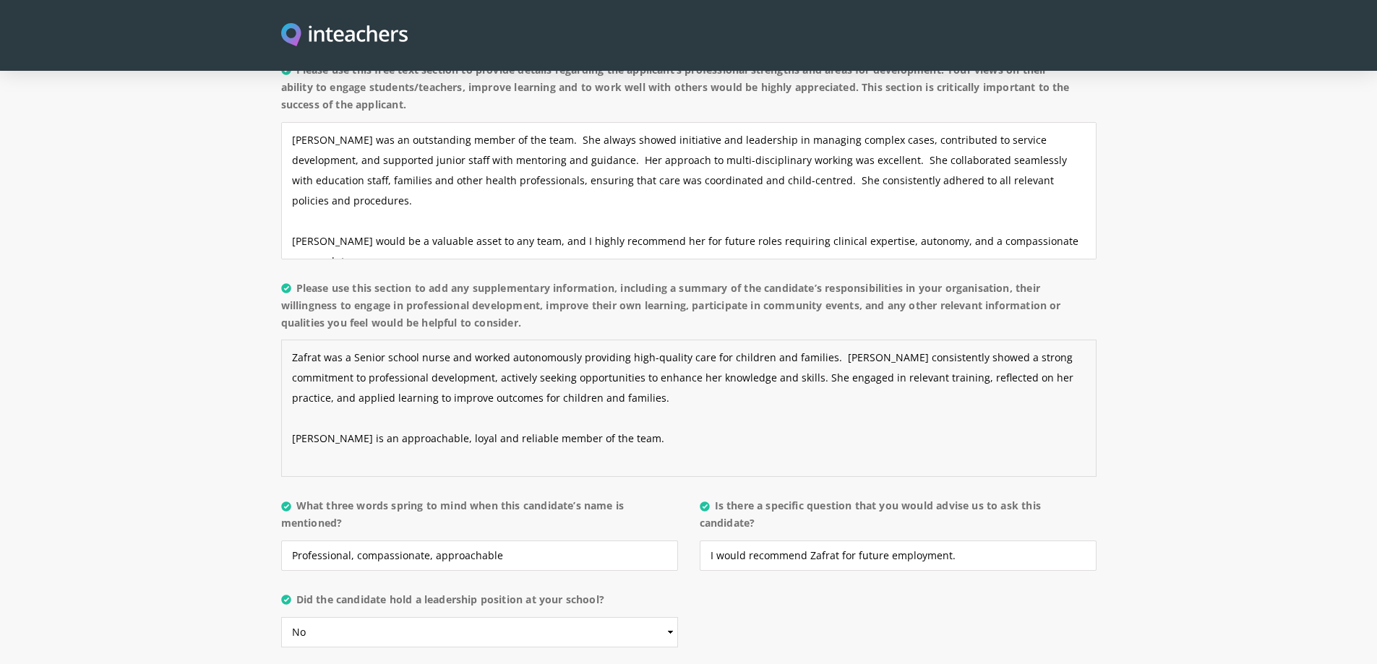
click at [327, 396] on textarea "Zafrat was a Senior school nurse and worked autonomously providing high-quality…" at bounding box center [688, 408] width 815 height 137
paste textarea "Zafrat is an approachable, loyal, and reliable member of the team, consistently…"
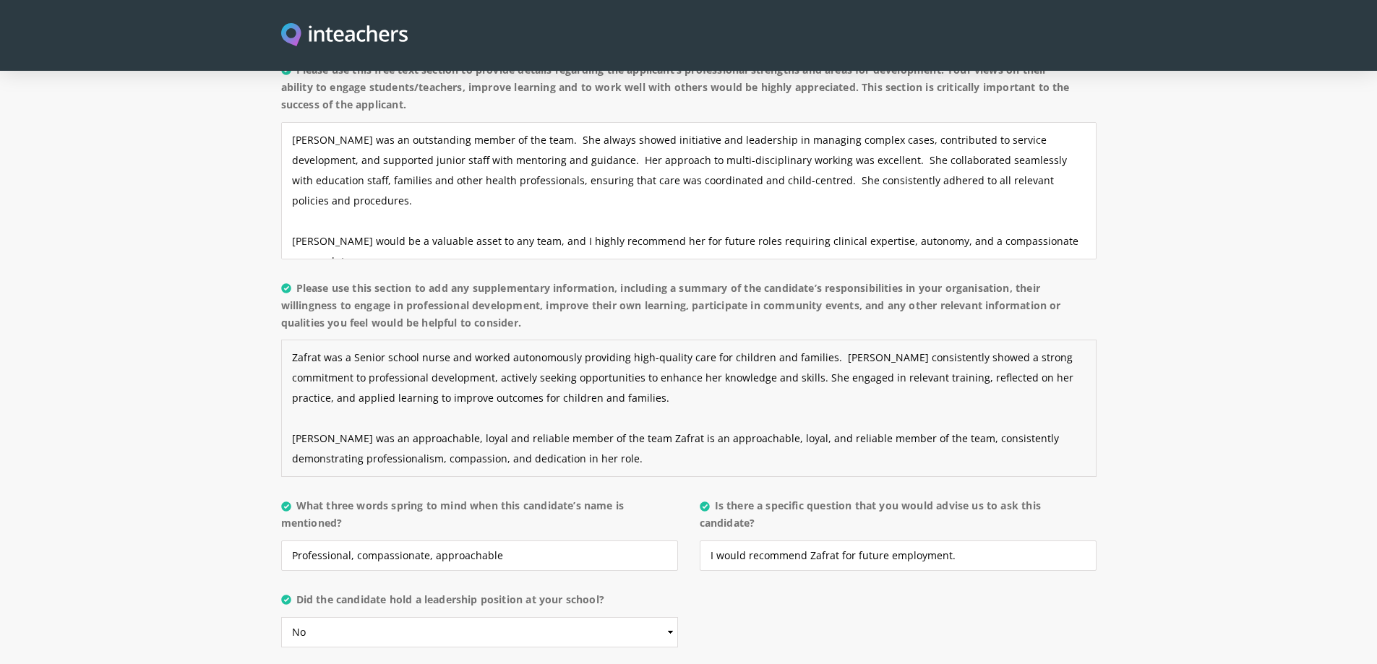
drag, startPoint x: 370, startPoint y: 419, endPoint x: 613, endPoint y: 395, distance: 244.1
click at [613, 395] on textarea "Zafrat was a Senior school nurse and worked autonomously providing high-quality…" at bounding box center [688, 408] width 815 height 137
click at [632, 398] on textarea "Zafrat was a Senior school nurse and worked autonomously providing high-quality…" at bounding box center [688, 408] width 815 height 137
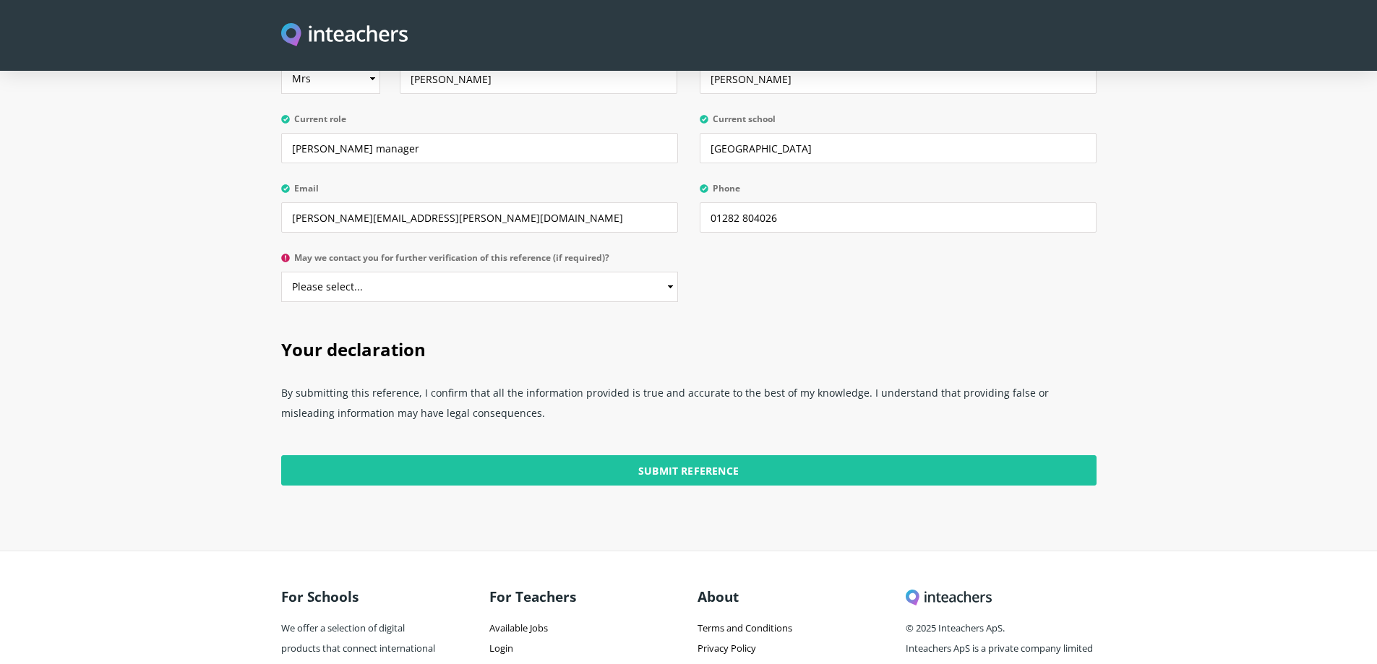
scroll to position [3524, 0]
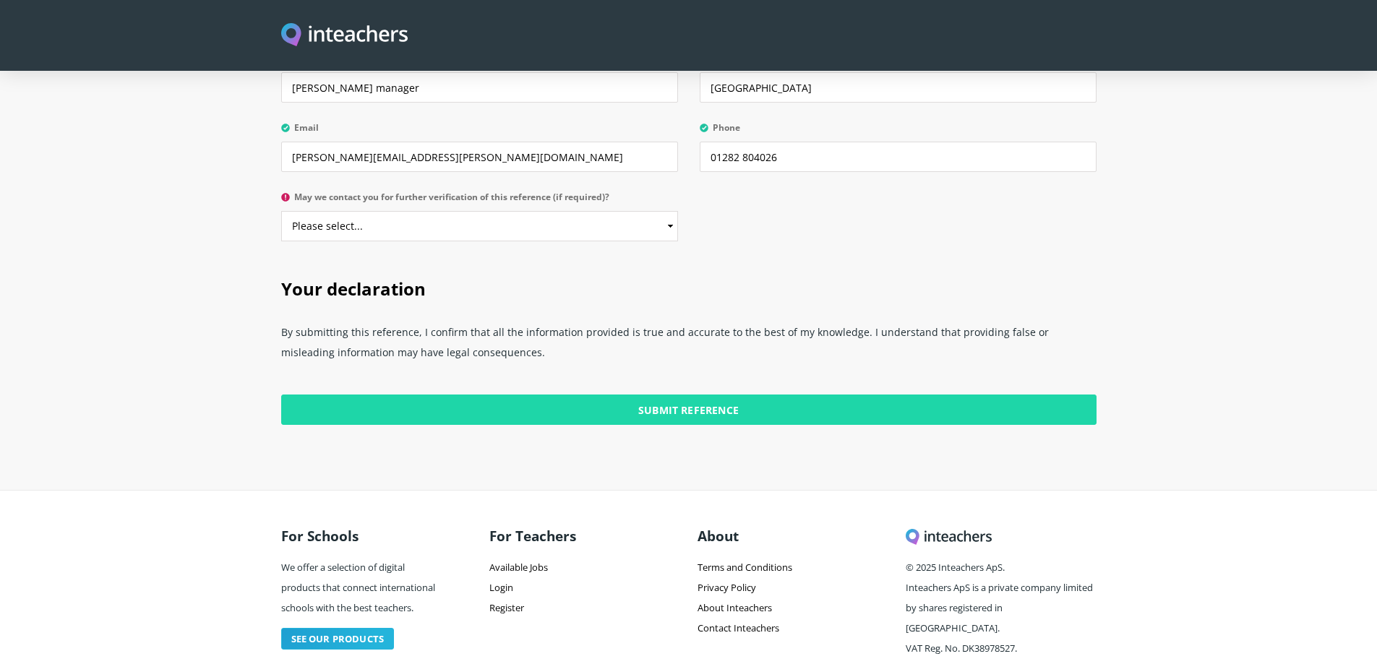
type textarea "Zafrat was a Senior school nurse and worked autonomously providing high-quality…"
click at [733, 395] on input "Submit Reference" at bounding box center [688, 410] width 815 height 30
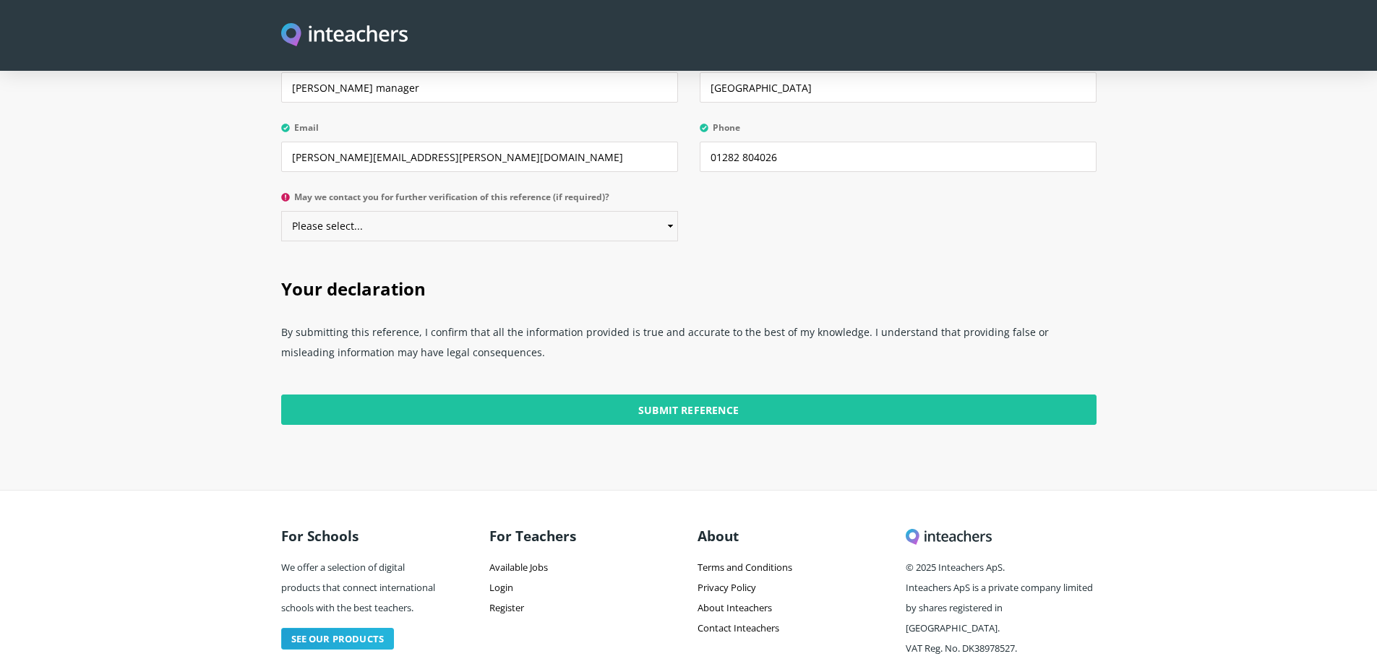
drag, startPoint x: 330, startPoint y: 189, endPoint x: 327, endPoint y: 199, distance: 11.2
click at [330, 211] on select "Please select... Yes No" at bounding box center [479, 226] width 397 height 30
select select "Yes"
click at [281, 211] on select "Please select... Yes No" at bounding box center [479, 226] width 397 height 30
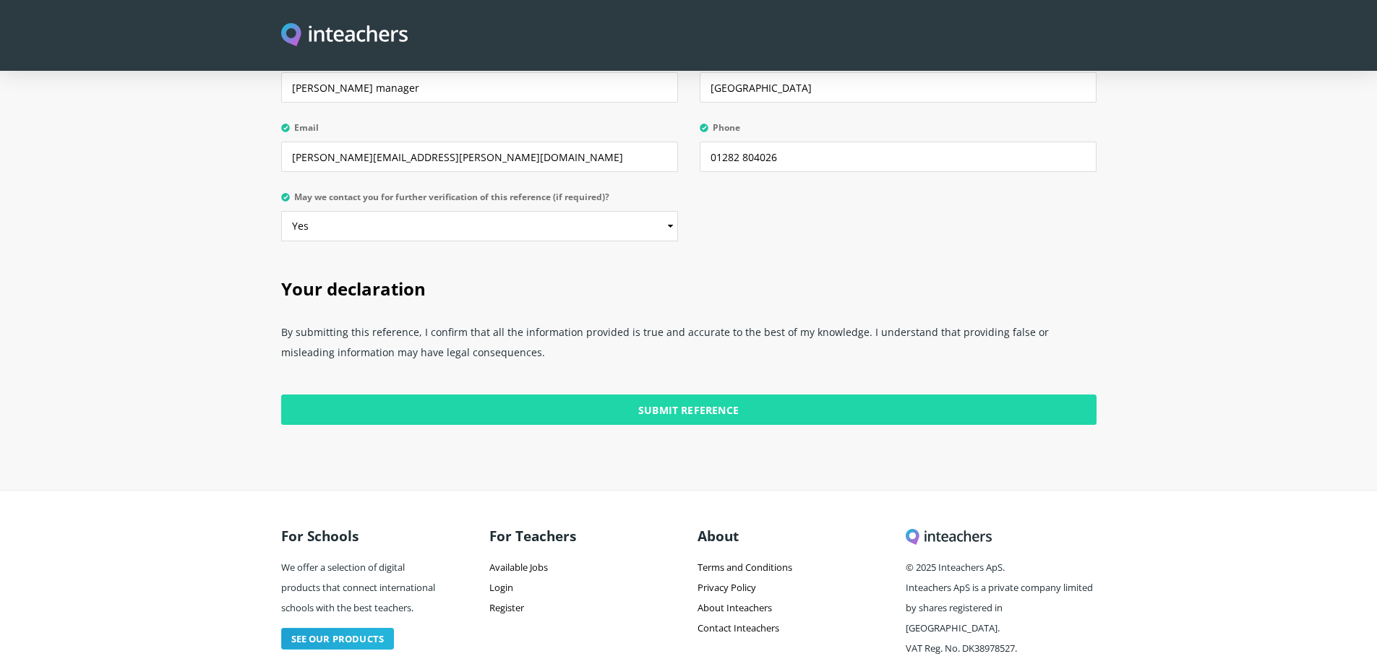
click at [564, 395] on input "Submit Reference" at bounding box center [688, 410] width 815 height 30
